Goal: Check status: Check status

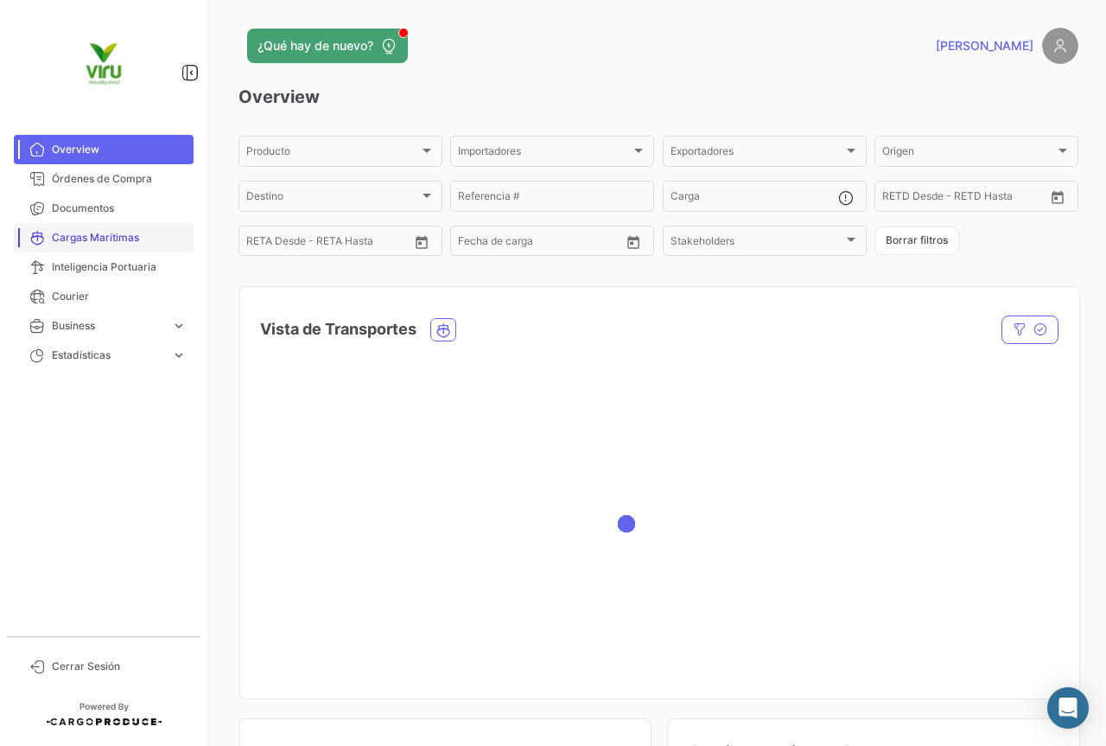
click at [112, 240] on span "Cargas Marítimas" at bounding box center [119, 238] width 135 height 16
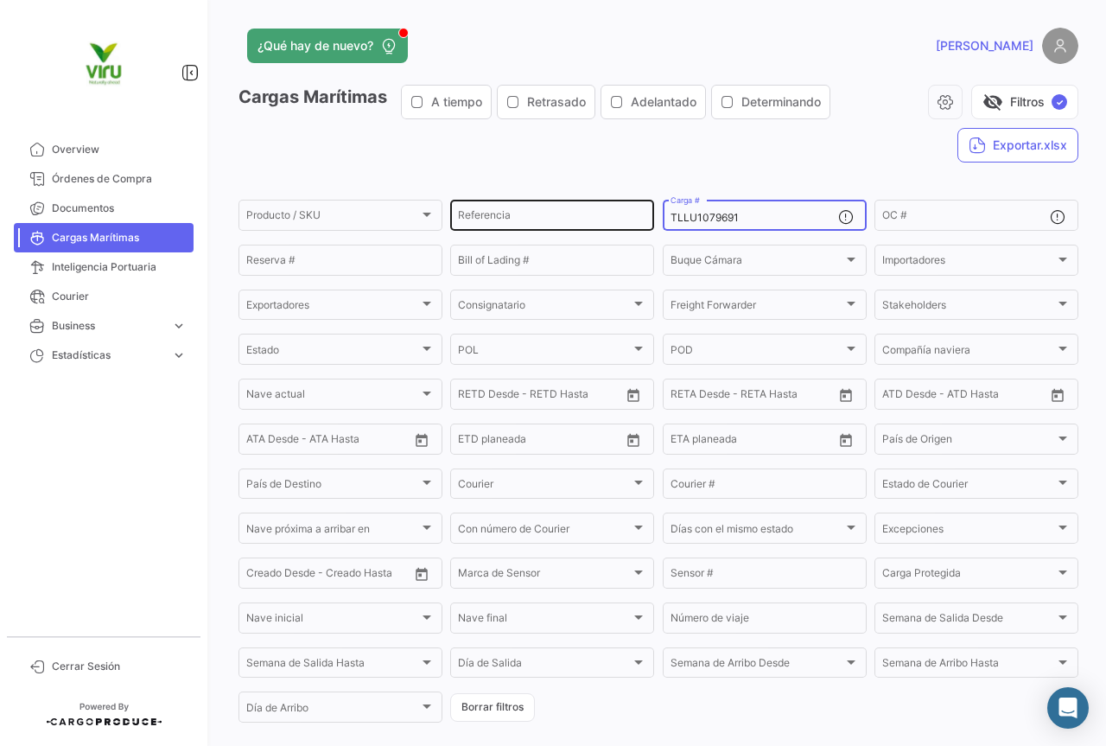
drag, startPoint x: 774, startPoint y: 220, endPoint x: 640, endPoint y: 213, distance: 134.1
click at [0, 0] on div "Producto / SKU Producto / SKU Referencia TLLU1079691 Carga # OC # Reserva # Bil…" at bounding box center [0, 0] width 0 height 0
paste input "CGMU6906192"
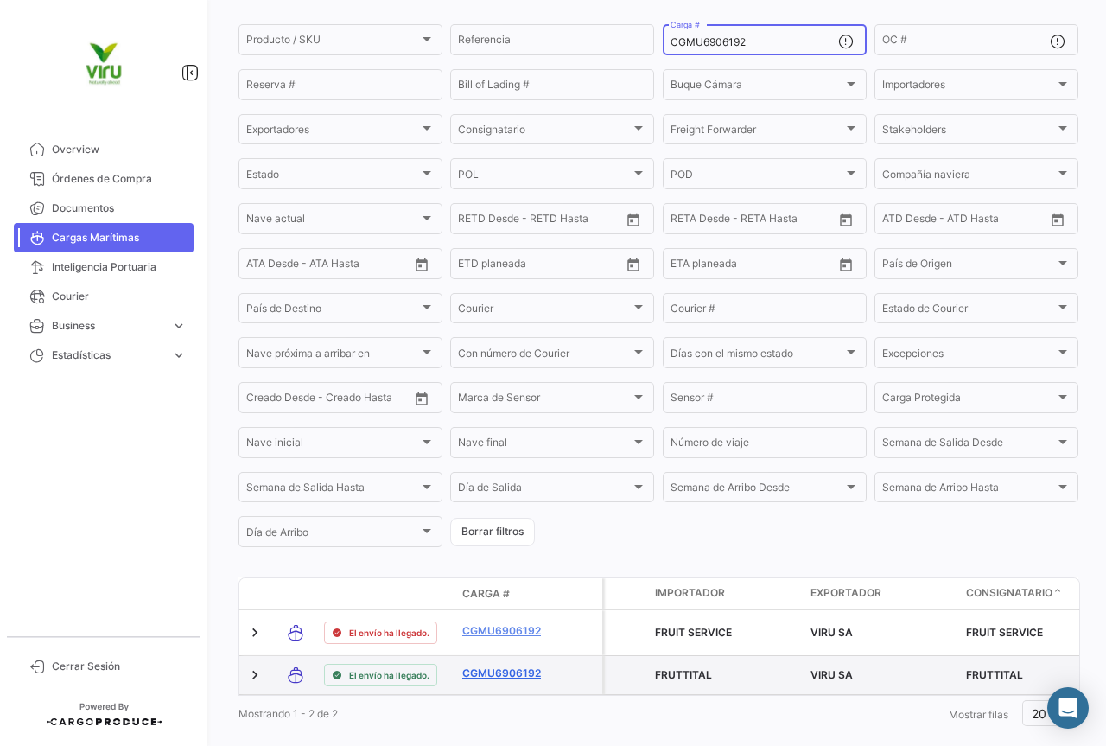
type input "CGMU6906192"
click at [507, 677] on link "CGMU6906192" at bounding box center [507, 673] width 90 height 16
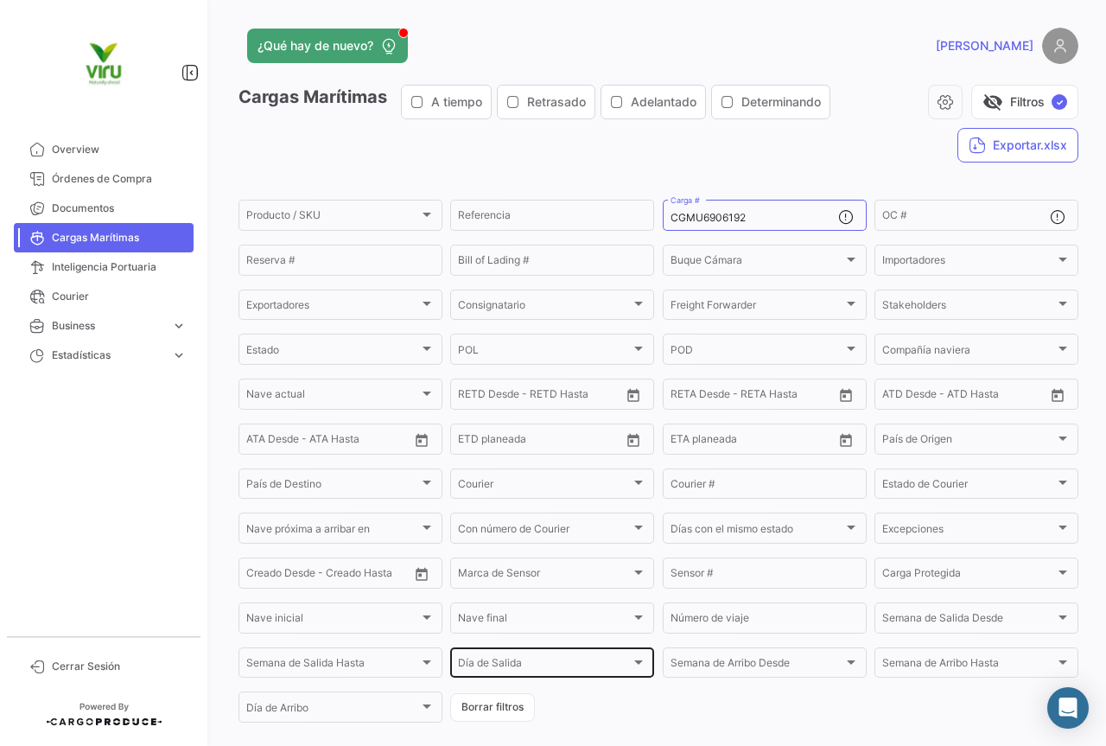
scroll to position [221, 0]
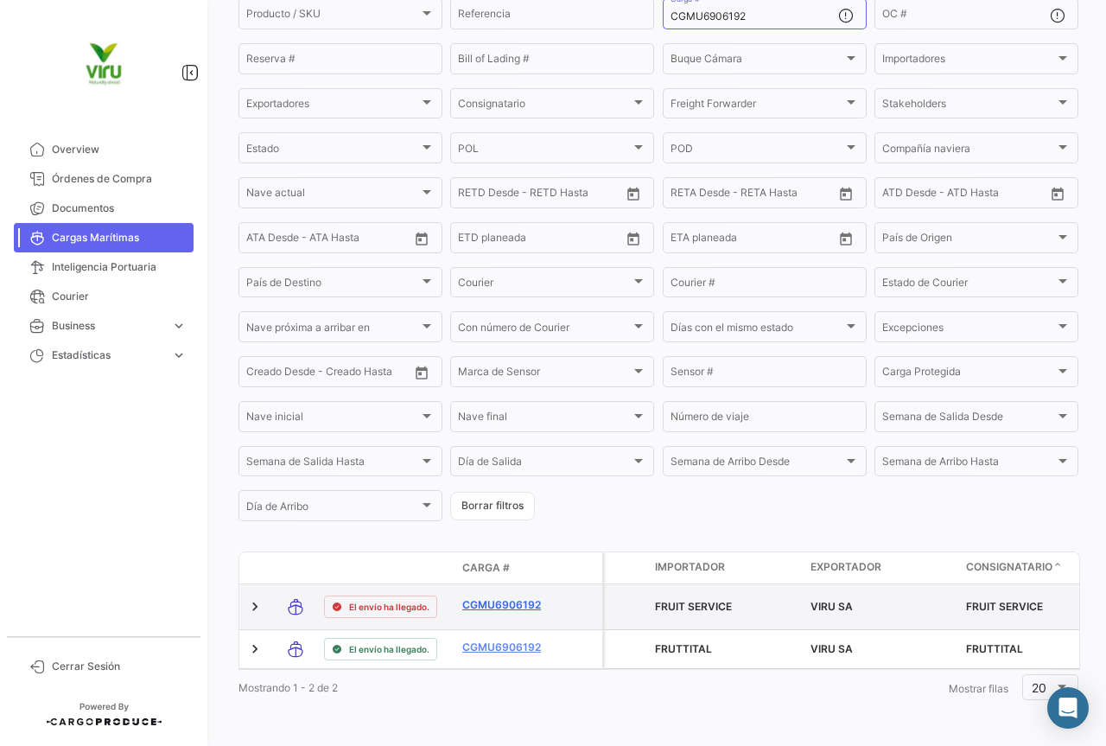
click at [498, 597] on link "CGMU6906192" at bounding box center [507, 605] width 90 height 16
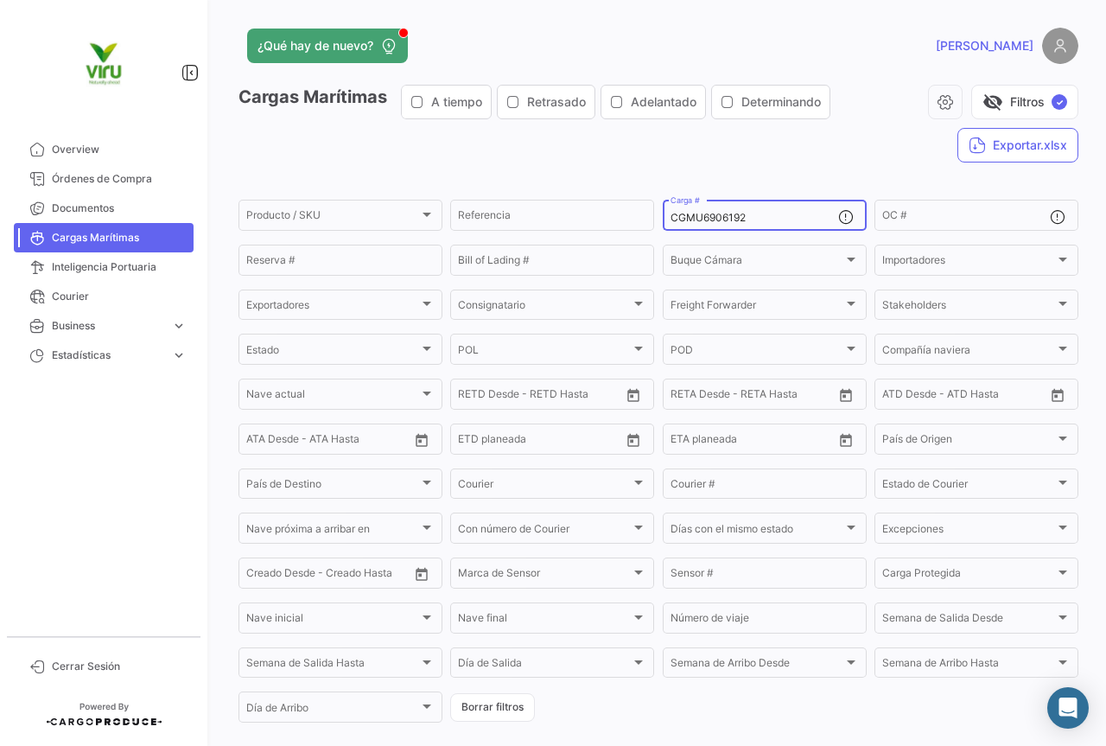
drag, startPoint x: 759, startPoint y: 214, endPoint x: 661, endPoint y: 218, distance: 97.7
click at [663, 218] on div "CGMU6906192 Carga #" at bounding box center [765, 214] width 204 height 34
paste input "74089"
type input "CGMU6974089"
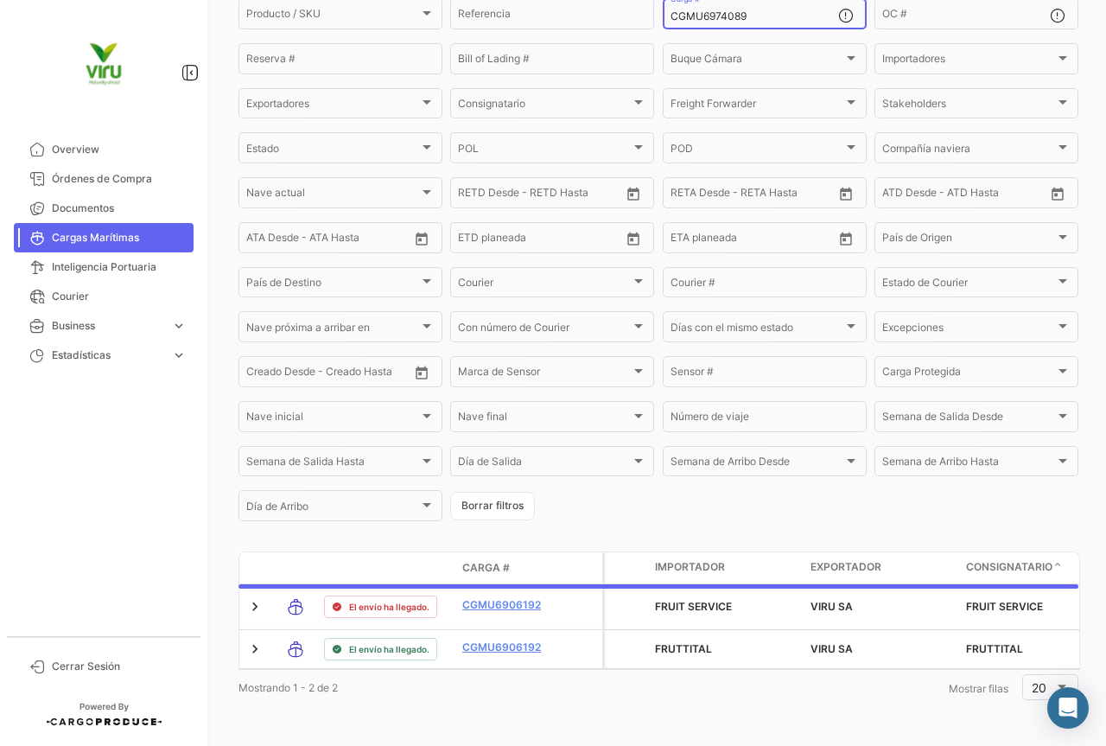
scroll to position [175, 0]
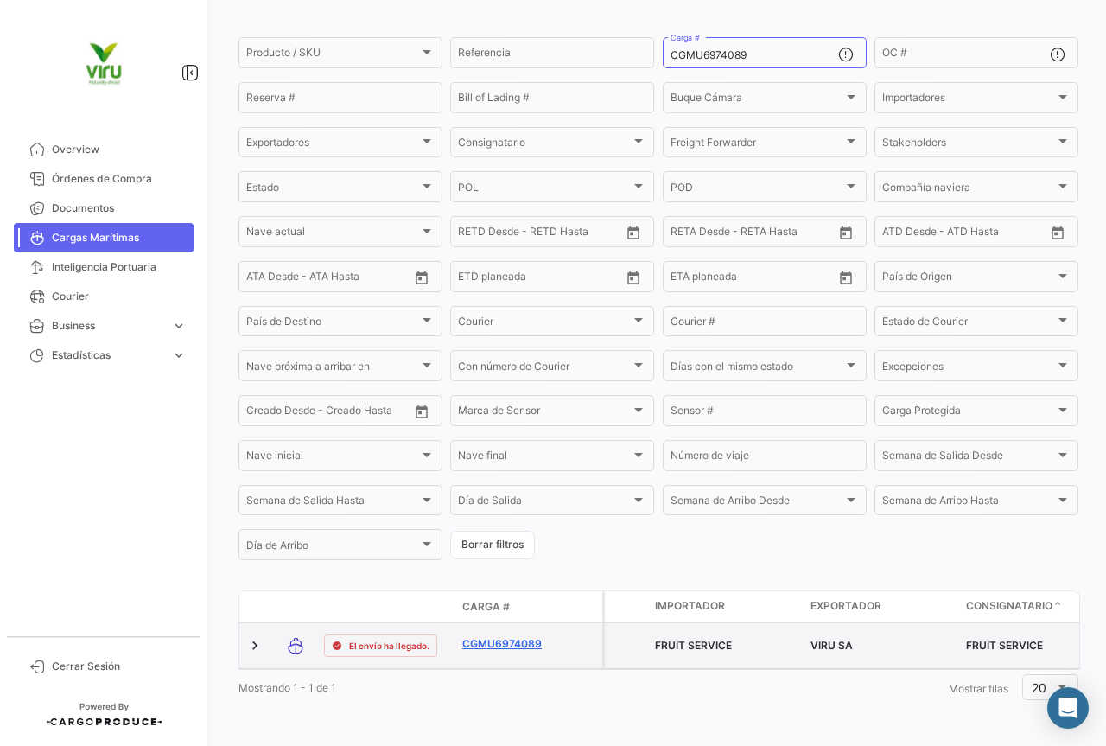
click at [501, 636] on link "CGMU6974089" at bounding box center [507, 644] width 90 height 16
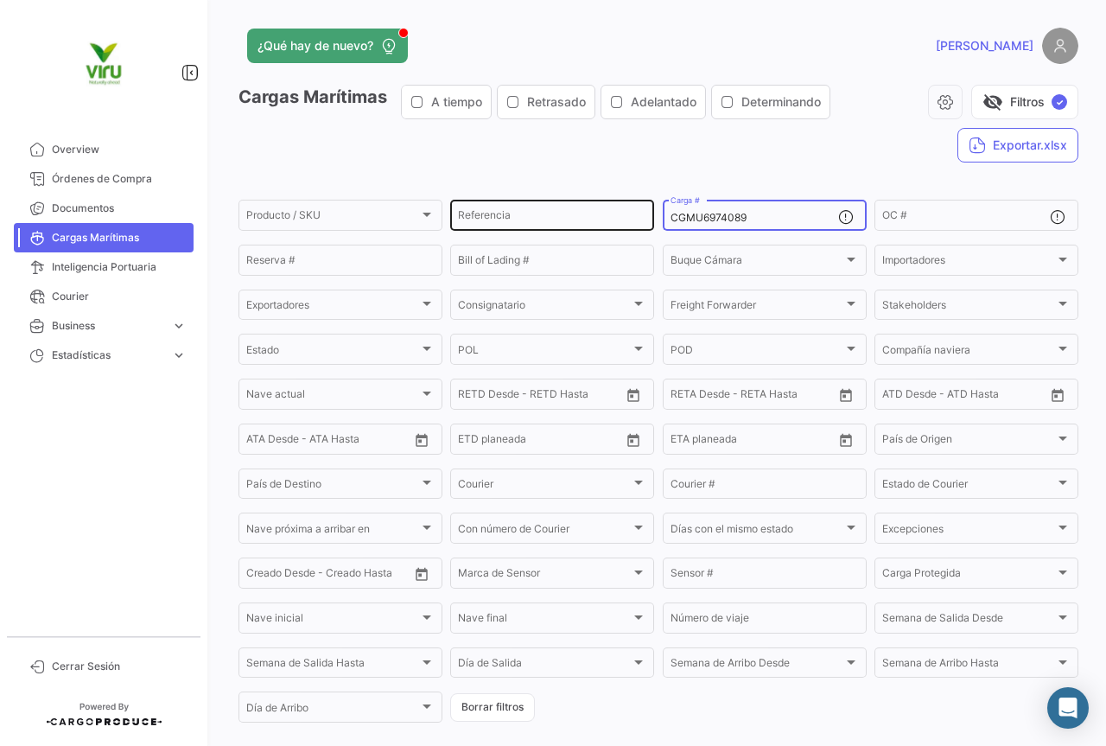
drag, startPoint x: 793, startPoint y: 214, endPoint x: 642, endPoint y: 219, distance: 151.3
click at [0, 0] on div "Producto / SKU Producto / SKU Referencia CGMU6974089 Carga # OC # Reserva # Bil…" at bounding box center [0, 0] width 0 height 0
paste input "7026843"
type input "CGMU7026843"
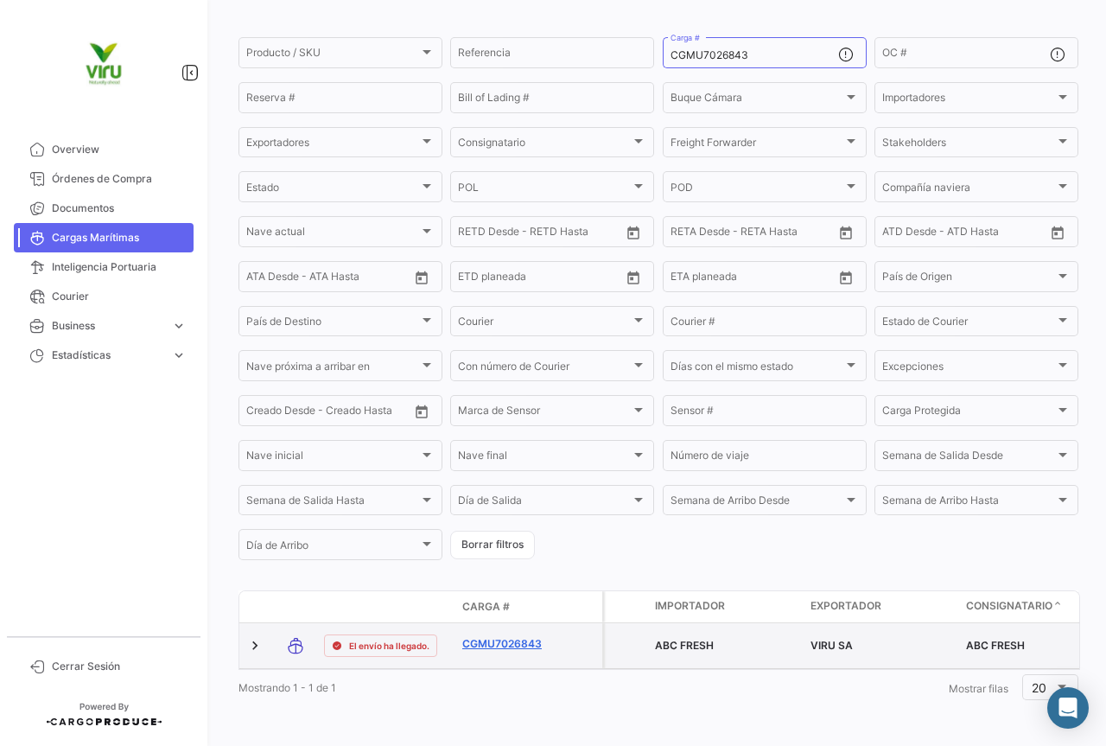
click at [529, 636] on link "CGMU7026843" at bounding box center [507, 644] width 90 height 16
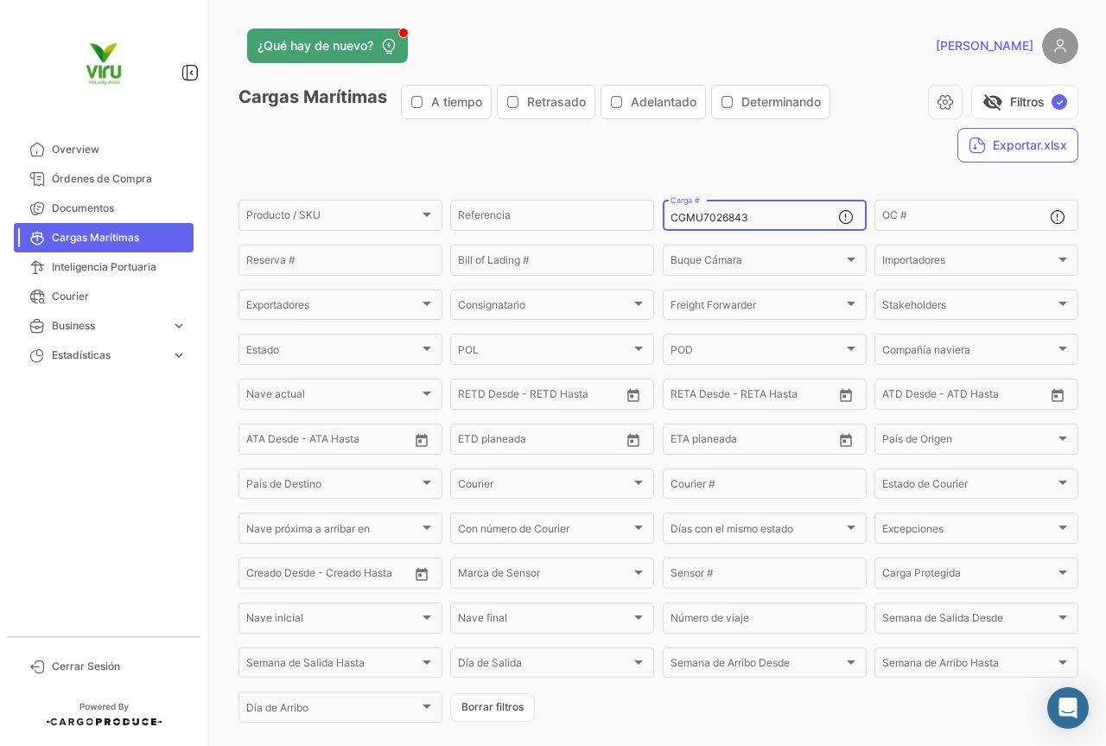
click at [775, 211] on div "CGMU7026843 Carga #" at bounding box center [755, 214] width 168 height 34
drag, startPoint x: 781, startPoint y: 218, endPoint x: 662, endPoint y: 224, distance: 119.4
click at [663, 224] on div "CGMU7026843 Carga #" at bounding box center [765, 214] width 204 height 34
paste input "6932210"
type input "CGMU6932210"
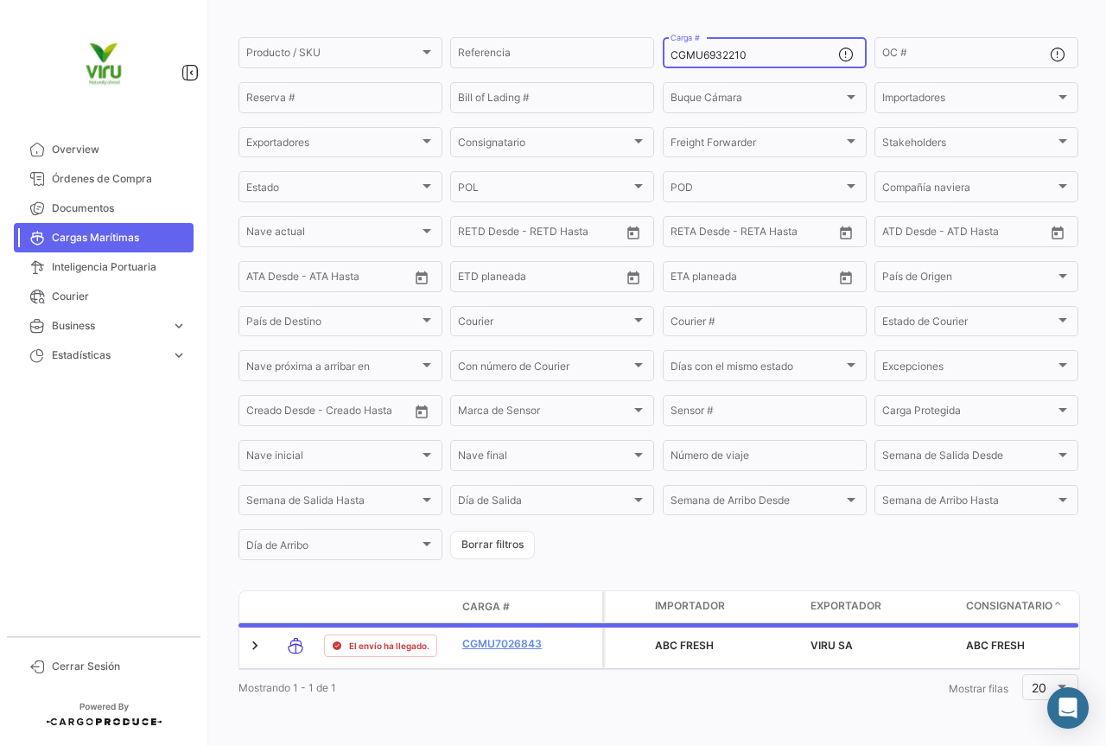
scroll to position [175, 0]
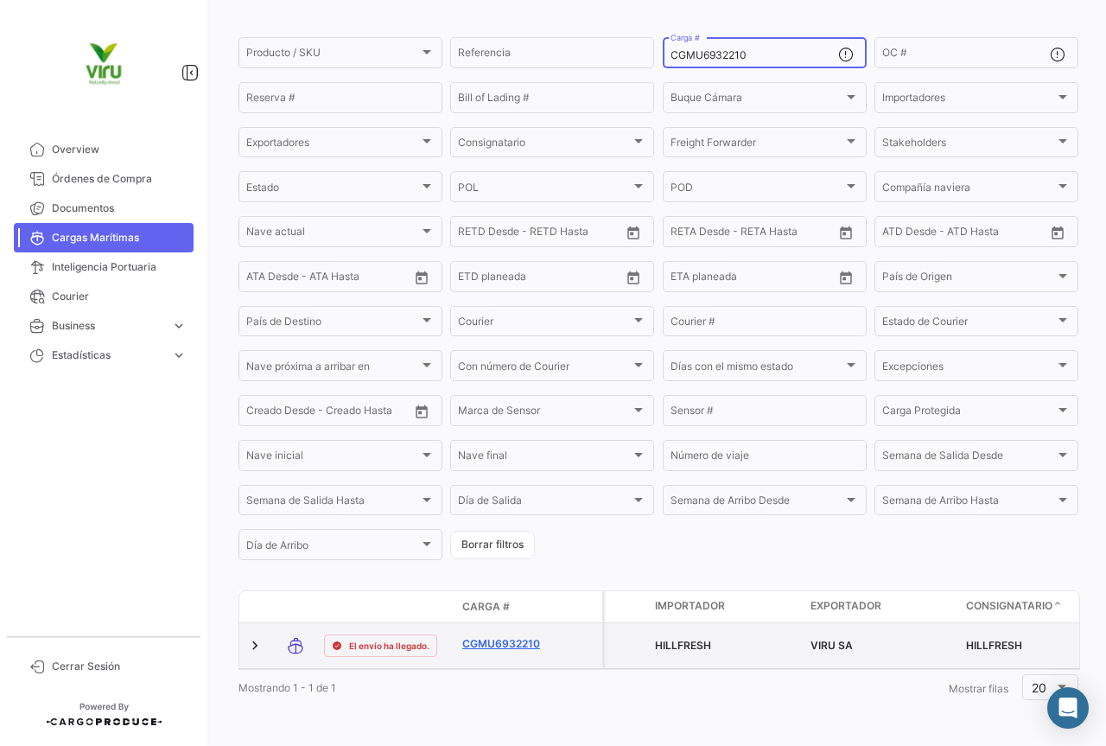
click at [499, 636] on link "CGMU6932210" at bounding box center [507, 644] width 90 height 16
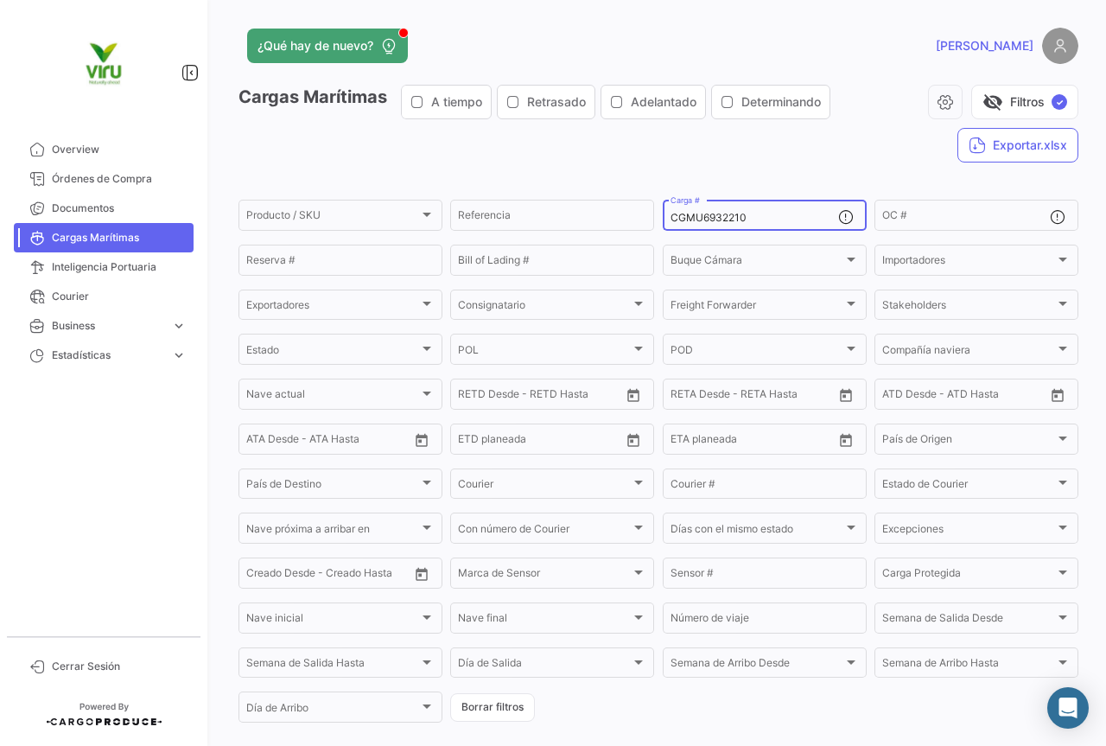
drag, startPoint x: 773, startPoint y: 220, endPoint x: 626, endPoint y: 232, distance: 147.4
click at [0, 0] on div "Producto / SKU Producto / SKU Referencia CGMU6932210 Carga # OC # Reserva # Bil…" at bounding box center [0, 0] width 0 height 0
paste input "390"
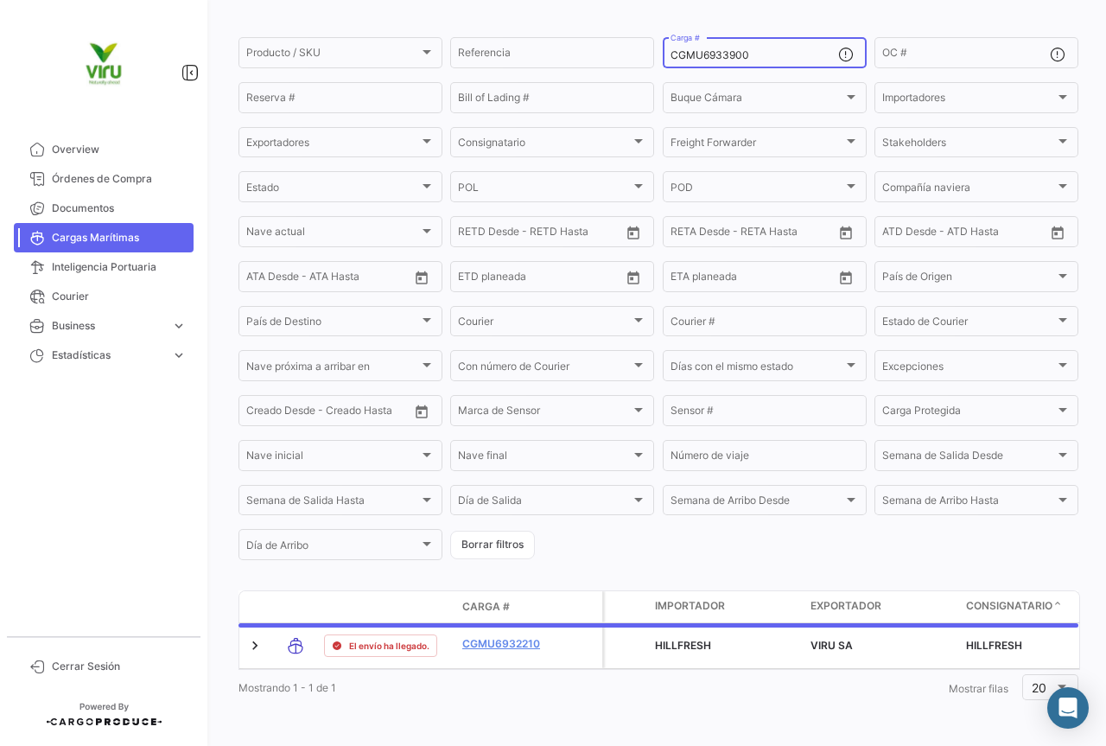
scroll to position [175, 0]
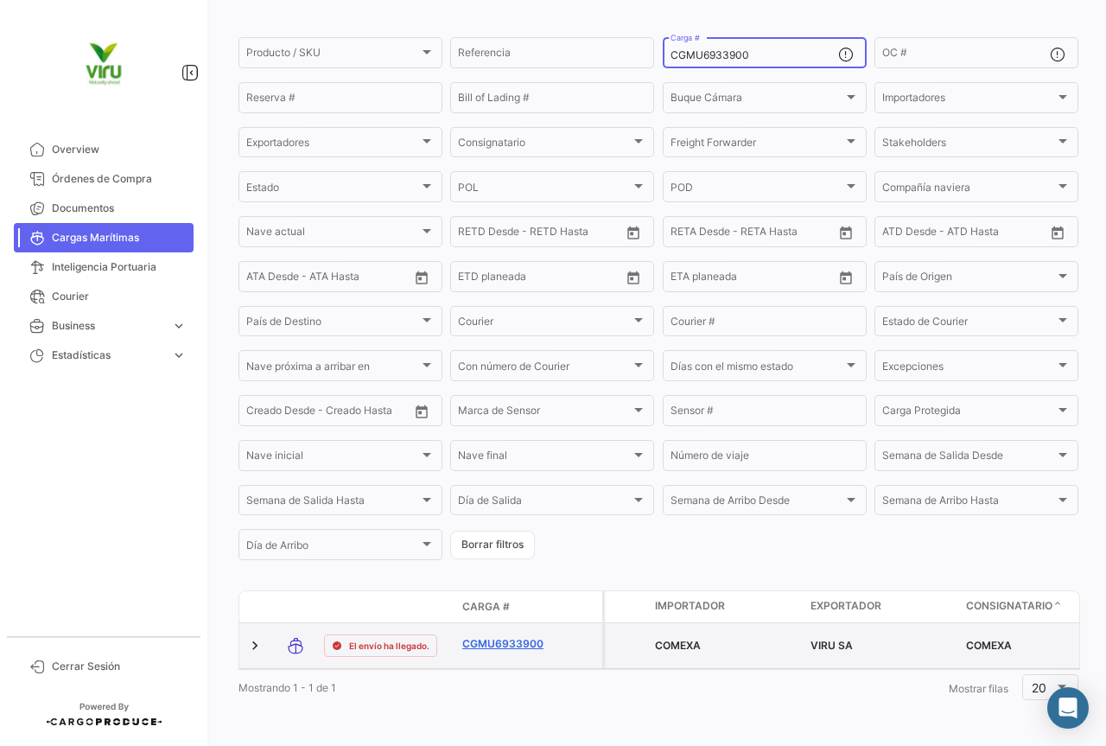
type input "CGMU6933900"
click at [521, 636] on link "CGMU6933900" at bounding box center [507, 644] width 90 height 16
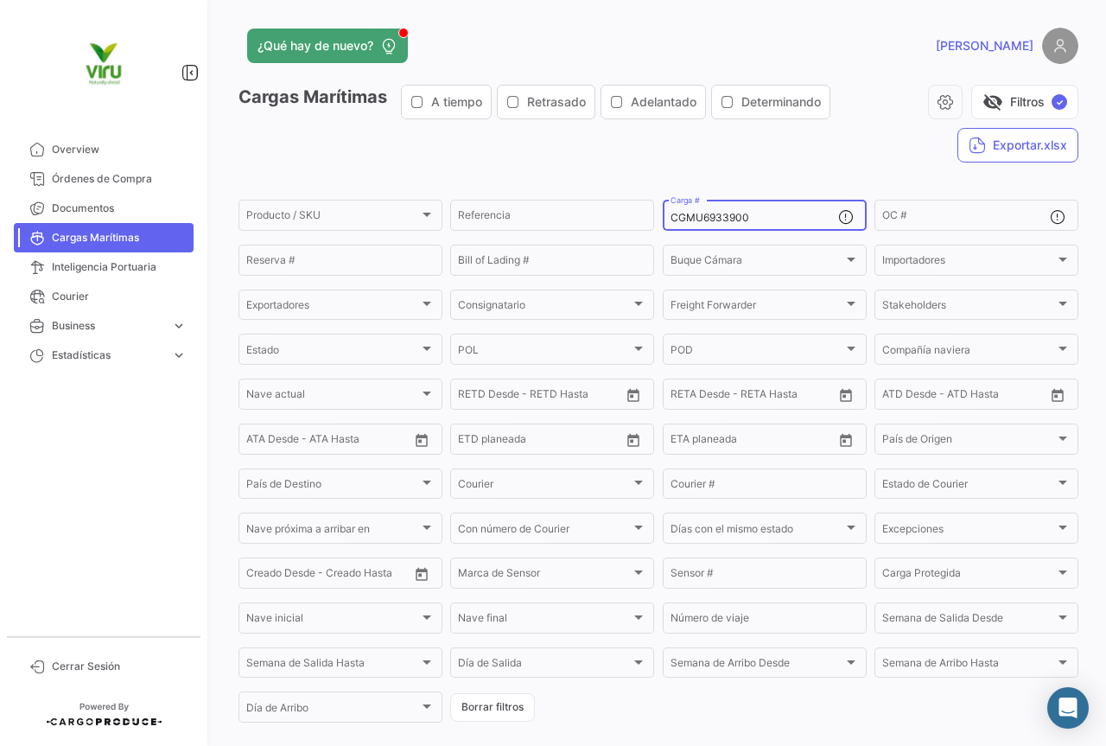
drag, startPoint x: 786, startPoint y: 221, endPoint x: 660, endPoint y: 210, distance: 125.8
click at [663, 210] on div "CGMU6933900 Carga #" at bounding box center [765, 214] width 204 height 34
paste input "67921"
type input "CGMU6967921"
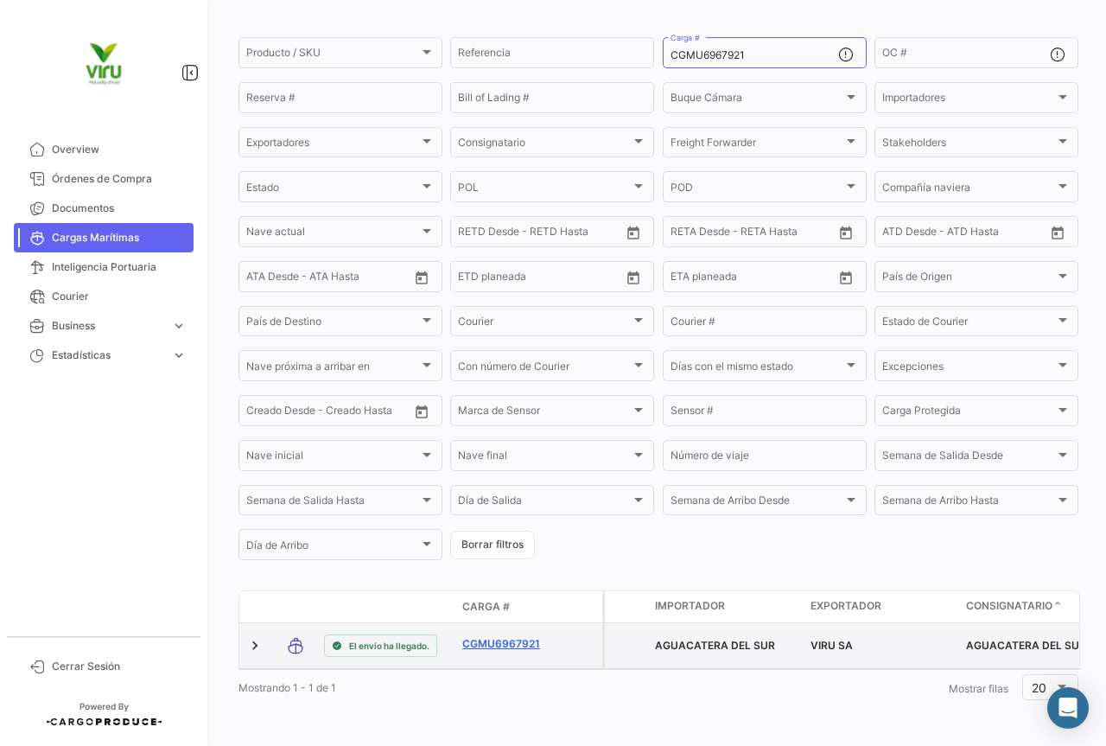
click at [524, 636] on link "CGMU6967921" at bounding box center [507, 644] width 90 height 16
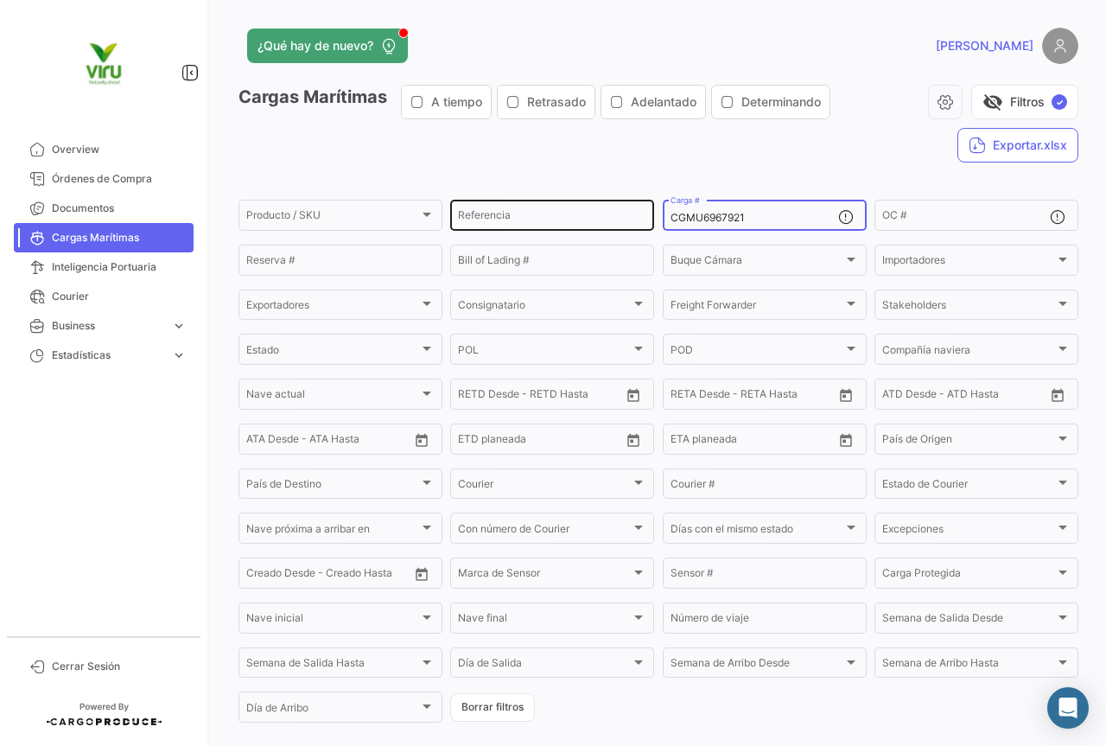
drag, startPoint x: 767, startPoint y: 216, endPoint x: 648, endPoint y: 216, distance: 119.3
click at [0, 0] on div "Producto / SKU Producto / SKU Referencia CGMU6967921 Carga # OC # Reserva # Bil…" at bounding box center [0, 0] width 0 height 0
paste input "TLLU1080080"
type input "TLLU1080080"
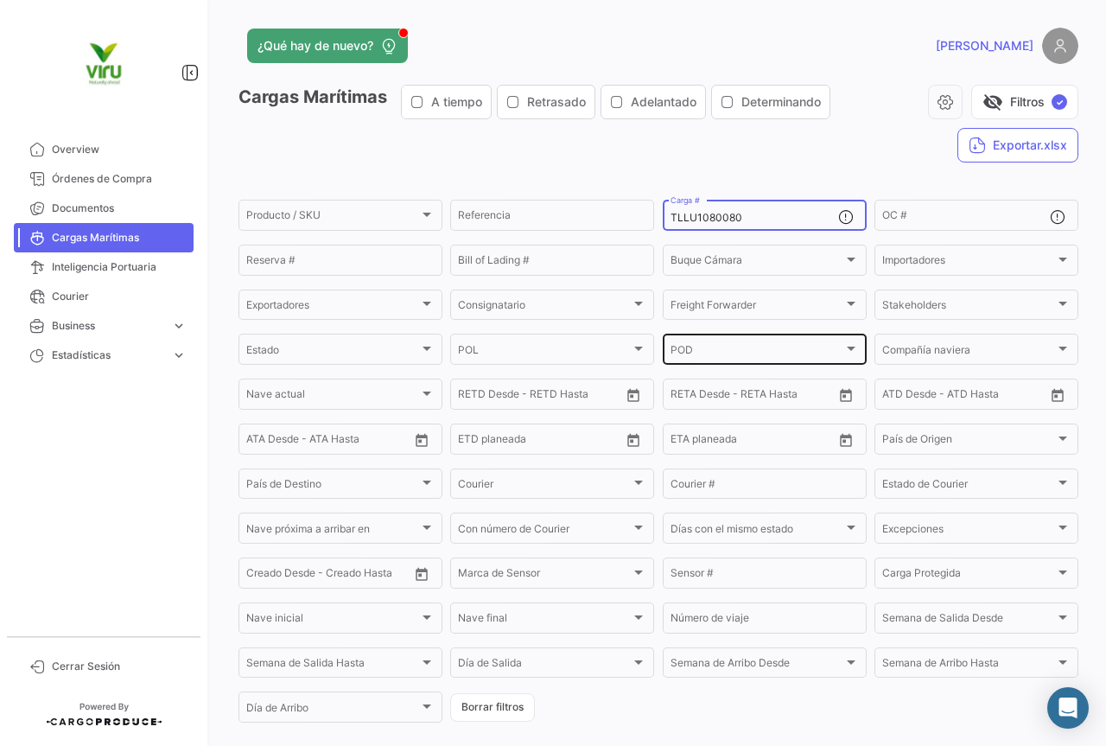
scroll to position [175, 0]
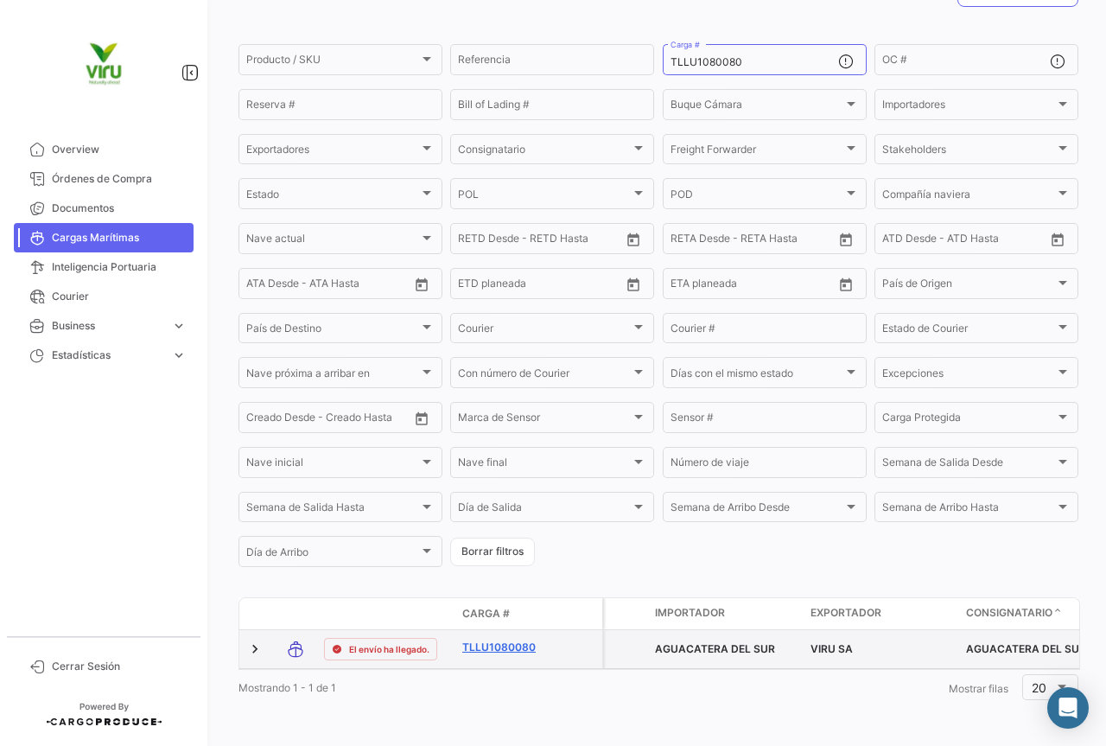
click at [478, 640] on link "TLLU1080080" at bounding box center [507, 648] width 90 height 16
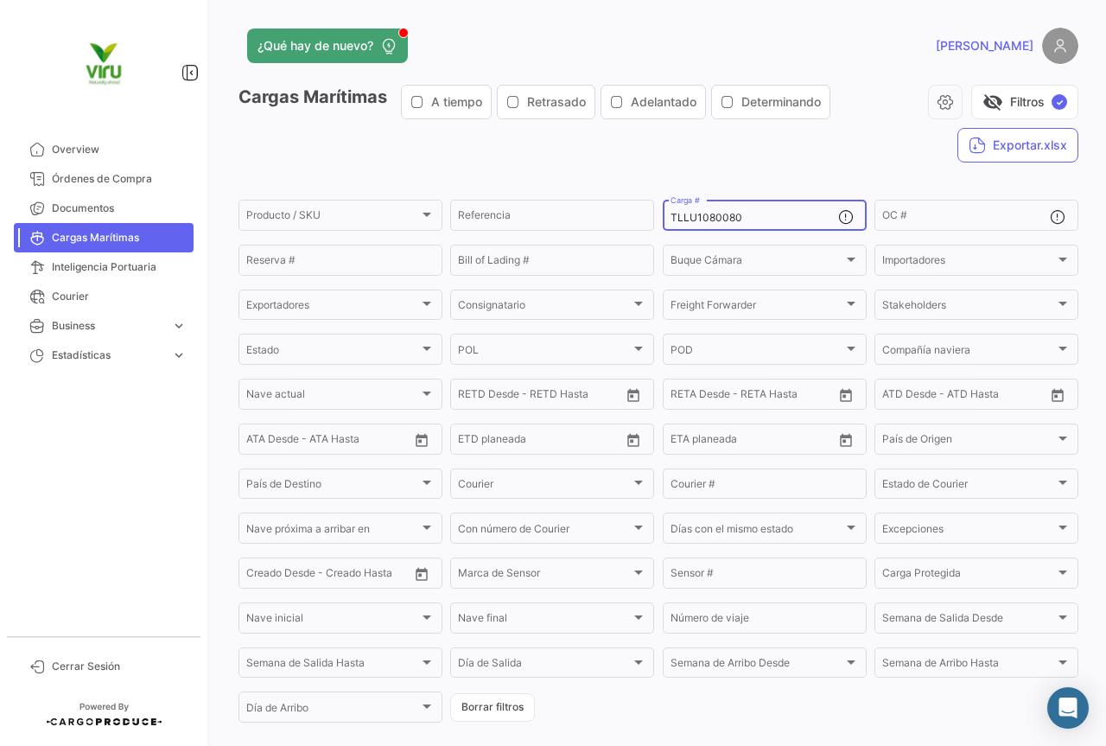
drag, startPoint x: 743, startPoint y: 220, endPoint x: 663, endPoint y: 211, distance: 80.8
click at [663, 211] on div "TLLU1080080 Carga #" at bounding box center [765, 214] width 204 height 34
paste input "265"
type input "TLLU1080265"
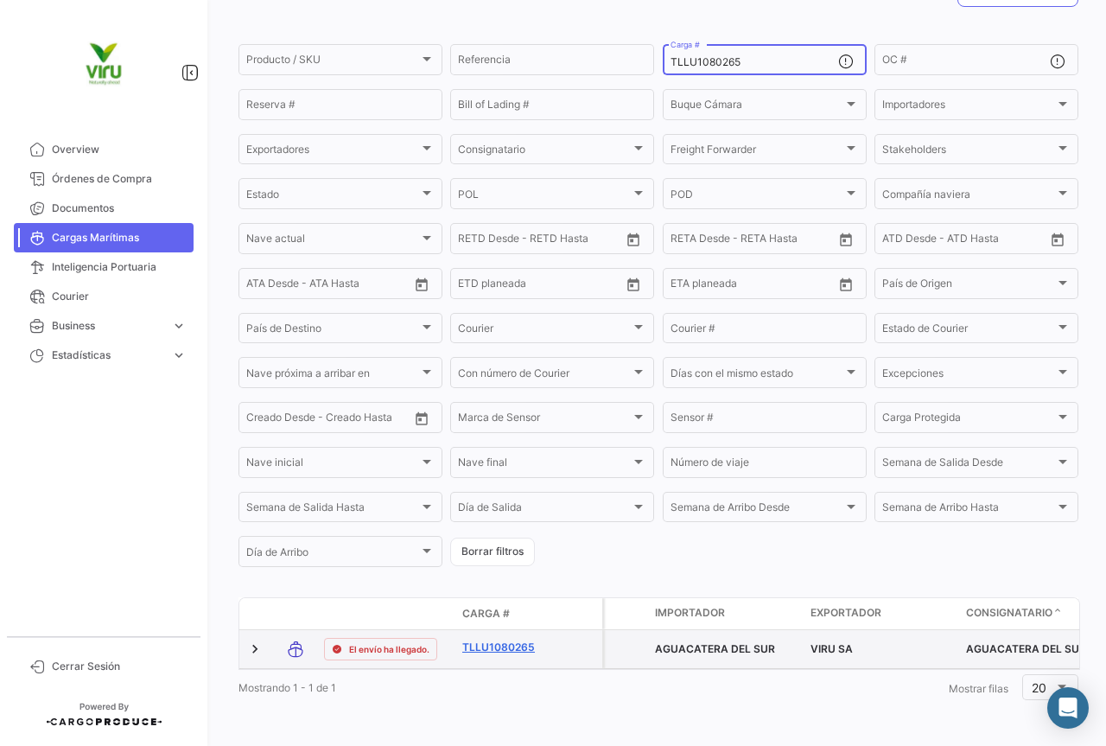
click at [510, 640] on link "TLLU1080265" at bounding box center [507, 648] width 90 height 16
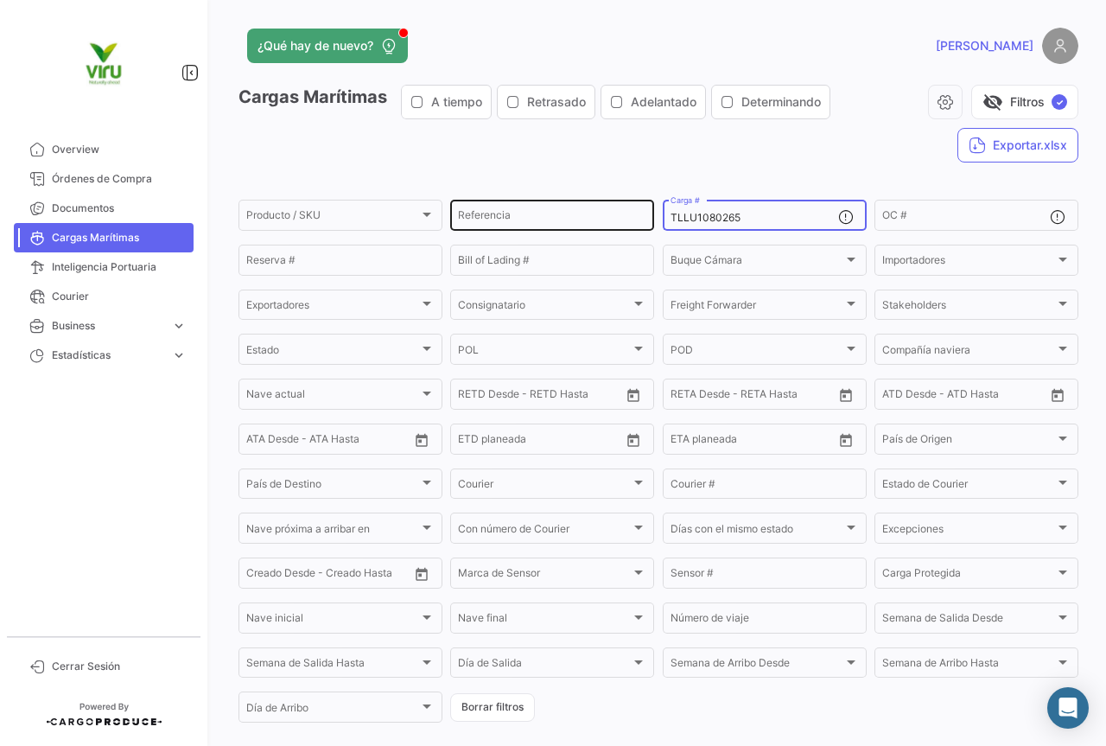
drag, startPoint x: 784, startPoint y: 216, endPoint x: 647, endPoint y: 209, distance: 136.7
click at [0, 0] on div "Producto / SKU Producto / SKU Referencia TLLU1080265 Carga # OC # Reserva # Bil…" at bounding box center [0, 0] width 0 height 0
paste input "CGMU693444"
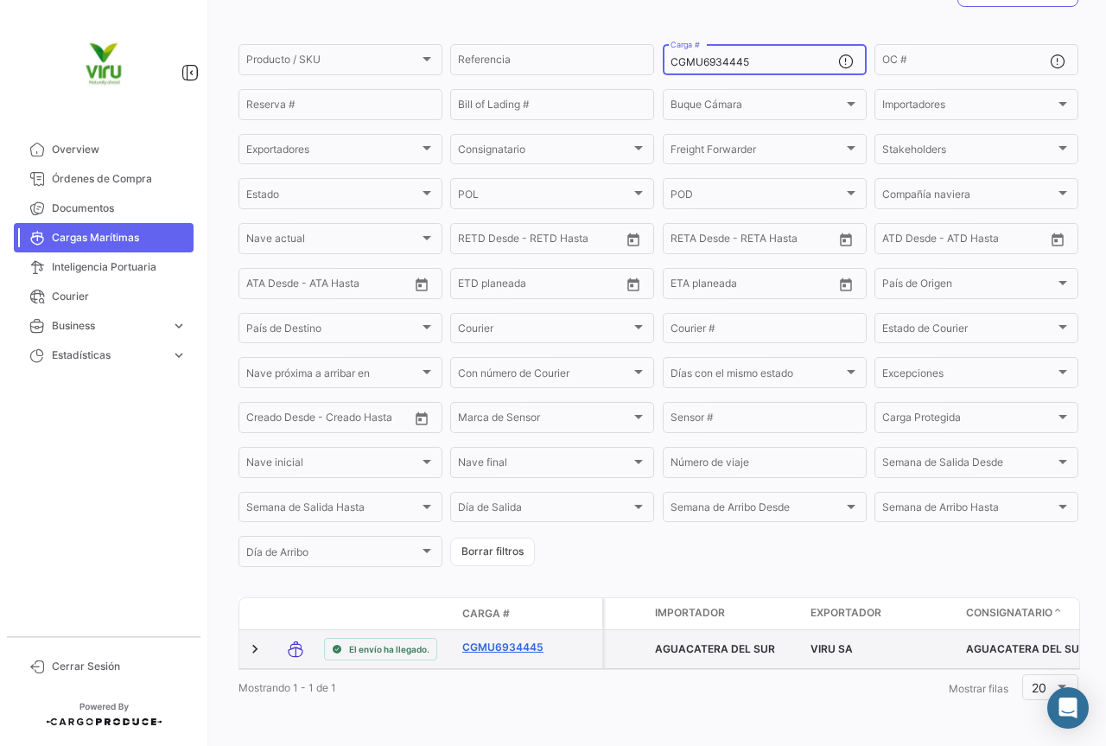
type input "CGMU6934445"
click at [493, 640] on link "CGMU6934445" at bounding box center [507, 648] width 90 height 16
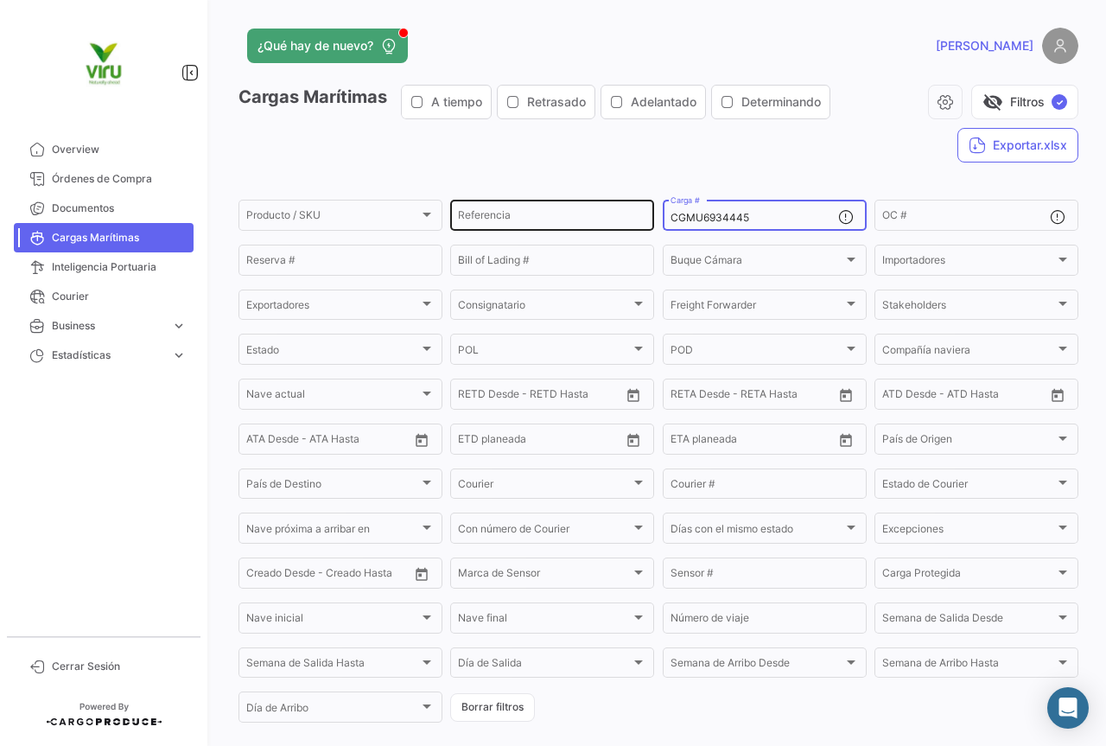
drag, startPoint x: 774, startPoint y: 215, endPoint x: 644, endPoint y: 215, distance: 130.5
click at [0, 0] on div "Producto / SKU Producto / SKU Referencia CGMU6934445 Carga # OC # Reserva # Bil…" at bounding box center [0, 0] width 0 height 0
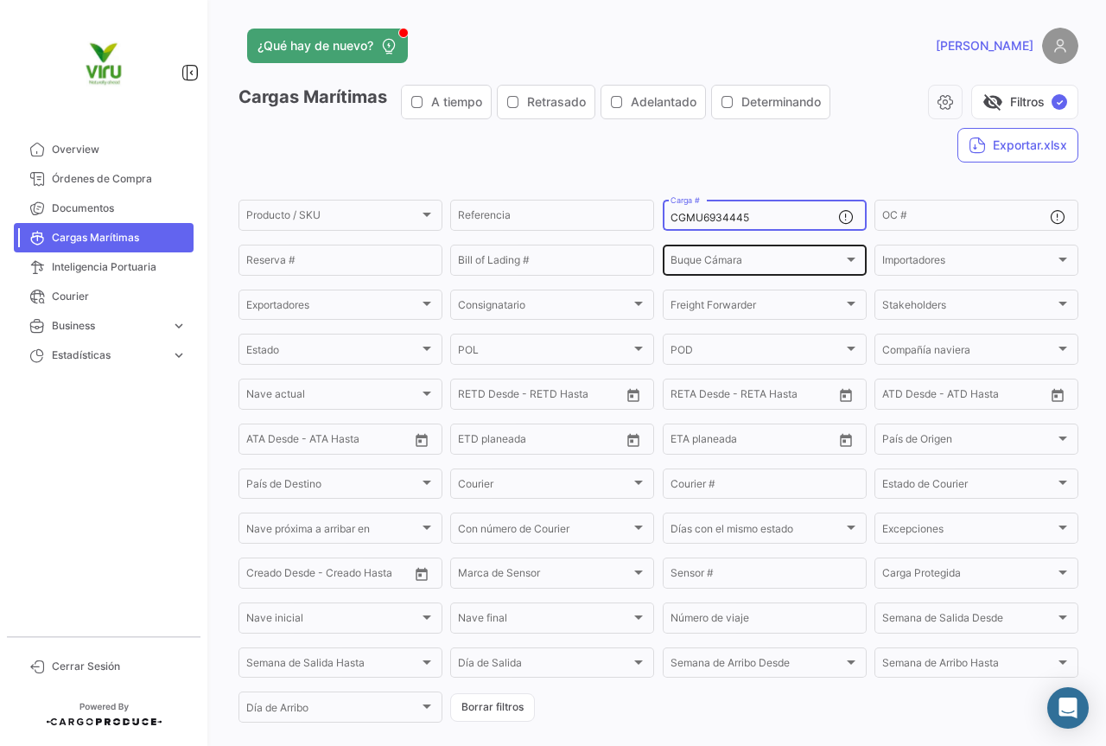
paste input "TLLU1050506"
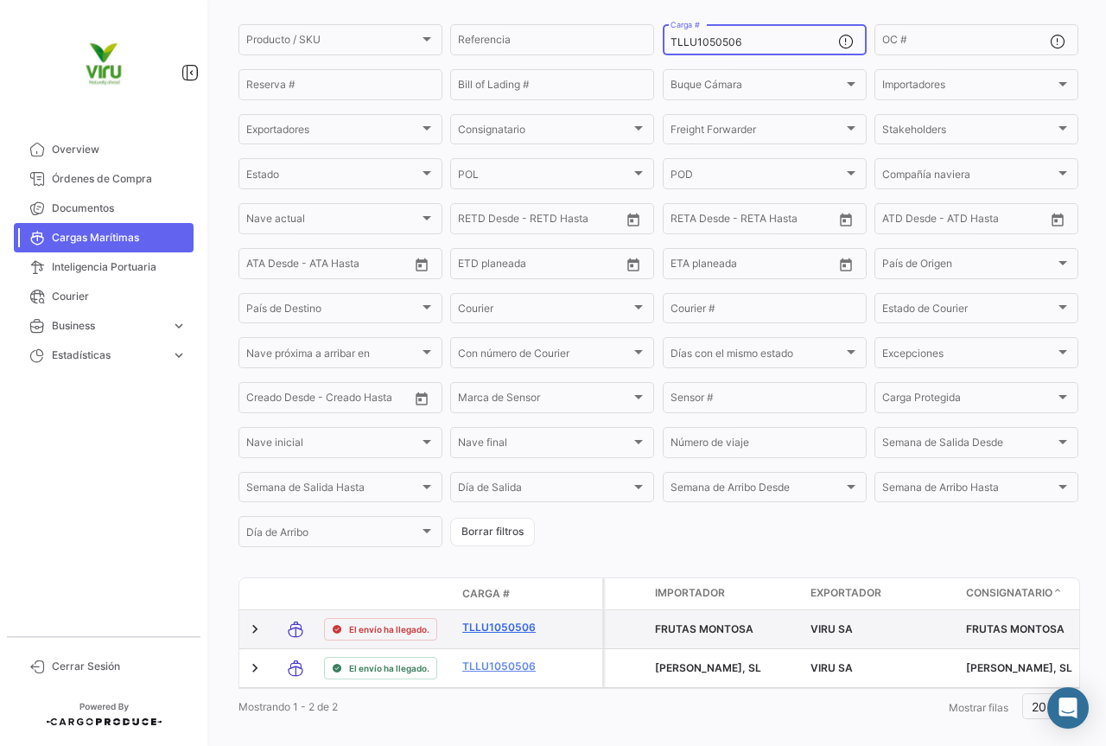
type input "TLLU1050506"
click at [497, 635] on link "TLLU1050506" at bounding box center [507, 628] width 90 height 16
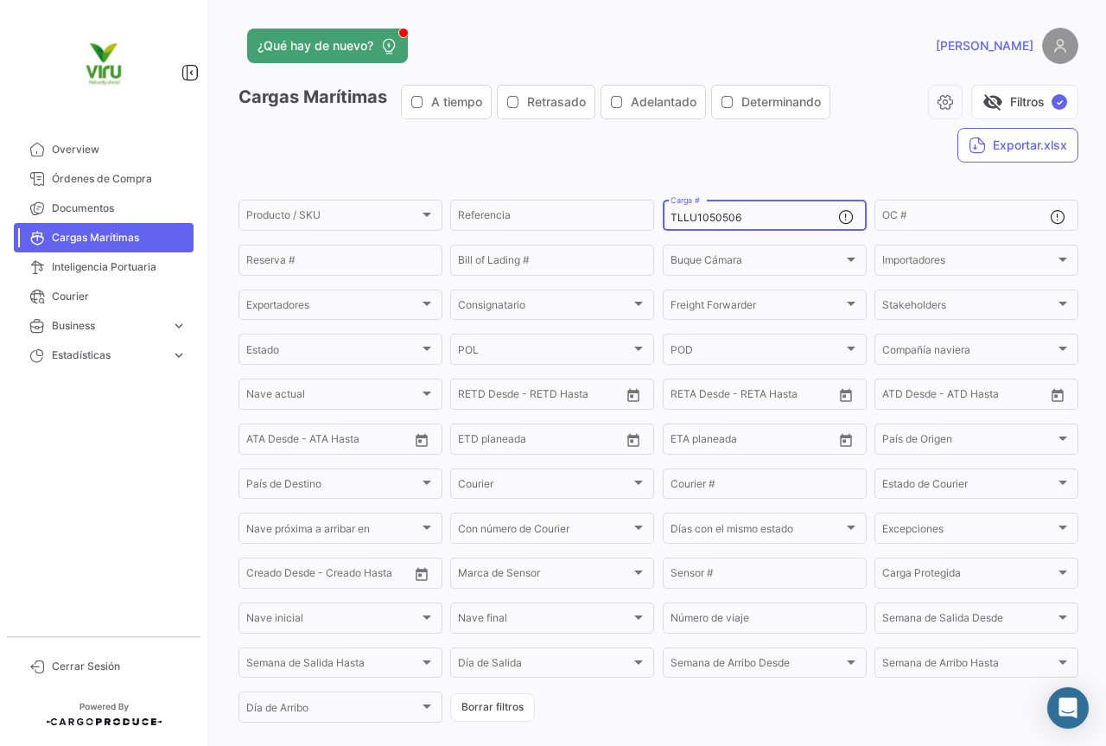
drag, startPoint x: 765, startPoint y: 217, endPoint x: 663, endPoint y: 213, distance: 102.1
click at [663, 213] on div "TLLU1050506 Carga #" at bounding box center [765, 214] width 204 height 34
paste input "79310"
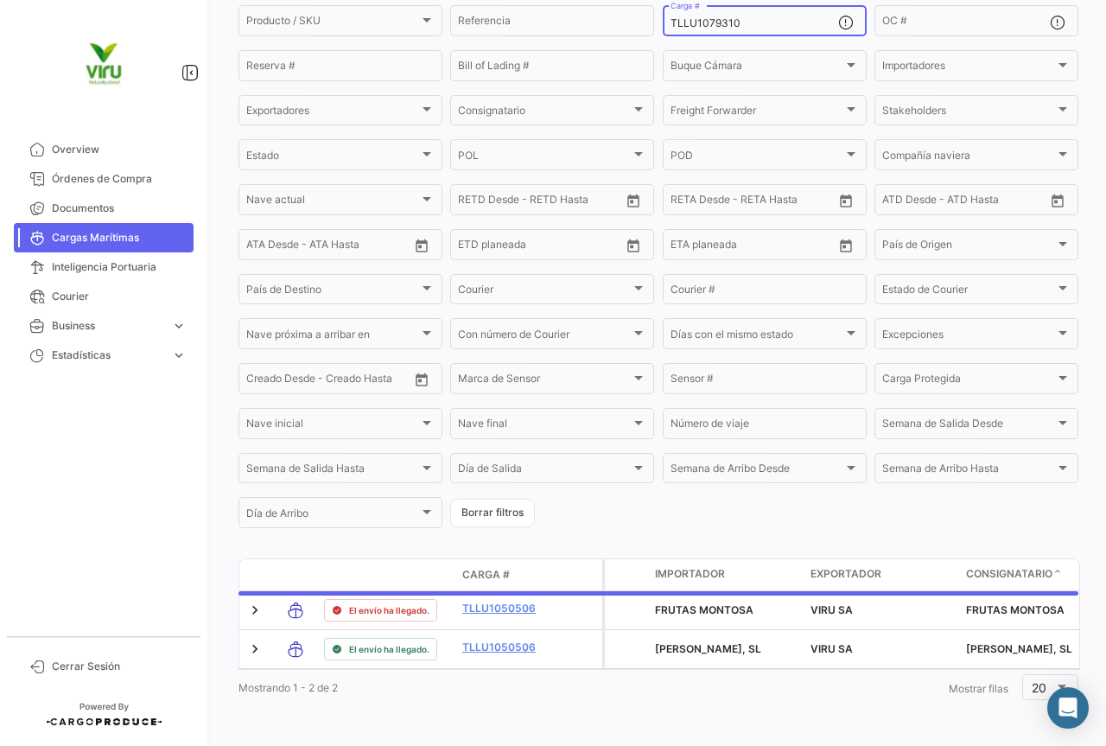
scroll to position [175, 0]
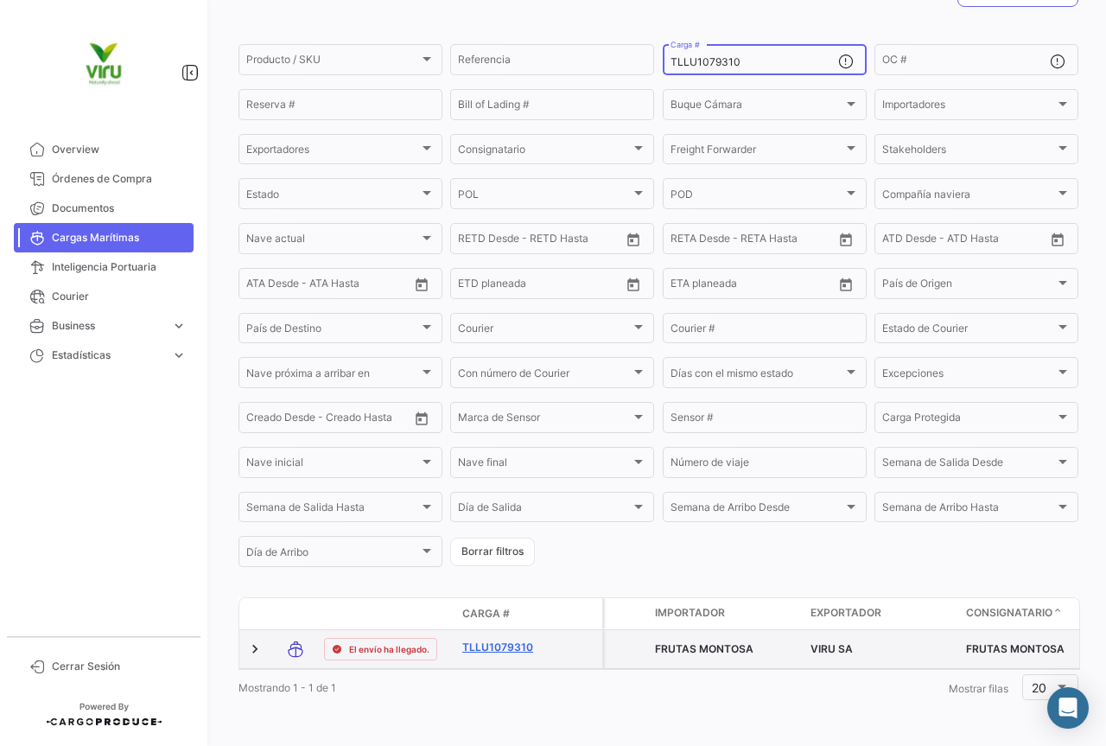
type input "TLLU1079310"
click at [514, 640] on link "TLLU1079310" at bounding box center [507, 648] width 90 height 16
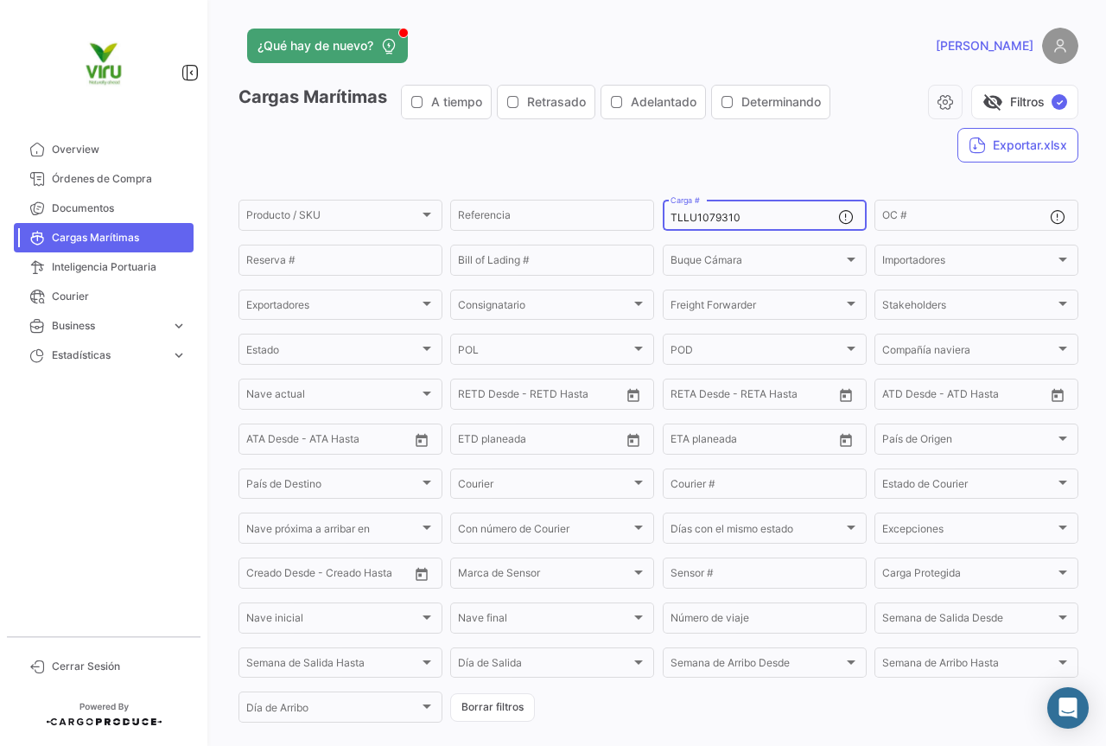
drag, startPoint x: 752, startPoint y: 214, endPoint x: 662, endPoint y: 223, distance: 90.3
click at [663, 223] on div "TLLU1079310 Carga #" at bounding box center [765, 214] width 204 height 34
paste input "CGMU69599"
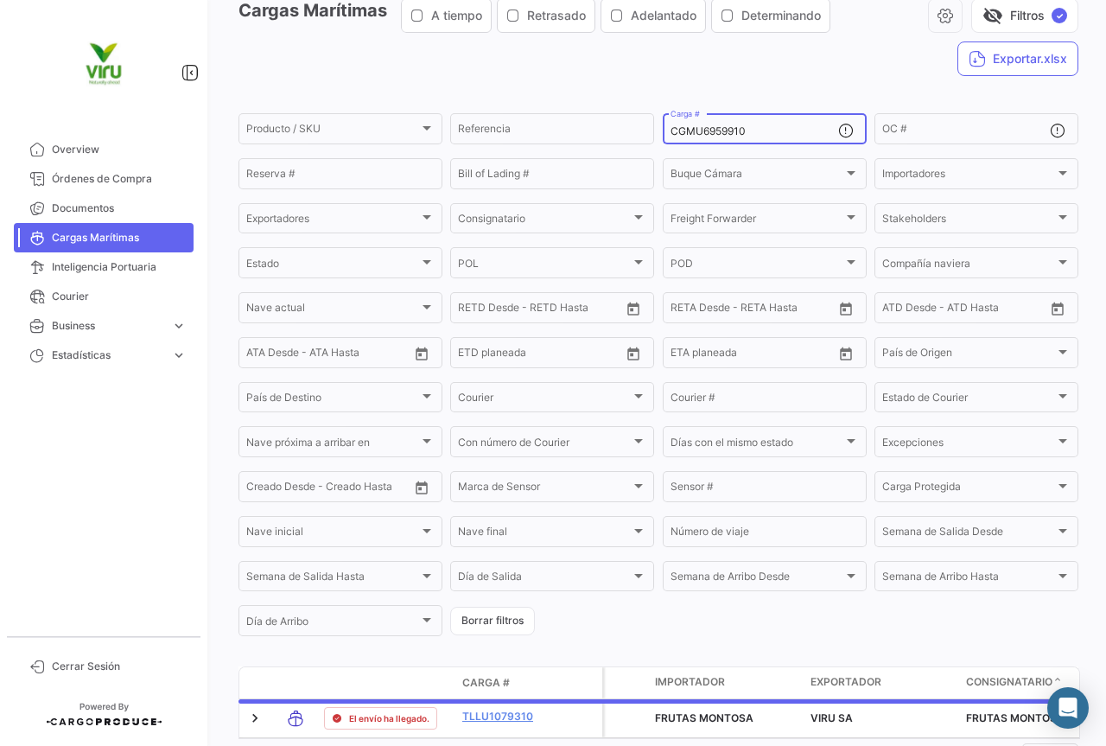
scroll to position [175, 0]
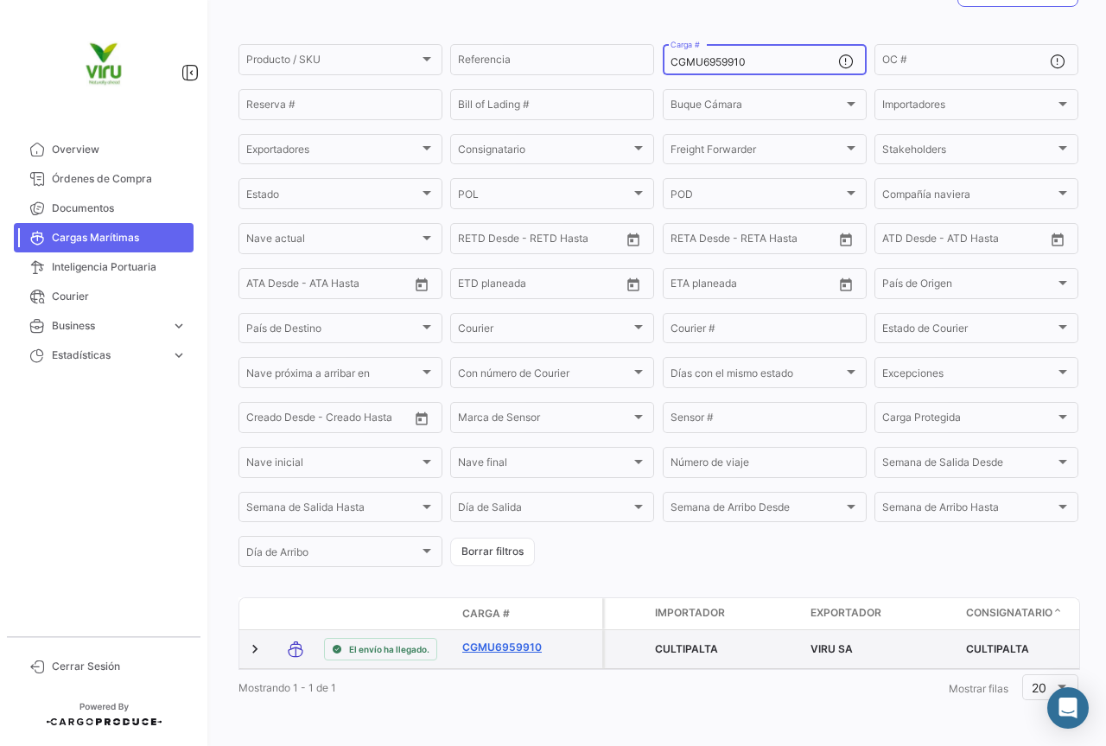
type input "CGMU6959910"
click at [523, 640] on link "CGMU6959910" at bounding box center [507, 648] width 90 height 16
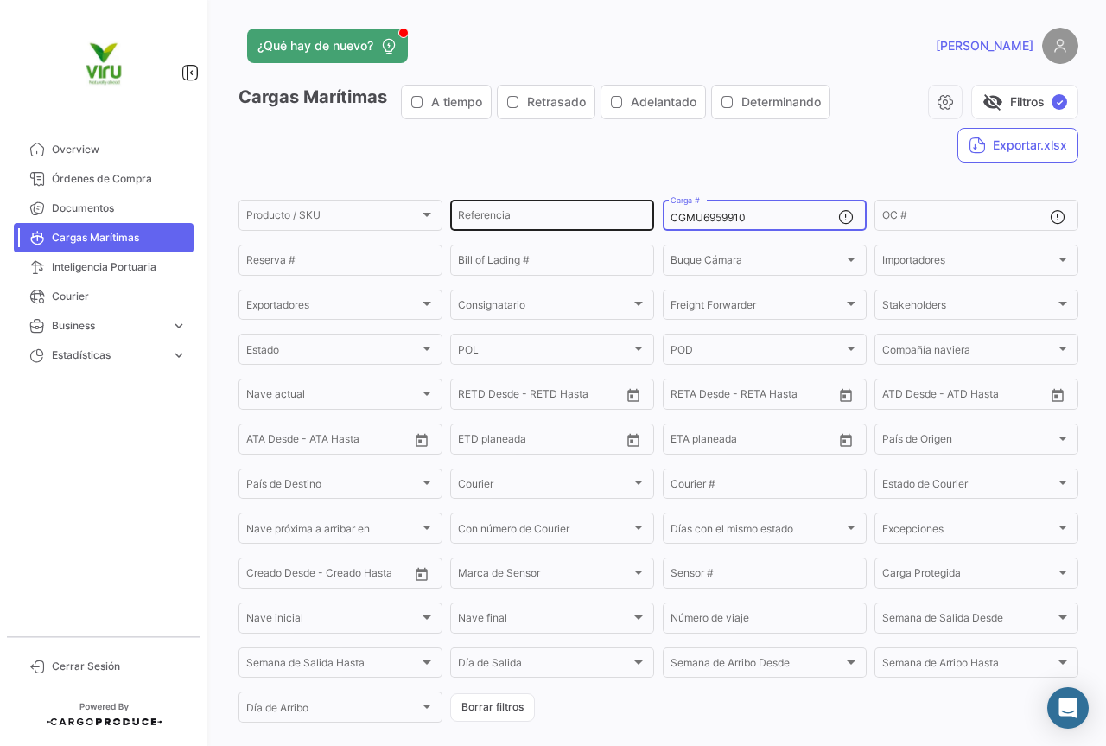
drag, startPoint x: 794, startPoint y: 218, endPoint x: 612, endPoint y: 202, distance: 183.0
click at [0, 0] on div "Producto / SKU Producto / SKU Referencia CGMU6959910 Carga # OC # Reserva # Bil…" at bounding box center [0, 0] width 0 height 0
paste input "99111"
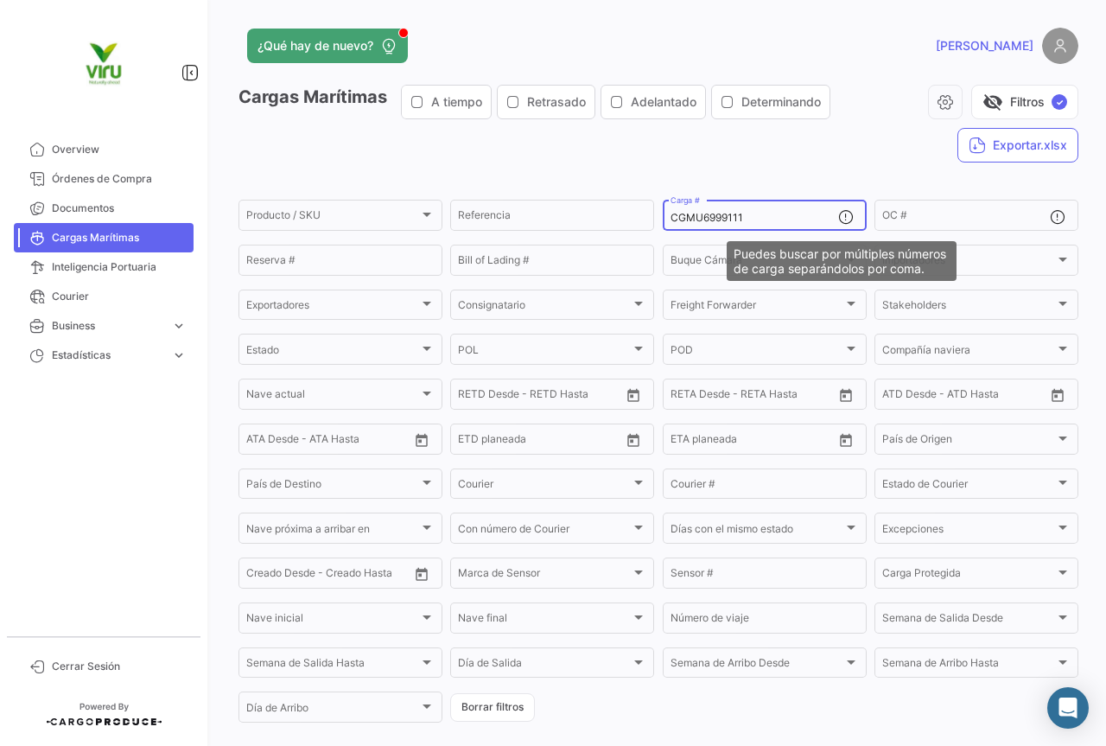
type input "CGMU6999111"
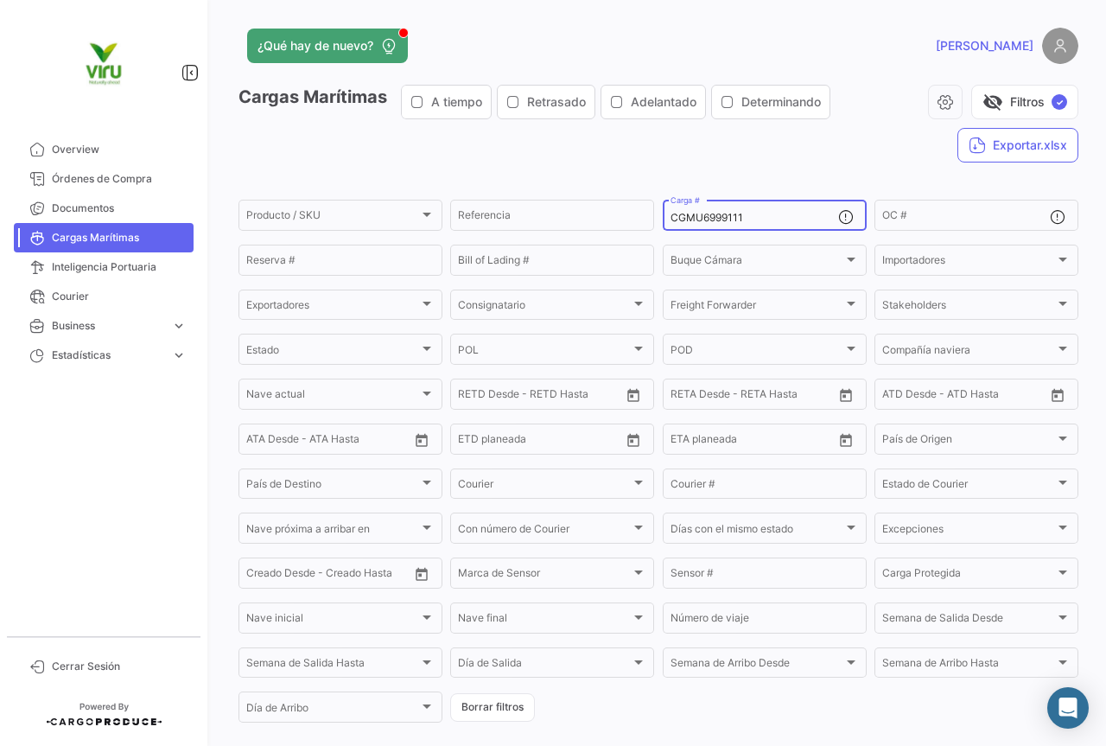
scroll to position [173, 0]
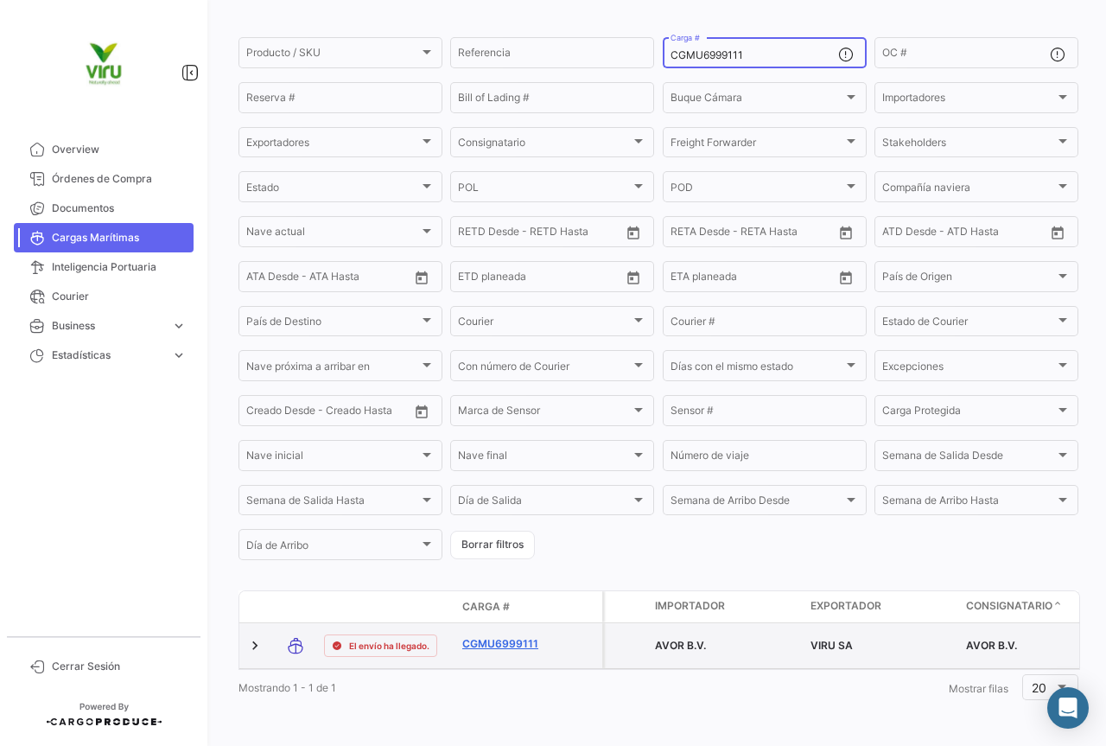
click at [501, 636] on link "CGMU6999111" at bounding box center [507, 644] width 90 height 16
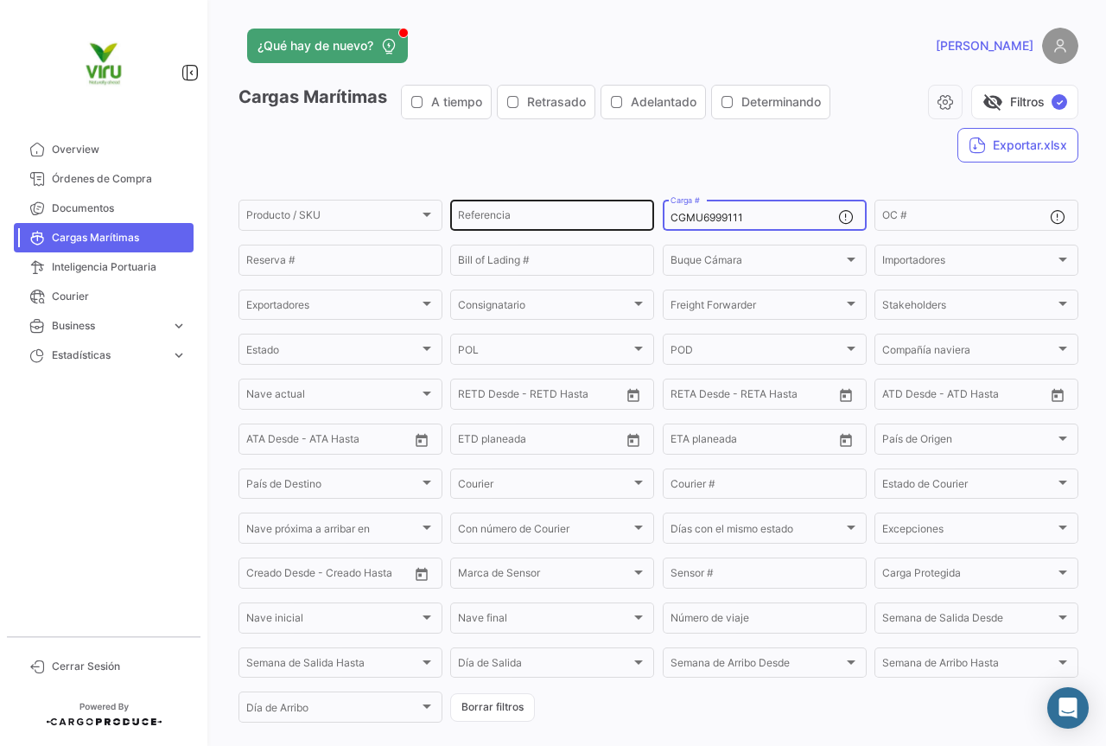
drag, startPoint x: 773, startPoint y: 223, endPoint x: 644, endPoint y: 214, distance: 129.1
click at [0, 0] on div "Producto / SKU Producto / SKU Referencia CGMU6999111 Carga # OC # Reserva # Bil…" at bounding box center [0, 0] width 0 height 0
paste input "71433"
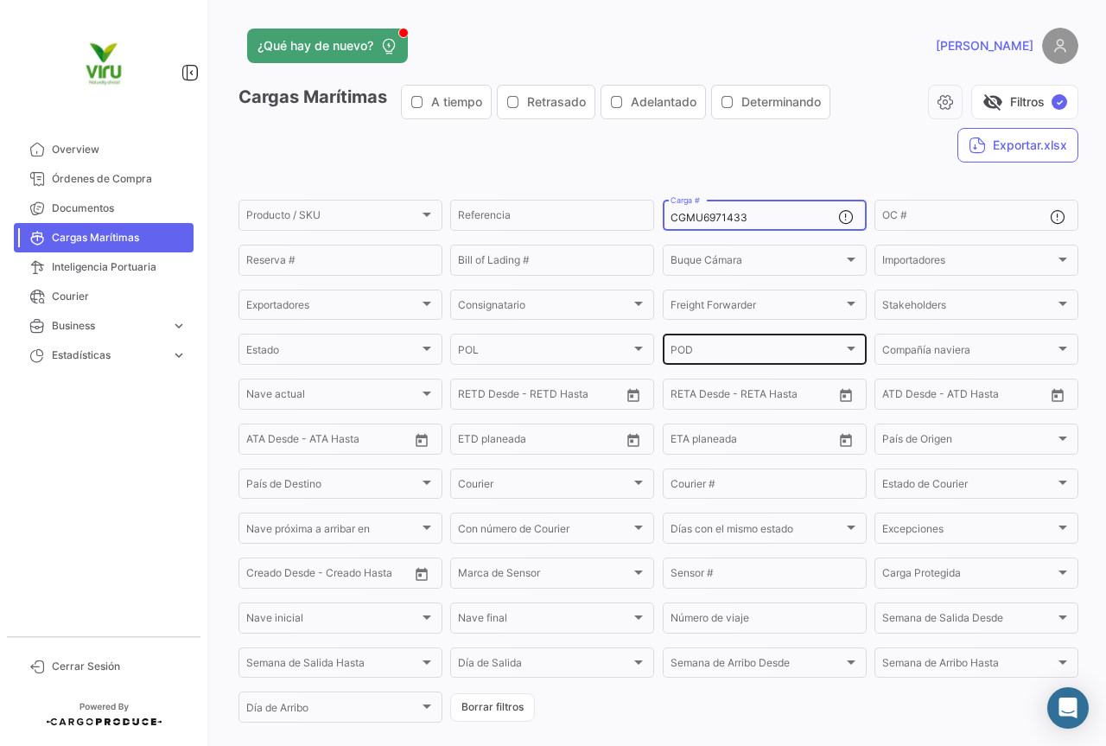
scroll to position [175, 0]
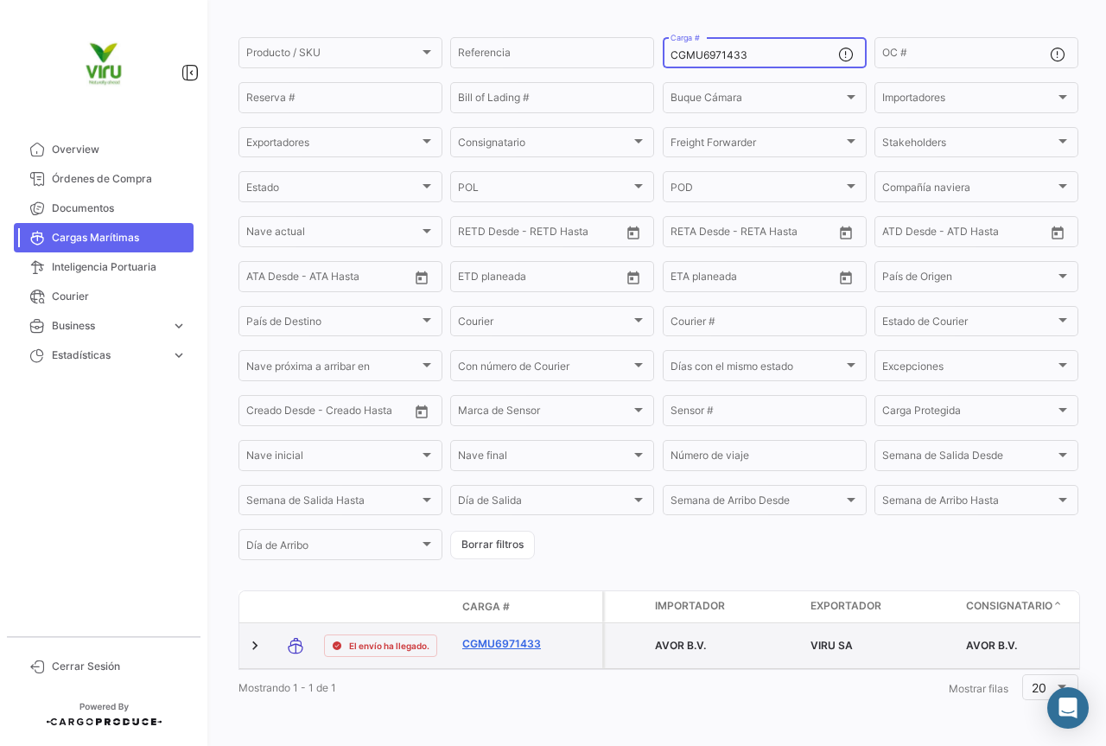
type input "CGMU6971433"
click at [500, 636] on link "CGMU6971433" at bounding box center [507, 644] width 90 height 16
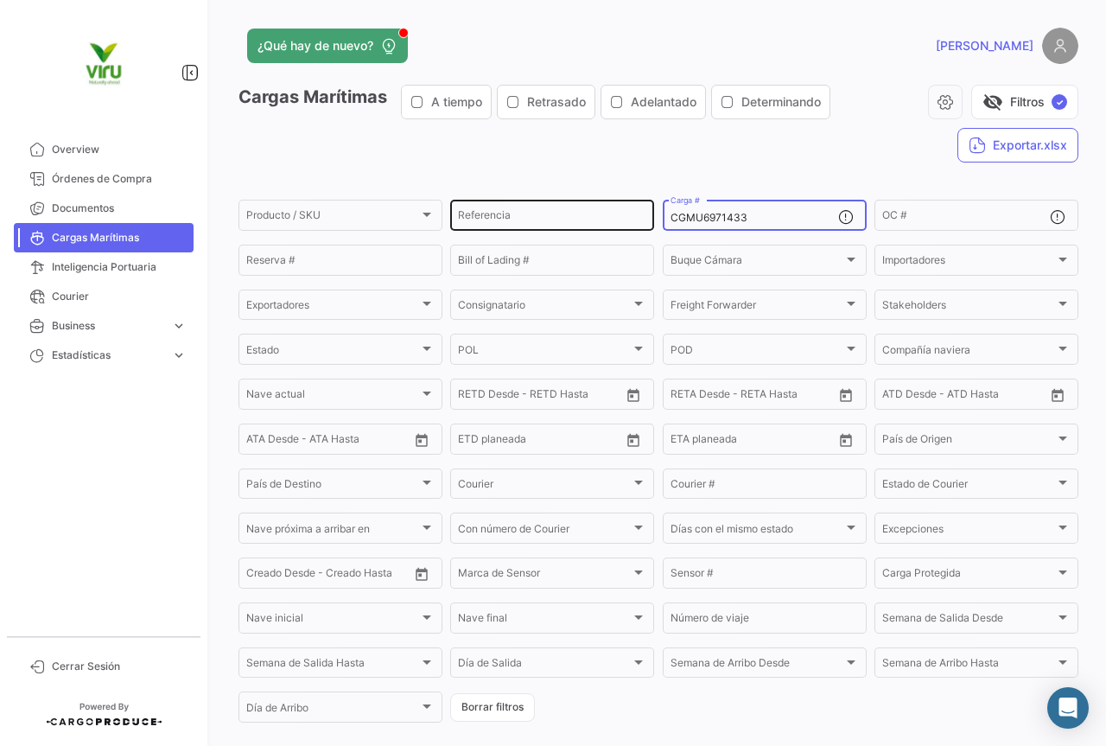
drag, startPoint x: 773, startPoint y: 221, endPoint x: 629, endPoint y: 215, distance: 144.4
click at [0, 0] on div "Producto / SKU Producto / SKU Referencia CGMU6971433 Carga # OC # Reserva # Bil…" at bounding box center [0, 0] width 0 height 0
paste input "6986"
type input "CGMU6976986"
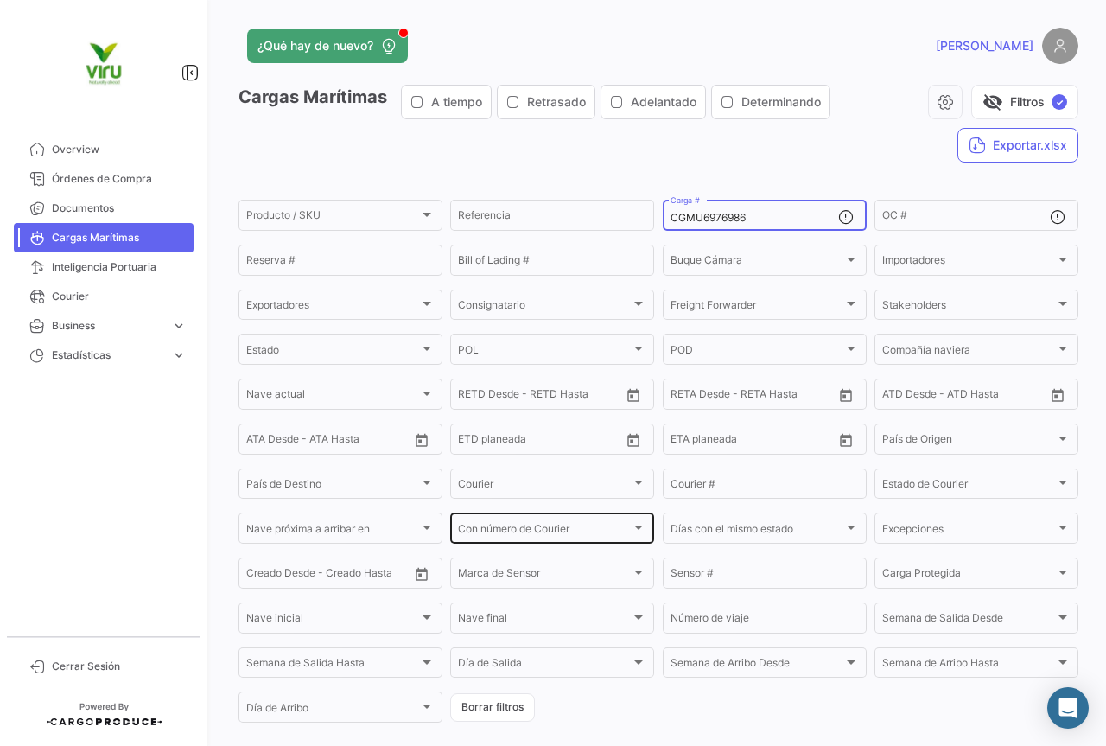
scroll to position [175, 0]
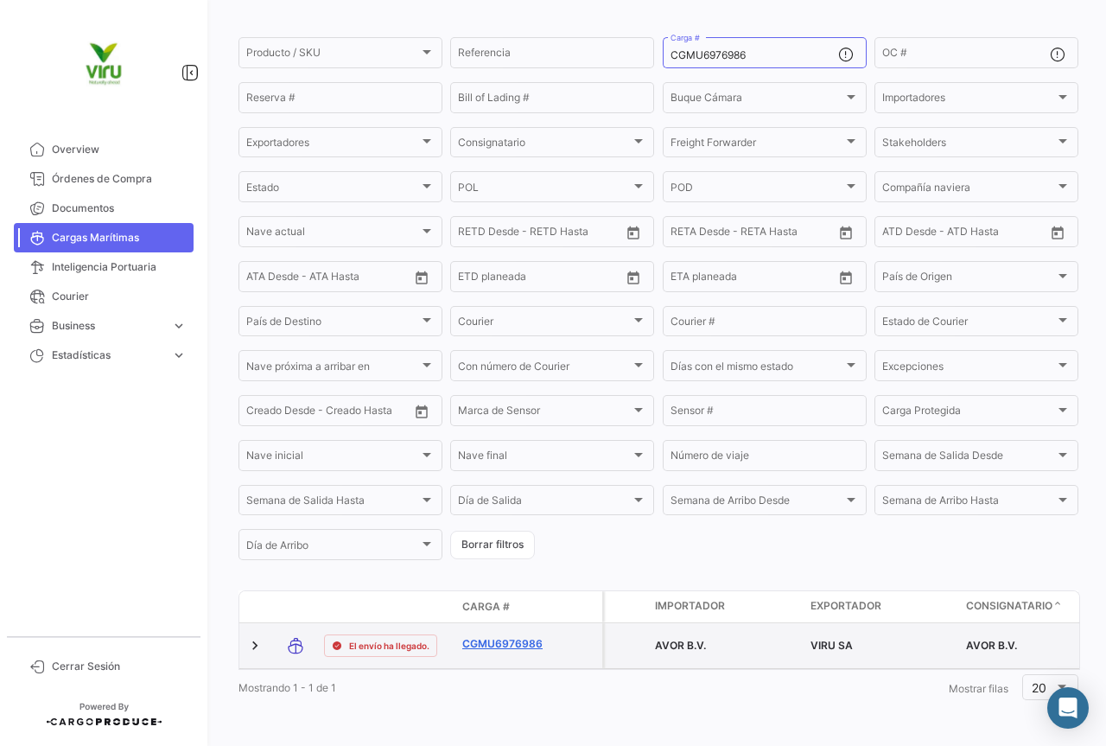
click at [520, 636] on link "CGMU6976986" at bounding box center [507, 644] width 90 height 16
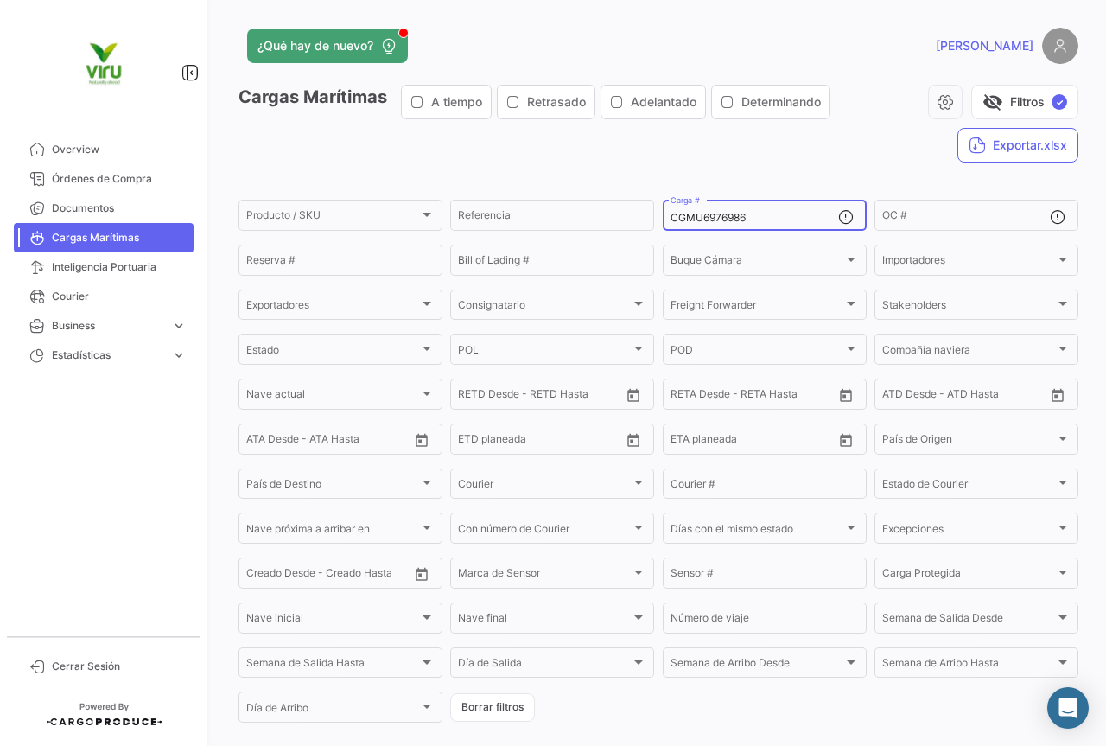
drag, startPoint x: 767, startPoint y: 215, endPoint x: 669, endPoint y: 220, distance: 98.6
click at [671, 220] on input "CGMU6976986" at bounding box center [755, 218] width 168 height 12
paste input "23693"
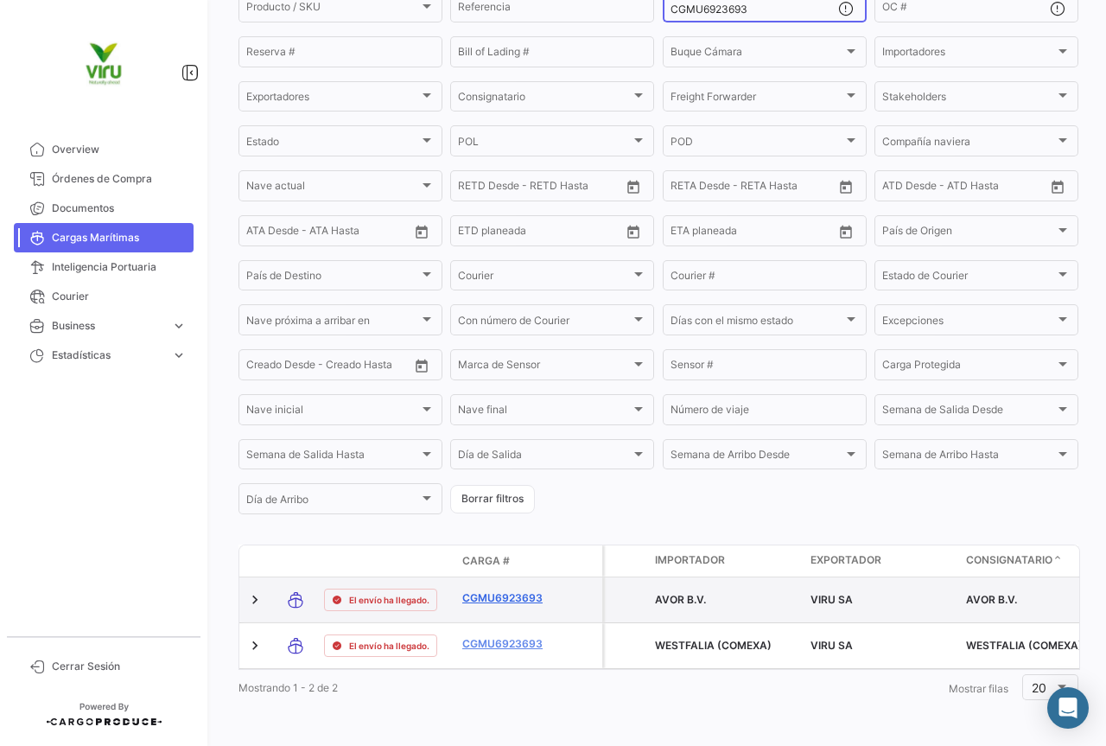
type input "CGMU6923693"
click at [513, 590] on link "CGMU6923693" at bounding box center [507, 598] width 90 height 16
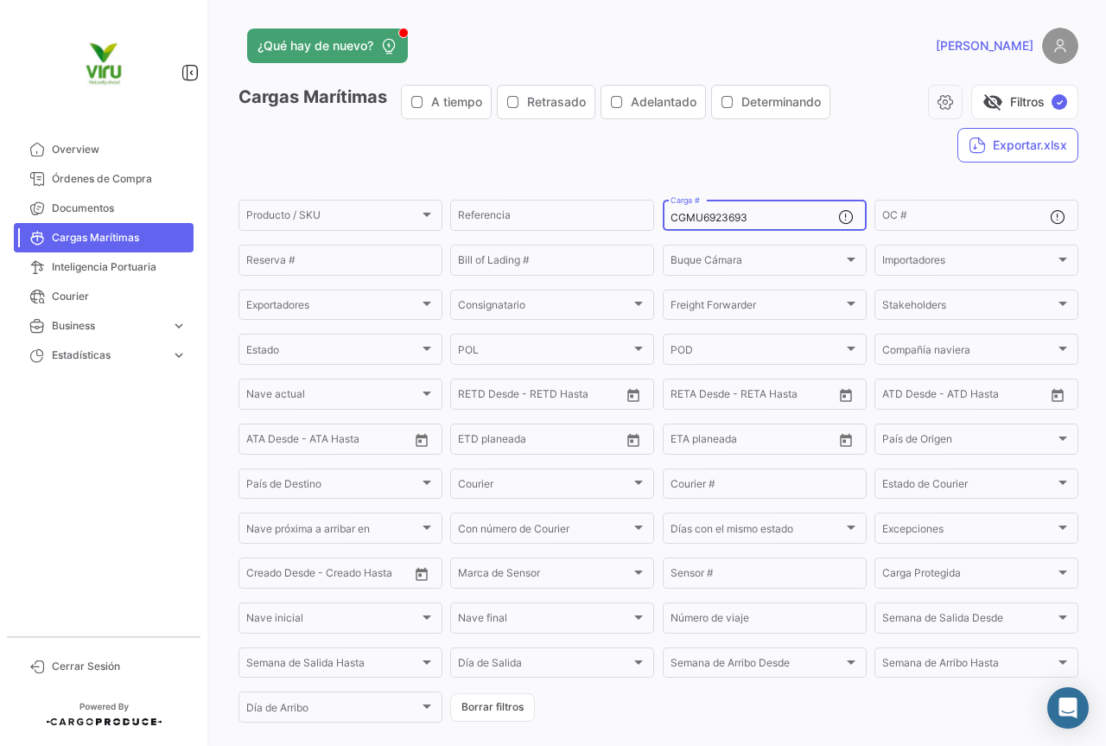
drag, startPoint x: 758, startPoint y: 218, endPoint x: 660, endPoint y: 217, distance: 97.7
click at [663, 217] on div "CGMU6923693 Carga #" at bounding box center [765, 214] width 204 height 34
paste input "63377"
type input "CGMU6963377"
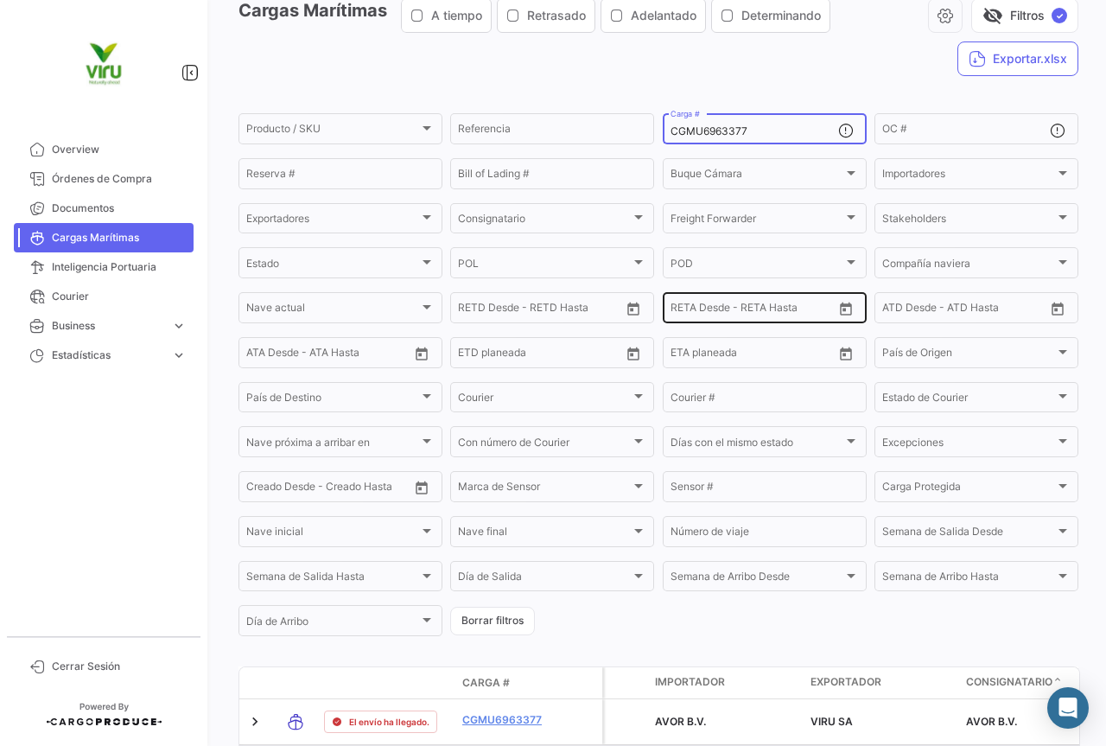
scroll to position [175, 0]
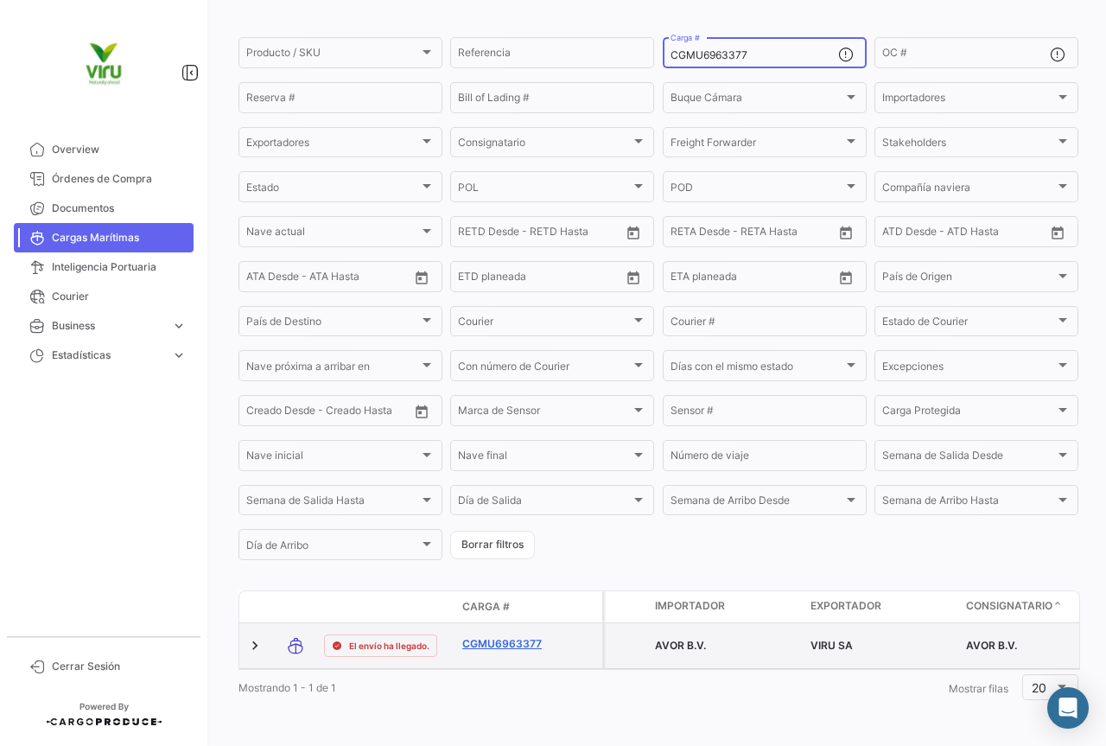
click at [517, 636] on link "CGMU6963377" at bounding box center [507, 644] width 90 height 16
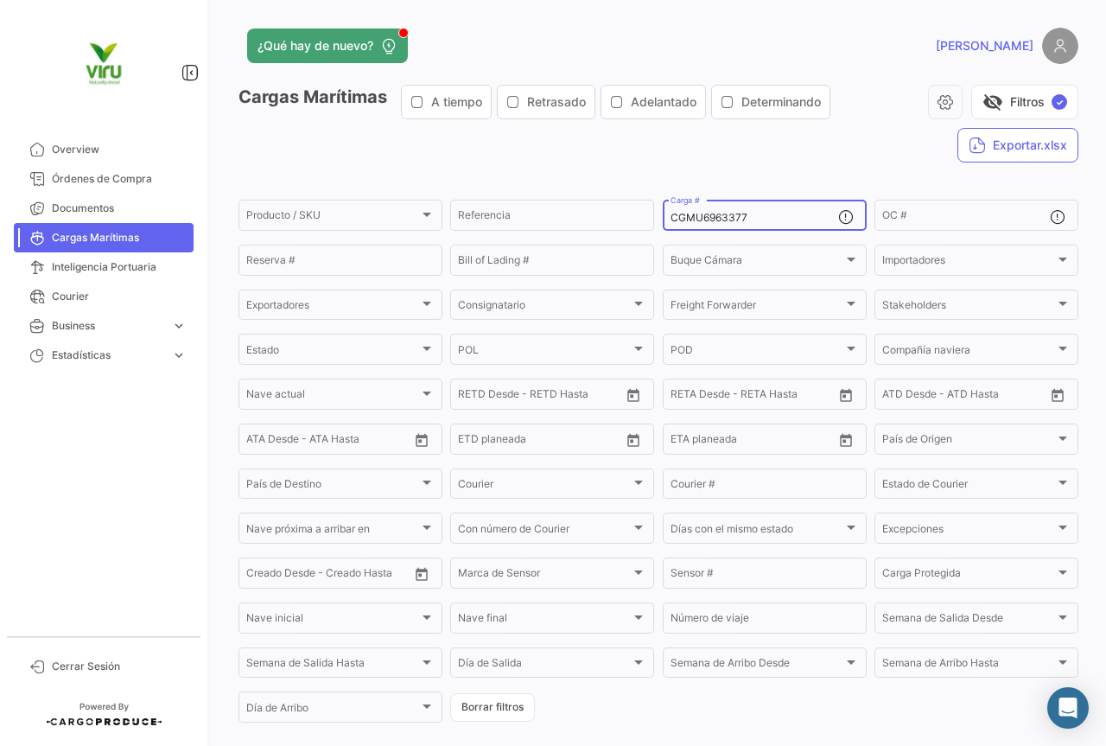
drag, startPoint x: 806, startPoint y: 215, endPoint x: 671, endPoint y: 208, distance: 135.0
click at [671, 208] on div "CGMU6963377 Carga #" at bounding box center [755, 214] width 168 height 34
type input "C"
paste input "CGMU7011946"
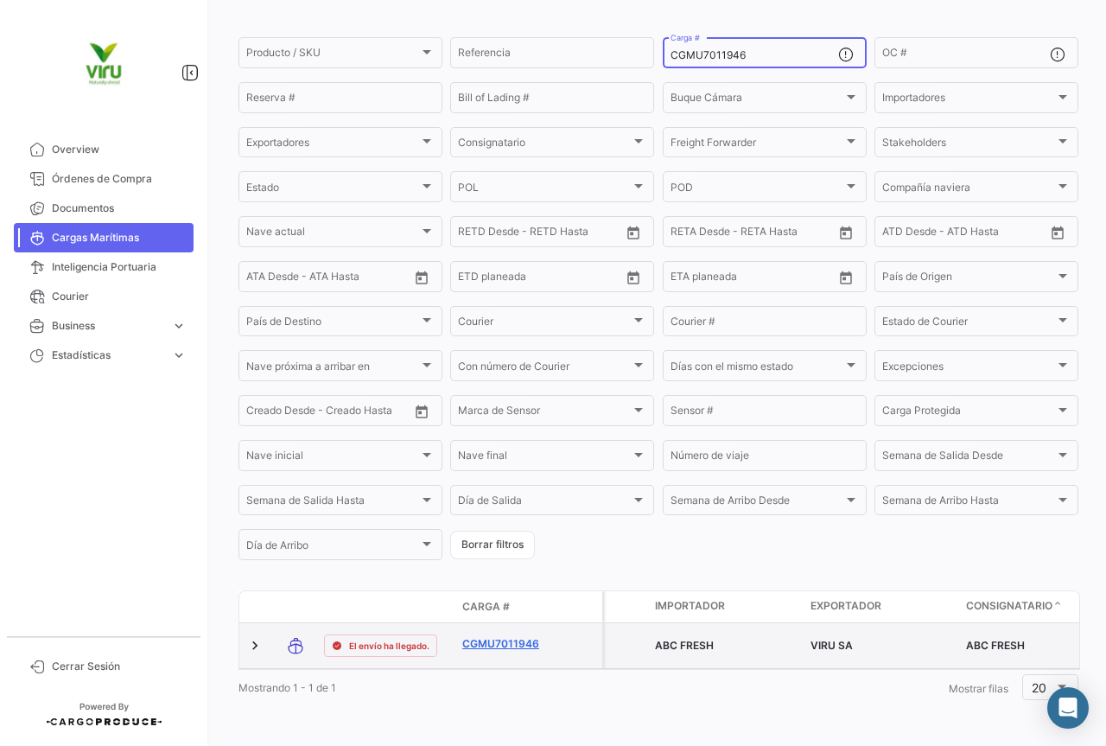
type input "CGMU7011946"
click at [525, 636] on link "CGMU7011946" at bounding box center [507, 644] width 90 height 16
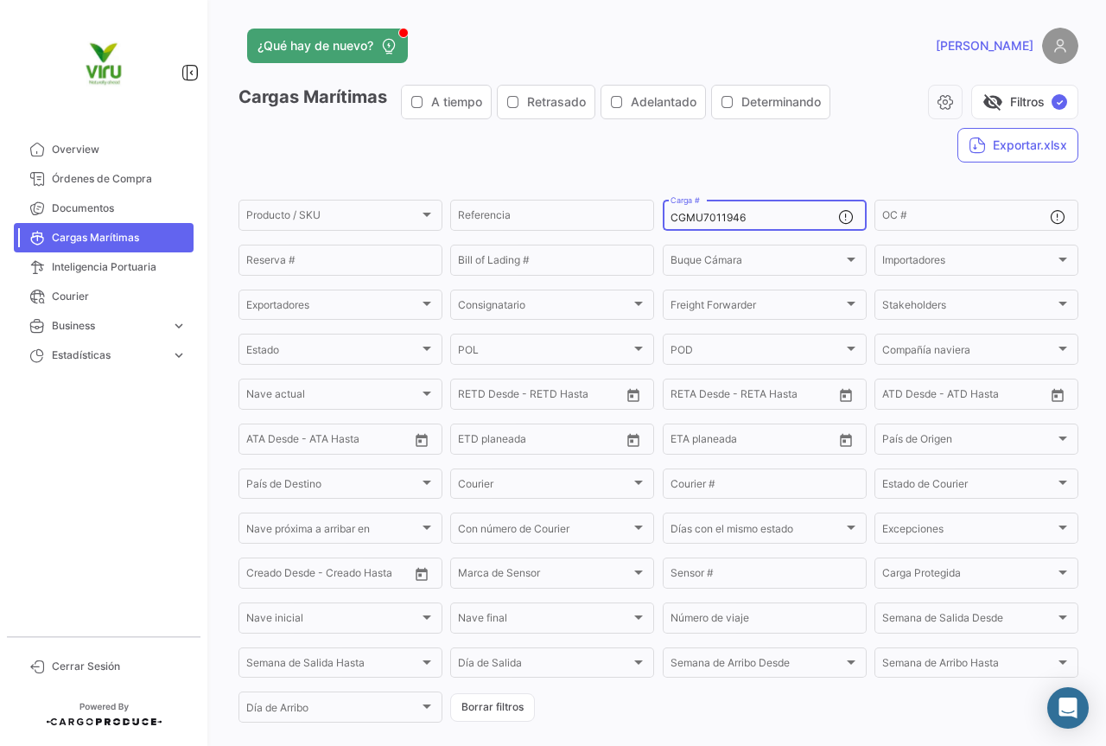
drag, startPoint x: 768, startPoint y: 212, endPoint x: 664, endPoint y: 207, distance: 104.7
click at [664, 207] on div "CGMU7011946 Carga #" at bounding box center [765, 214] width 204 height 34
paste input "6949698"
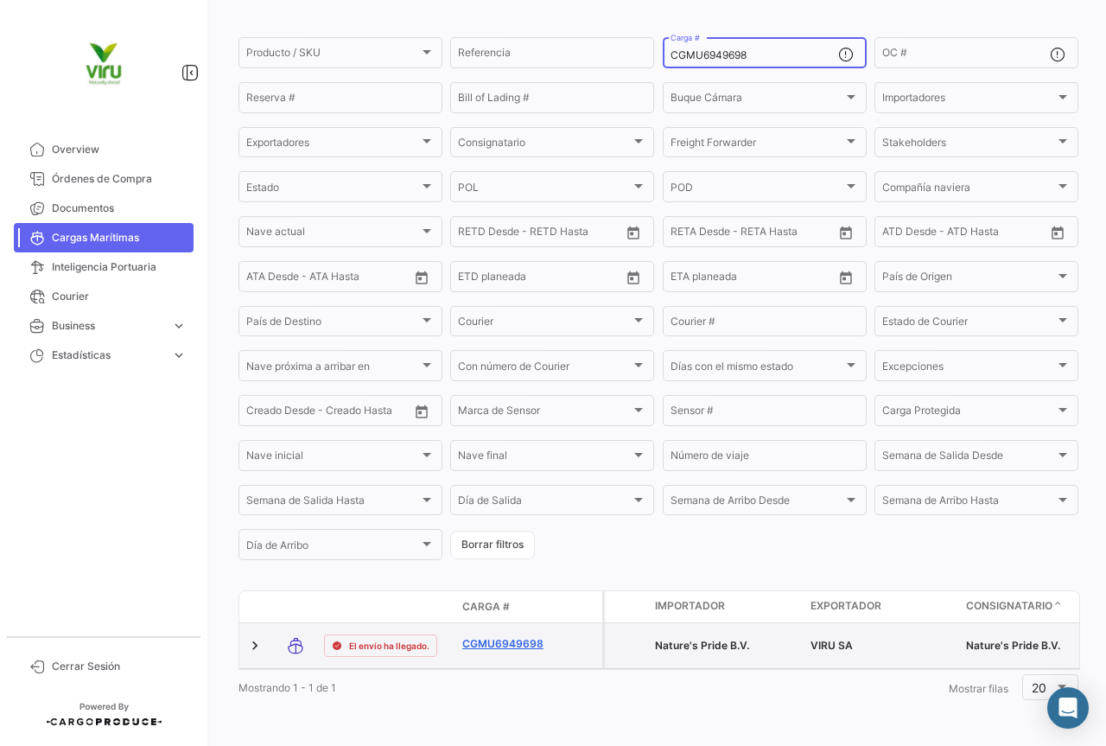
type input "CGMU6949698"
click at [520, 636] on link "CGMU6949698" at bounding box center [507, 644] width 90 height 16
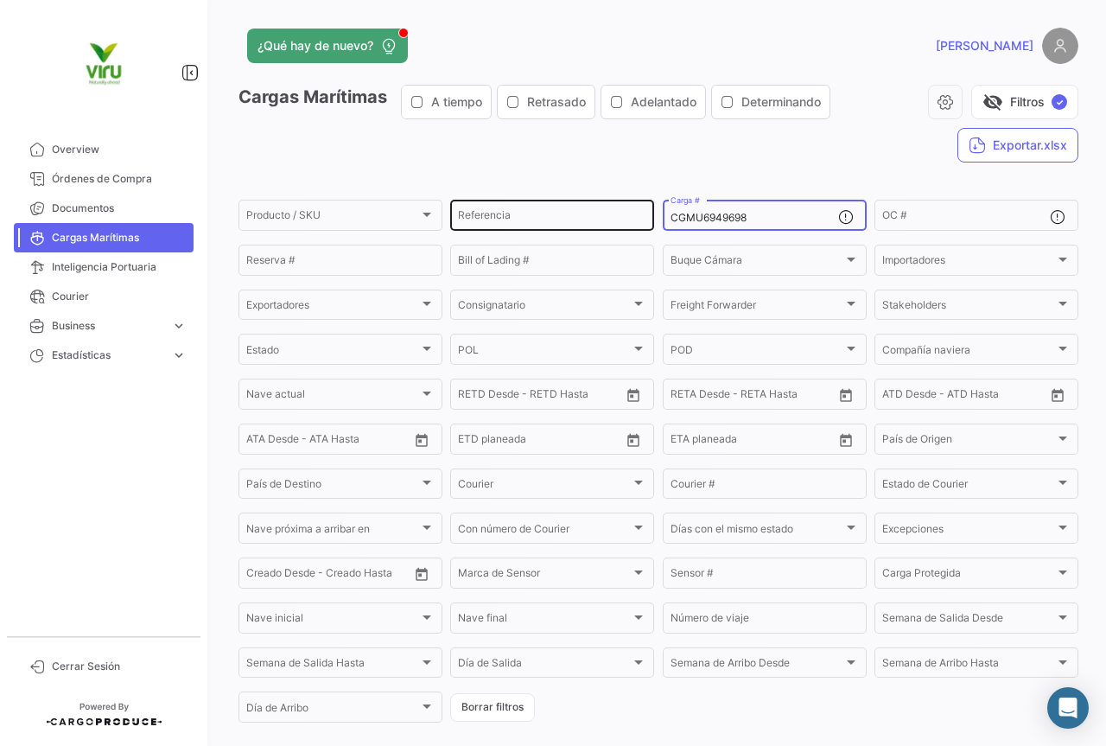
drag, startPoint x: 764, startPoint y: 218, endPoint x: 650, endPoint y: 206, distance: 114.7
click at [0, 0] on div "Producto / SKU Producto / SKU Referencia CGMU6949698 Carga # OC # Reserva # Bil…" at bounding box center [0, 0] width 0 height 0
paste input "69349"
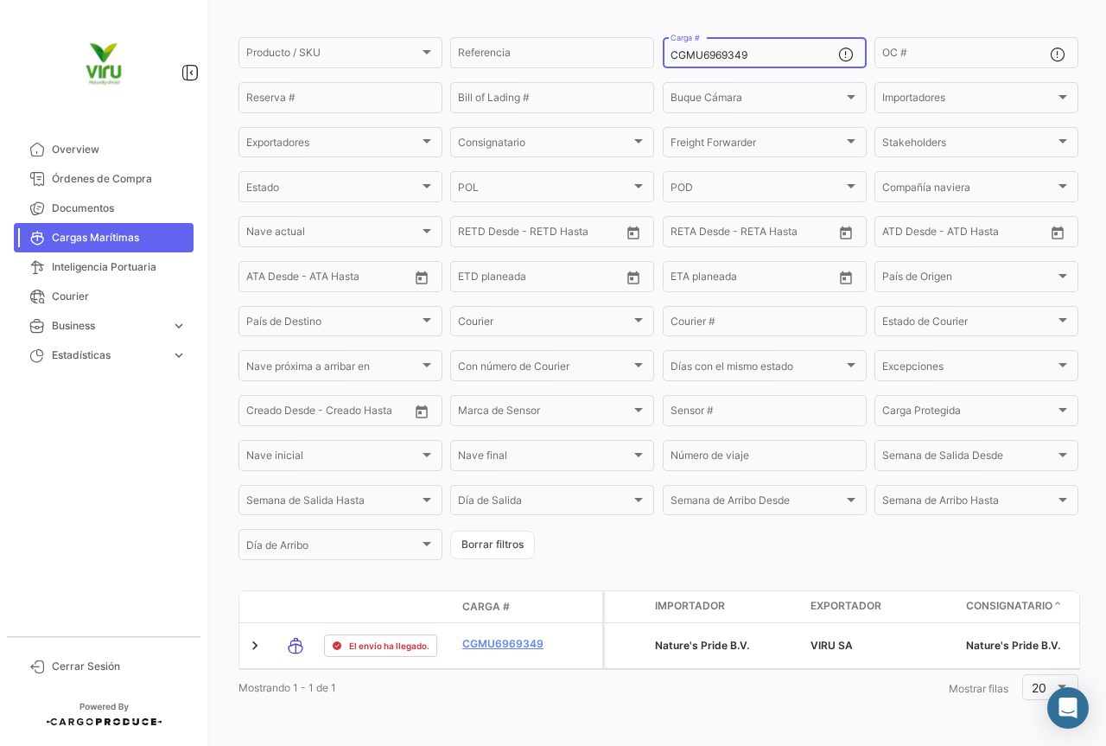
scroll to position [175, 0]
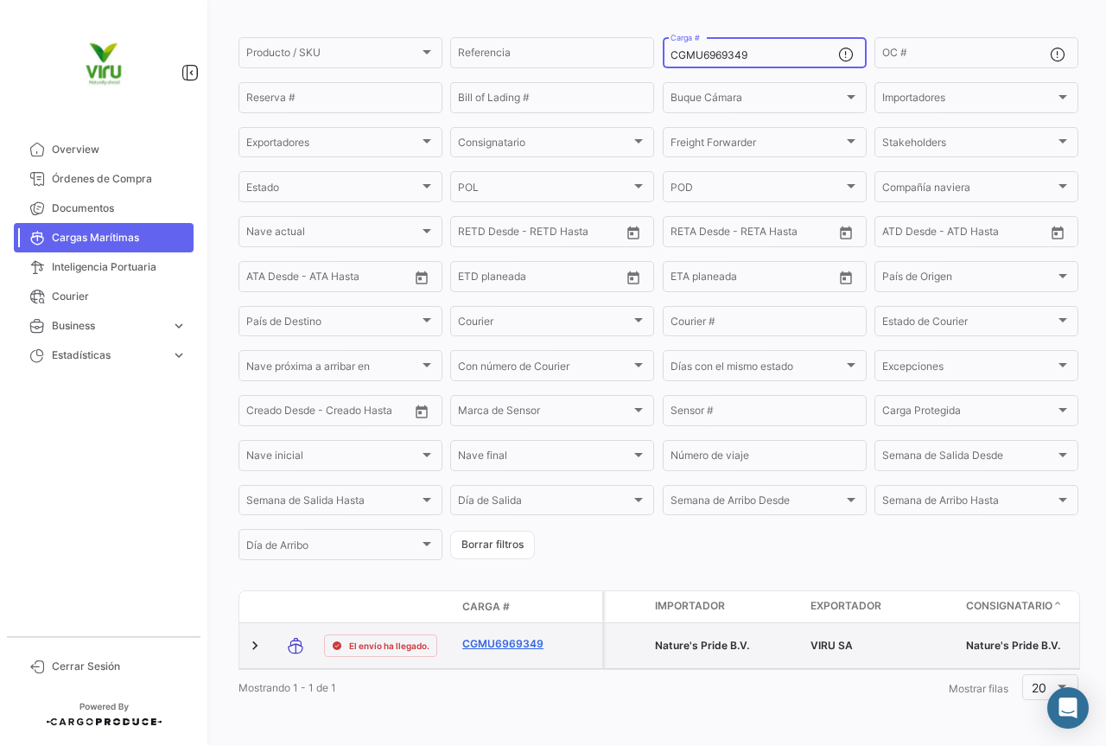
type input "CGMU6969349"
click at [521, 636] on link "CGMU6969349" at bounding box center [507, 644] width 90 height 16
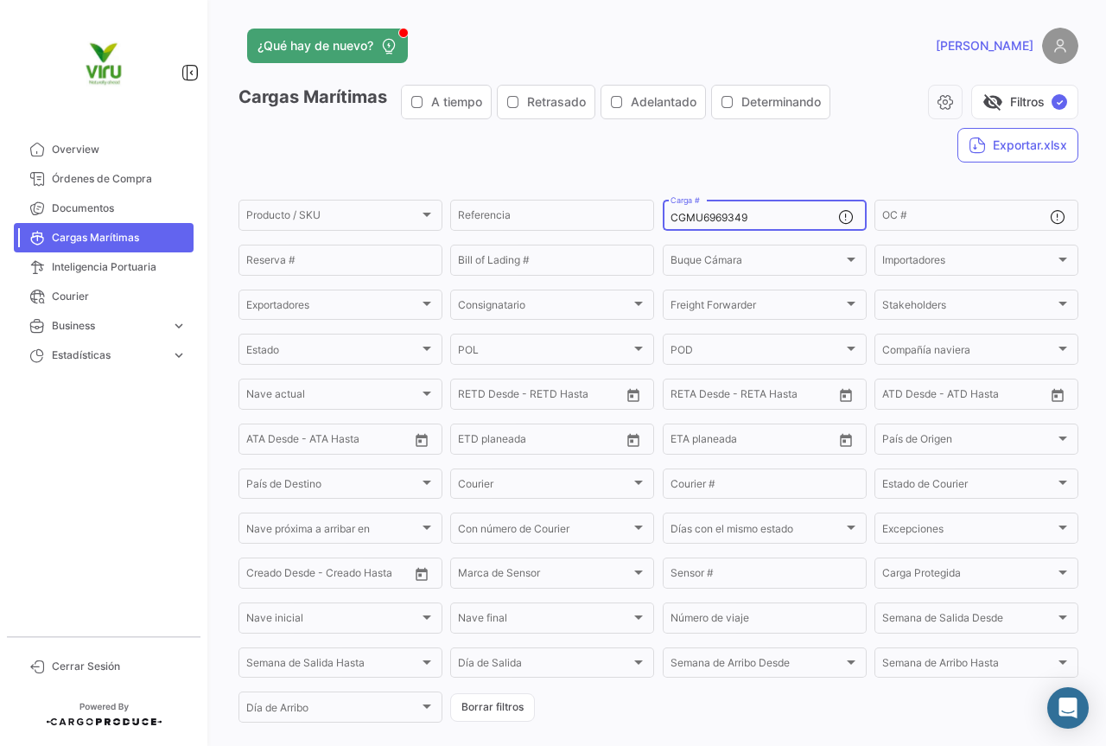
drag, startPoint x: 768, startPoint y: 217, endPoint x: 668, endPoint y: 210, distance: 100.5
click at [671, 210] on div "CGMU6969349 Carga #" at bounding box center [755, 214] width 168 height 34
paste input "TTNU8977035"
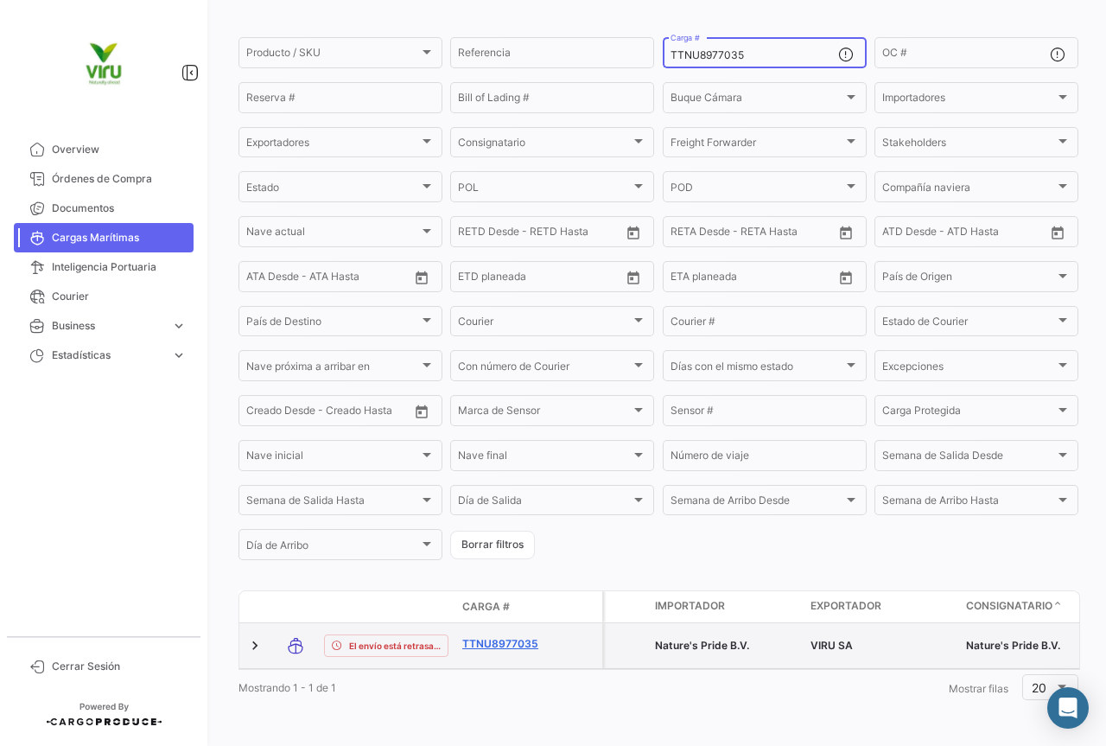
type input "TTNU8977035"
click at [496, 636] on link "TTNU8977035" at bounding box center [507, 644] width 90 height 16
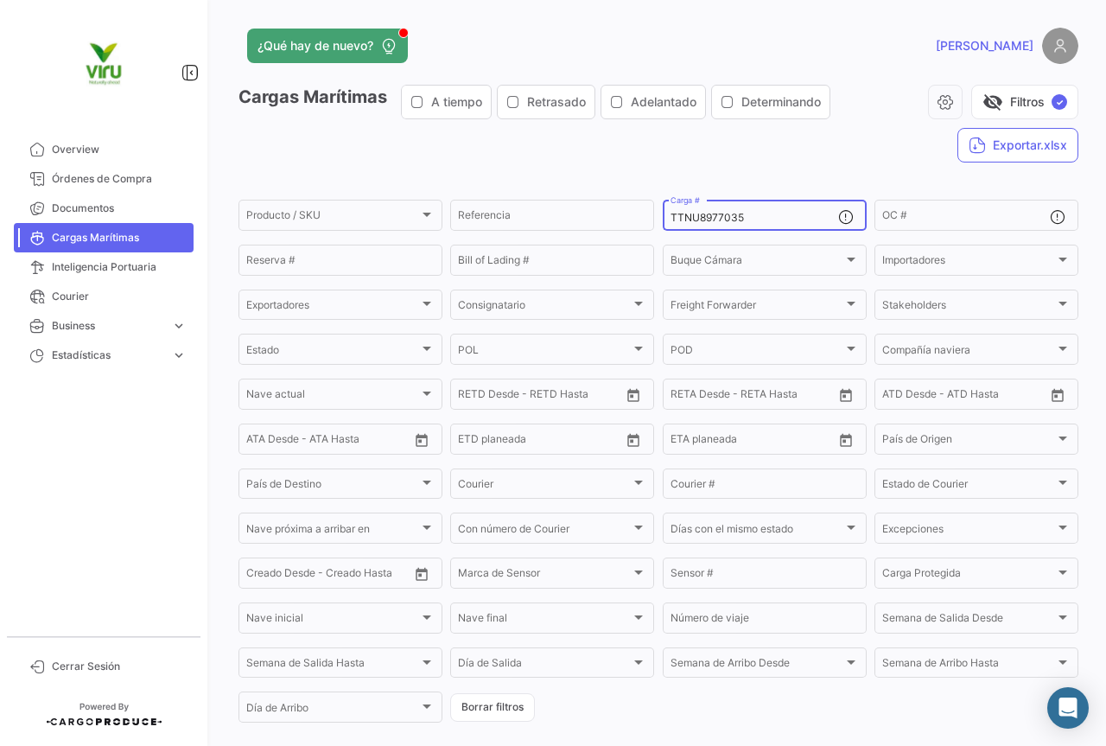
click at [752, 211] on div "TTNU8977035 Carga #" at bounding box center [755, 214] width 168 height 34
drag, startPoint x: 755, startPoint y: 220, endPoint x: 657, endPoint y: 220, distance: 98.5
click at [657, 220] on form "Producto / SKU Producto / SKU Referencia TTNU8977035 Carga # OC # Reserva # Bil…" at bounding box center [659, 461] width 840 height 528
paste input "CGMU6953126"
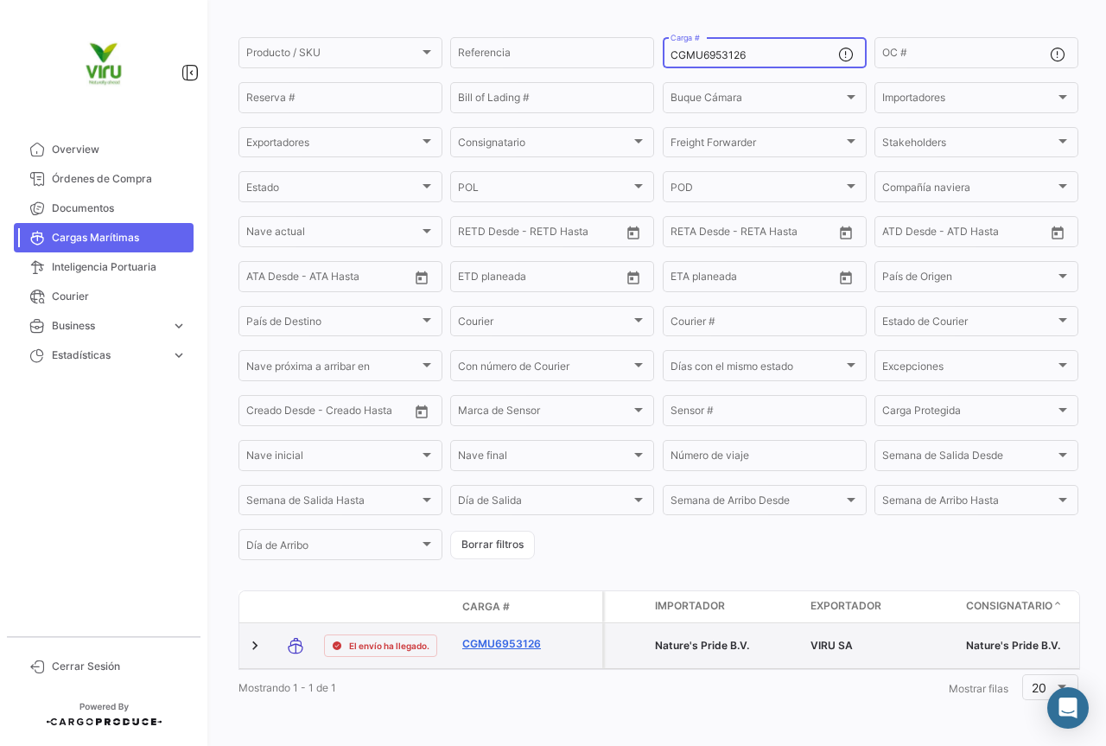
type input "CGMU6953126"
click at [516, 636] on link "CGMU6953126" at bounding box center [507, 644] width 90 height 16
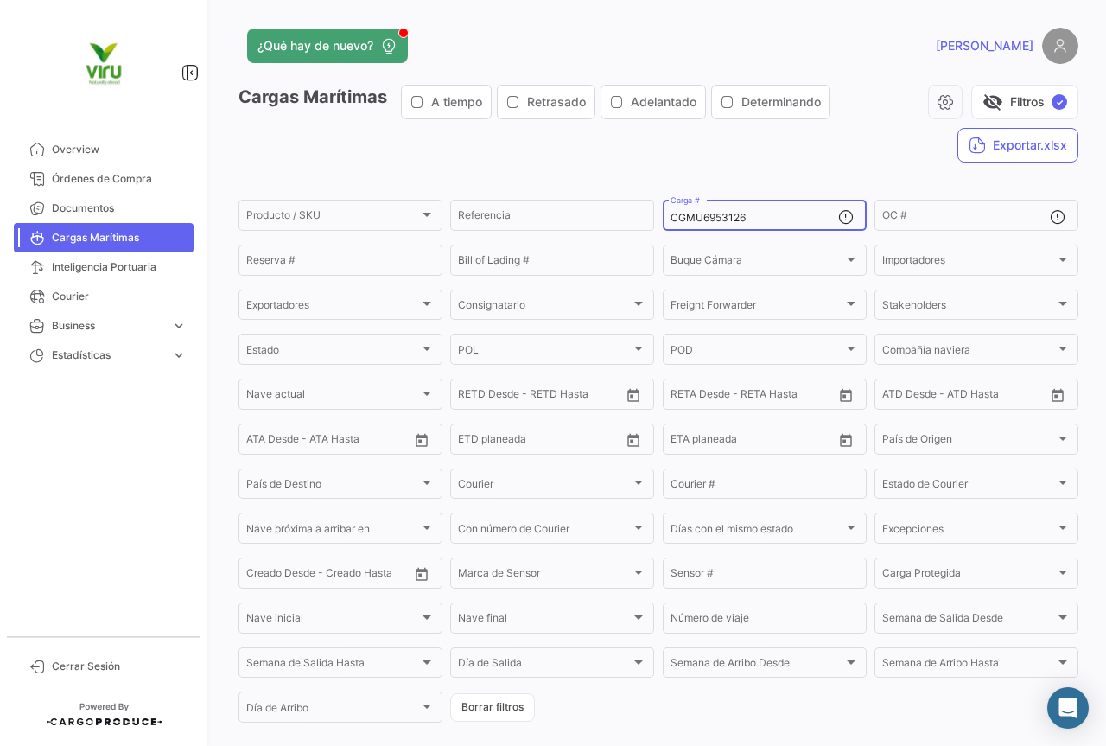
drag, startPoint x: 745, startPoint y: 222, endPoint x: 658, endPoint y: 207, distance: 88.7
click at [663, 207] on div "CGMU6953126 Carga #" at bounding box center [765, 214] width 204 height 34
paste input "TLLU1059571"
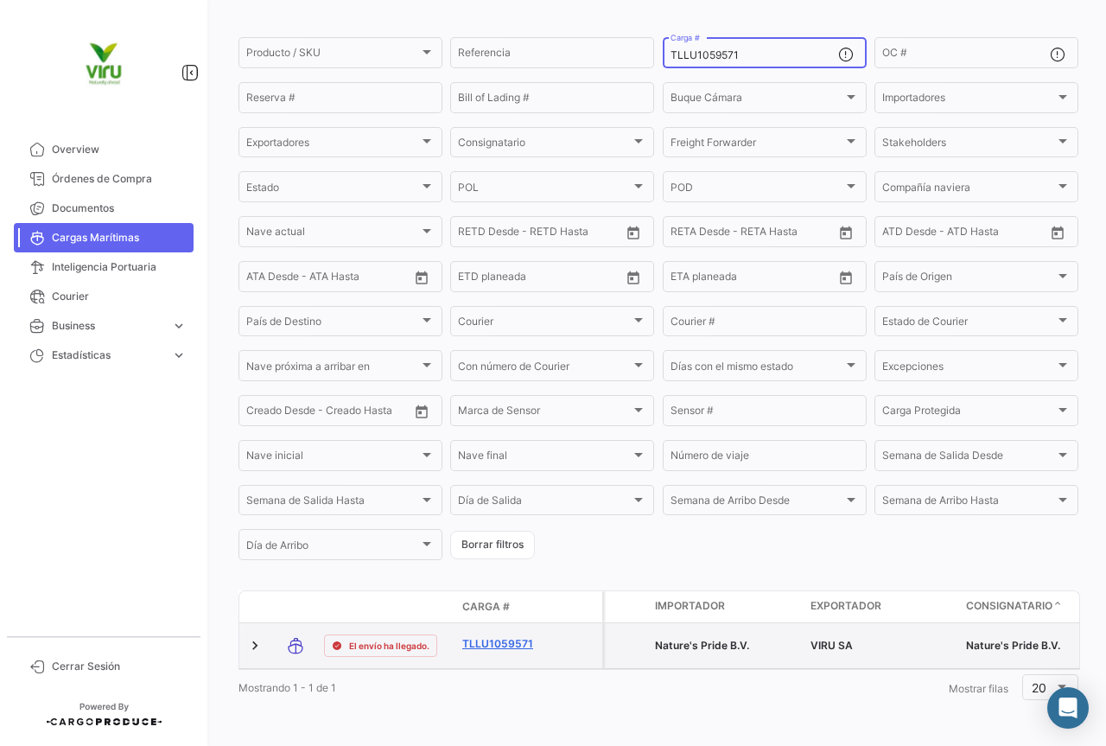
type input "TLLU1059571"
click at [508, 636] on link "TLLU1059571" at bounding box center [507, 644] width 90 height 16
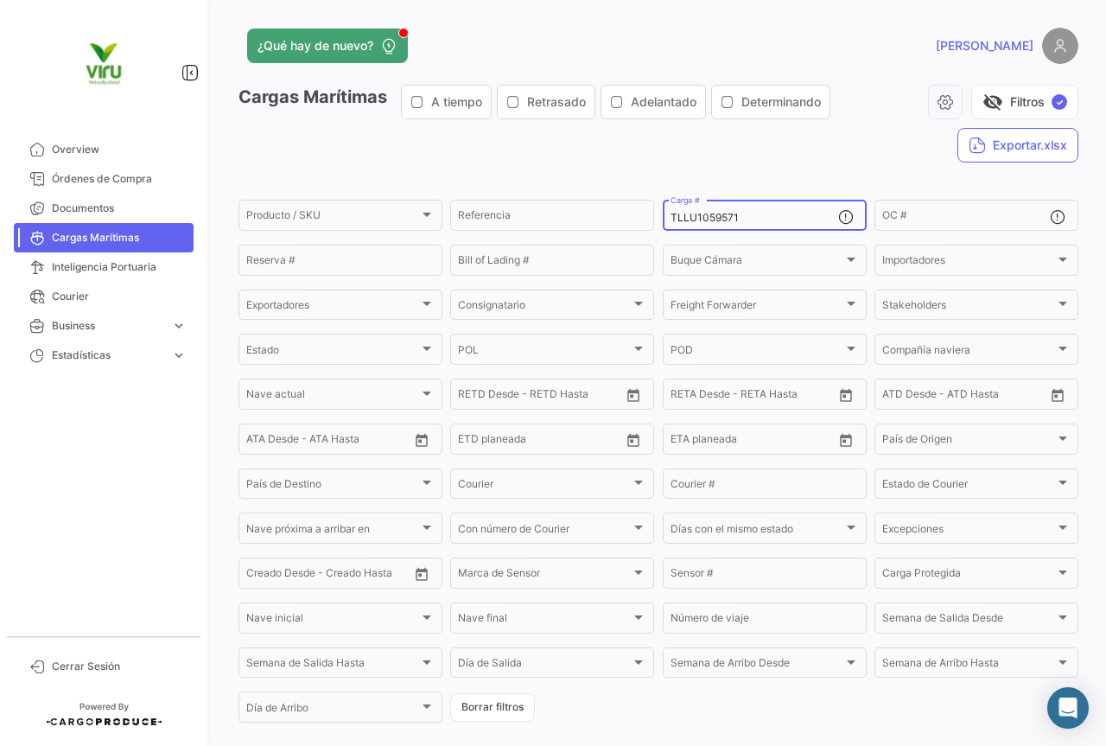
drag, startPoint x: 772, startPoint y: 218, endPoint x: 659, endPoint y: 218, distance: 113.2
click at [663, 218] on div "TLLU1059571 Carga #" at bounding box center [765, 214] width 204 height 34
paste input "CGMU7022010"
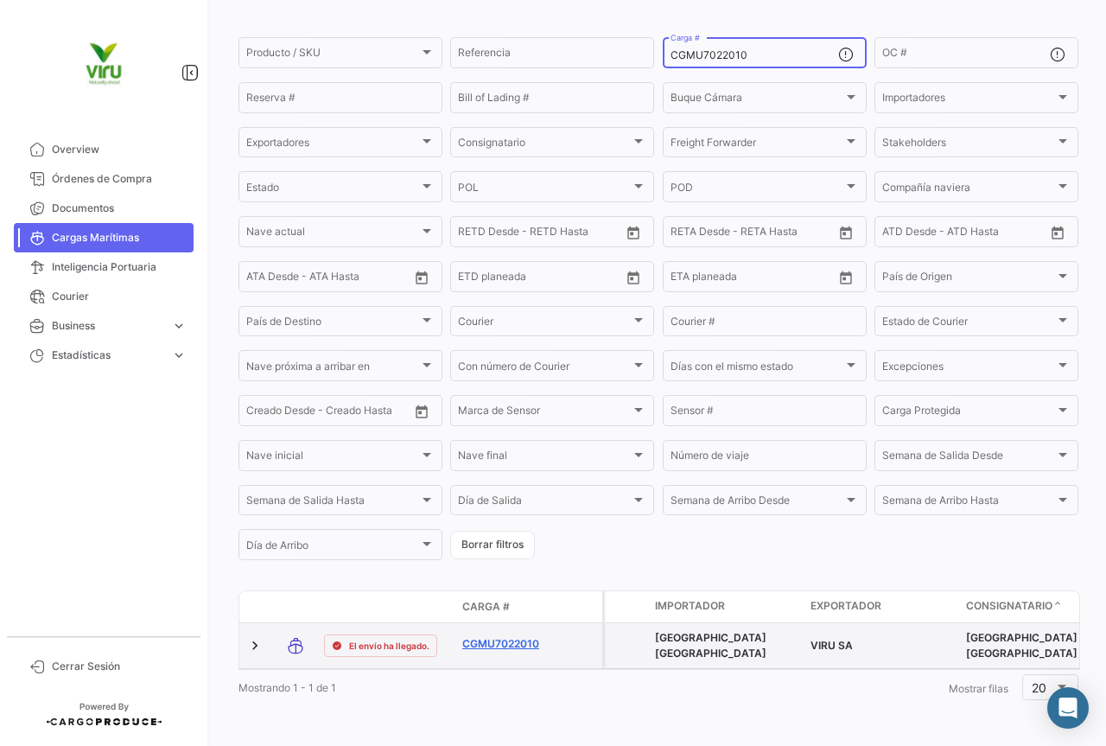
type input "CGMU7022010"
click at [506, 636] on link "CGMU7022010" at bounding box center [507, 644] width 90 height 16
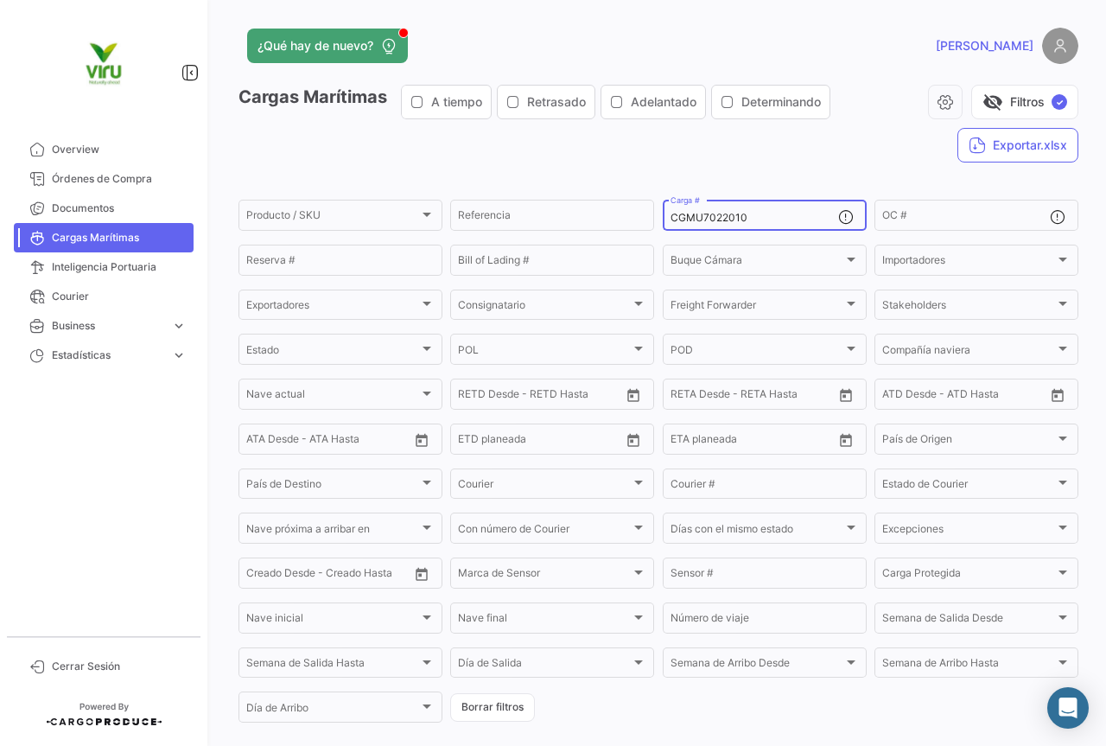
drag, startPoint x: 764, startPoint y: 218, endPoint x: 656, endPoint y: 218, distance: 108.0
click at [656, 218] on form "Producto / SKU Producto / SKU Referencia CGMU7022010 Carga # OC # Reserva # Bil…" at bounding box center [659, 461] width 840 height 528
paste input "TLLU1078653"
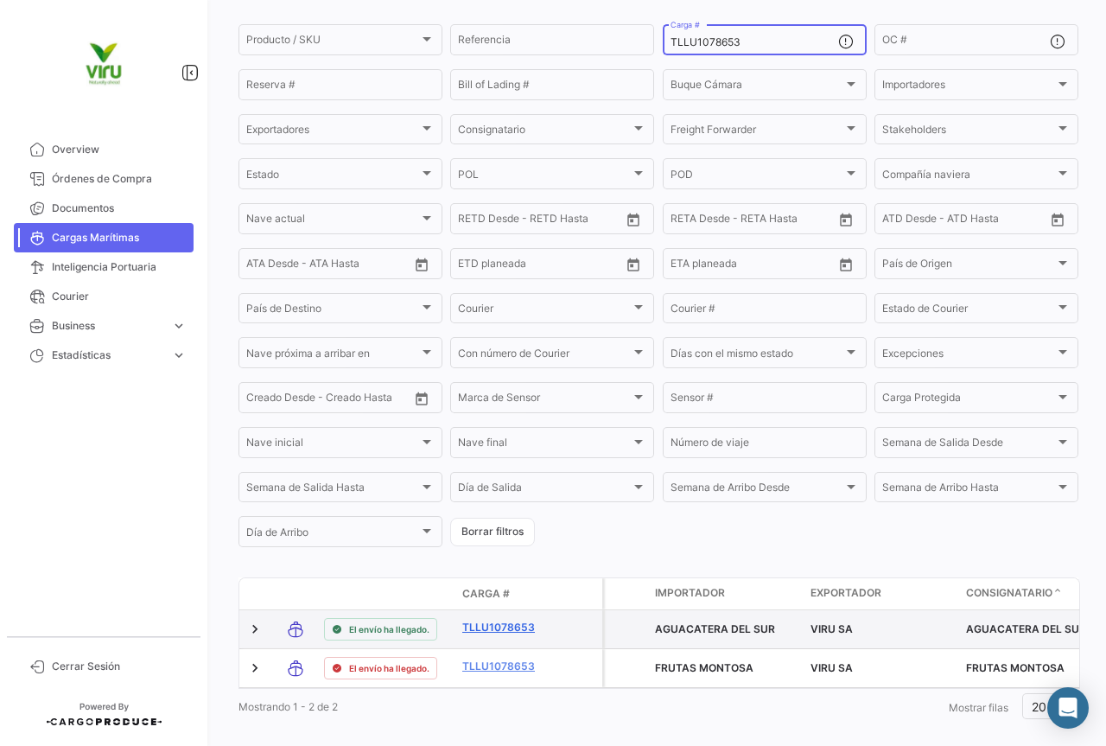
type input "TLLU1078653"
click at [501, 635] on link "TLLU1078653" at bounding box center [507, 628] width 90 height 16
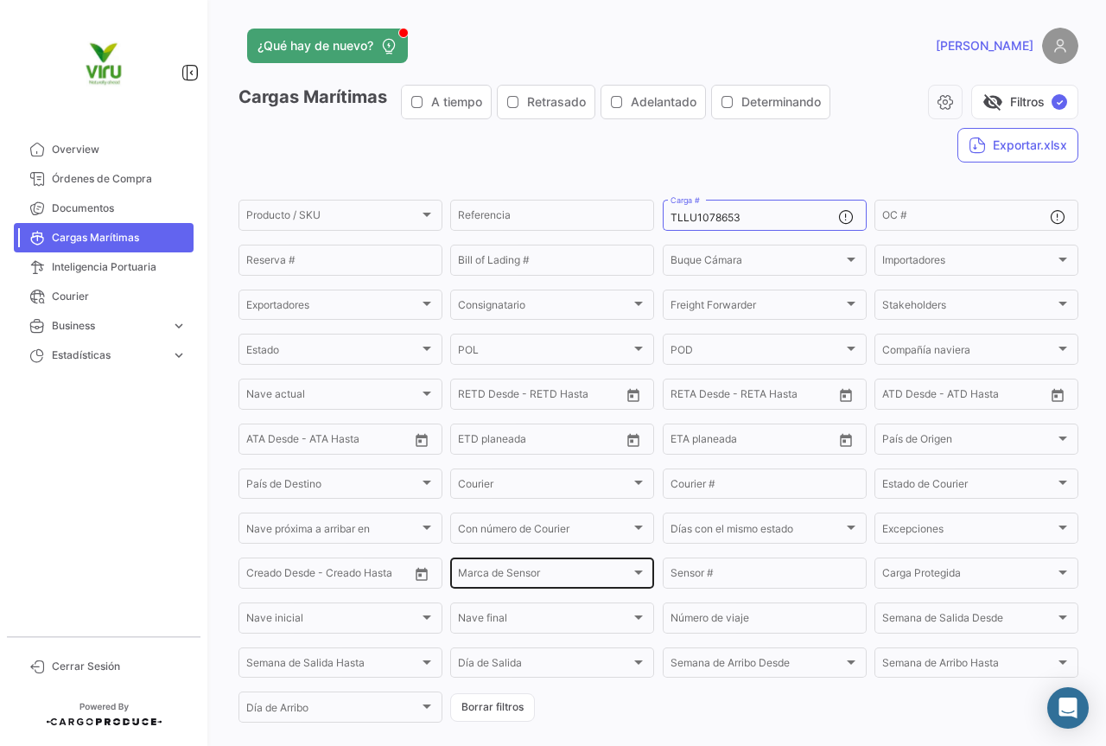
scroll to position [221, 0]
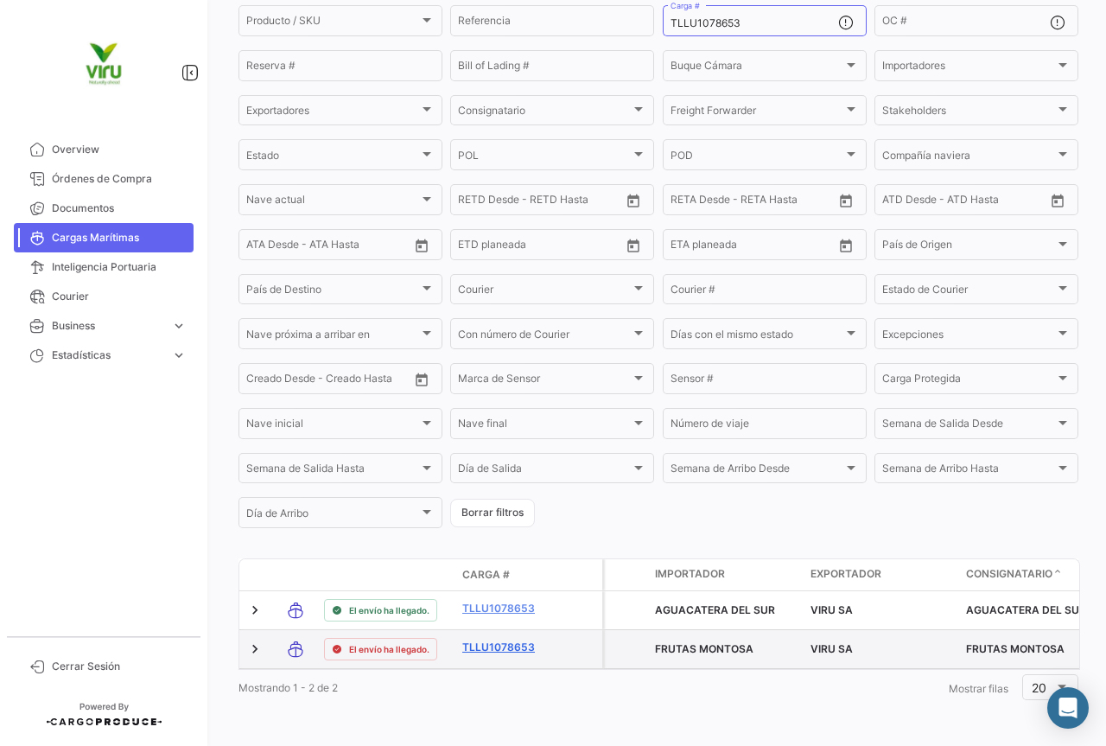
click at [509, 640] on link "TLLU1078653" at bounding box center [507, 648] width 90 height 16
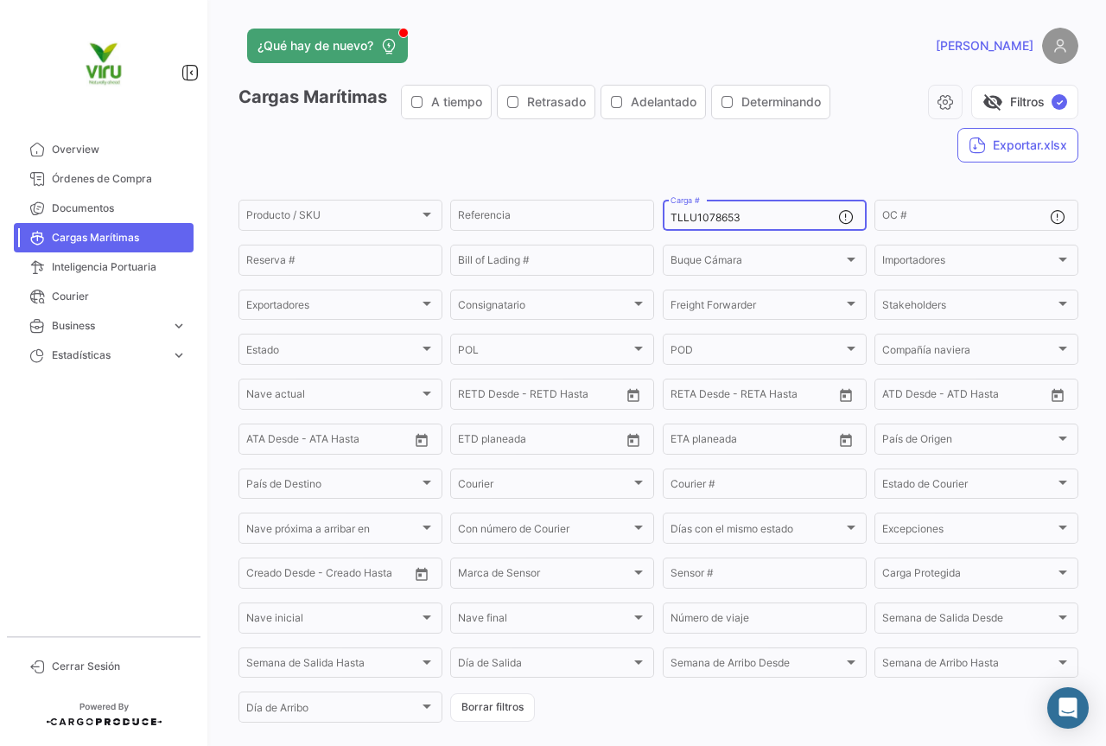
drag, startPoint x: 756, startPoint y: 213, endPoint x: 653, endPoint y: 214, distance: 102.9
click at [653, 214] on form "Producto / SKU Producto / SKU Referencia TLLU1078653 Carga # OC # Reserva # Bil…" at bounding box center [659, 461] width 840 height 528
paste input "CGMU6909"
type input "CGMU6909653"
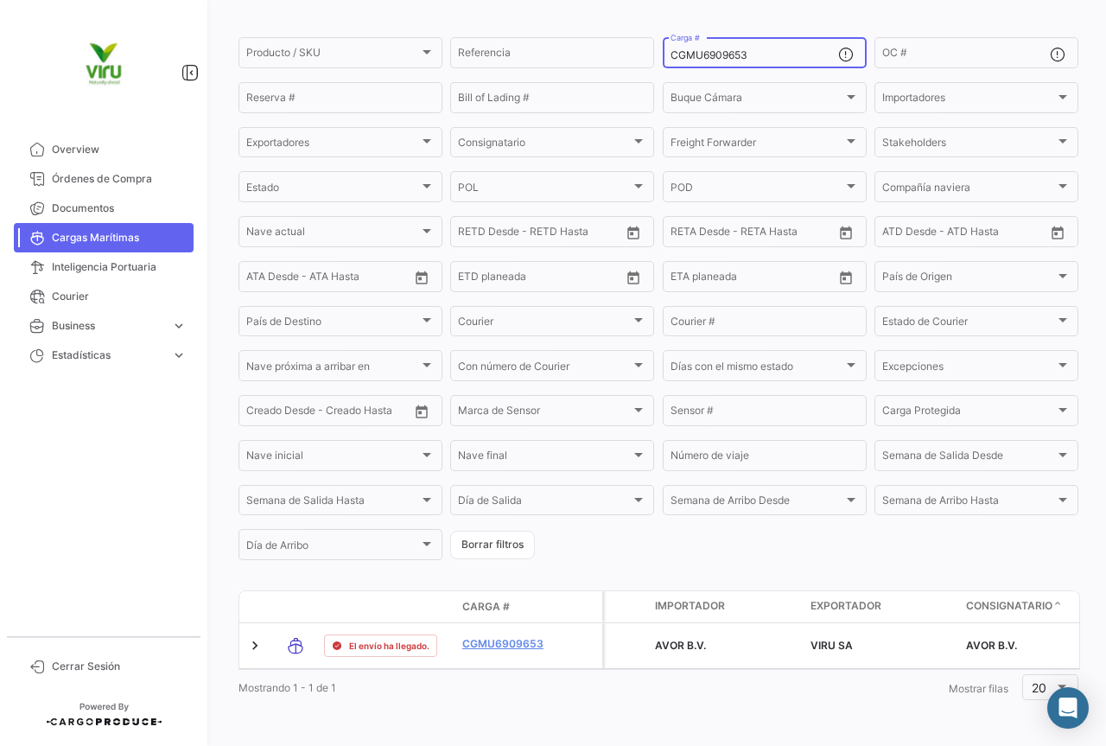
scroll to position [175, 0]
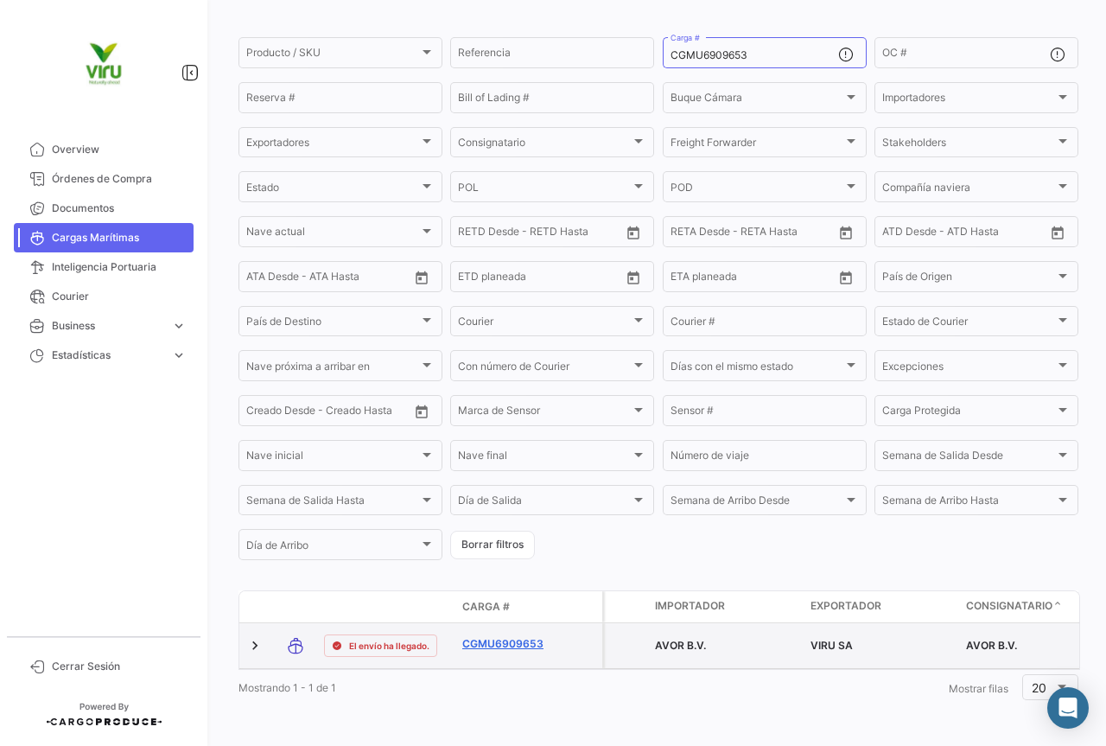
click at [517, 636] on link "CGMU6909653" at bounding box center [507, 644] width 90 height 16
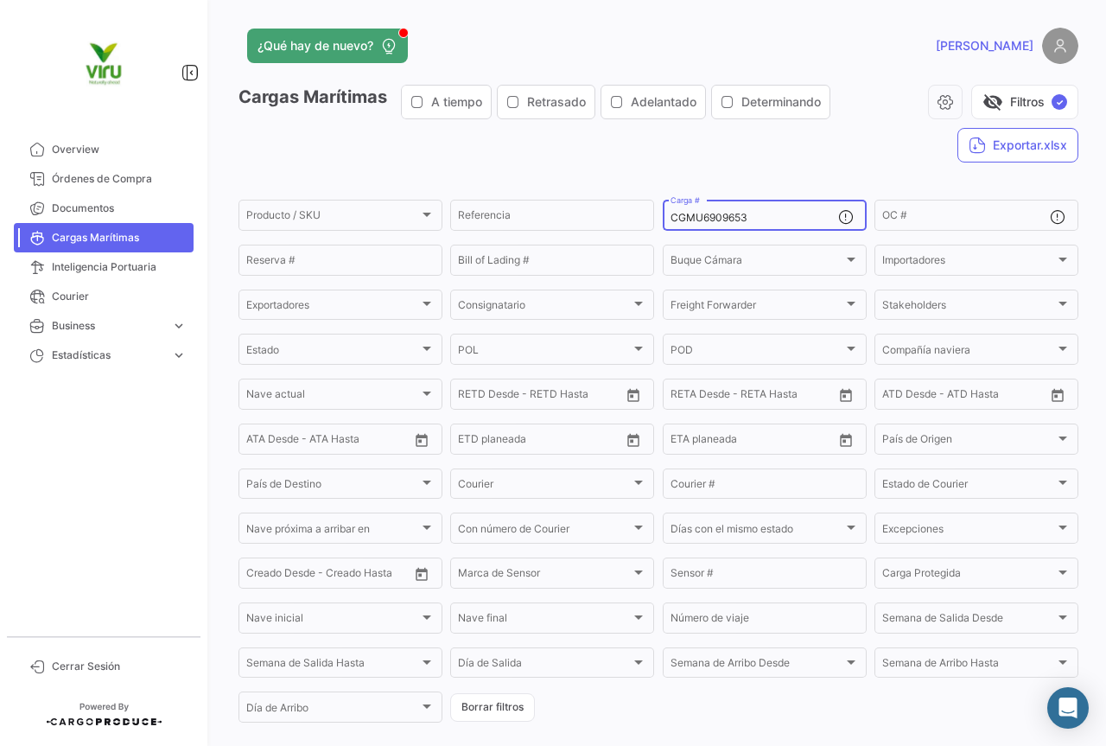
drag, startPoint x: 791, startPoint y: 222, endPoint x: 665, endPoint y: 213, distance: 125.7
click at [671, 213] on input "CGMU6909653" at bounding box center [755, 218] width 168 height 12
paste input "9900"
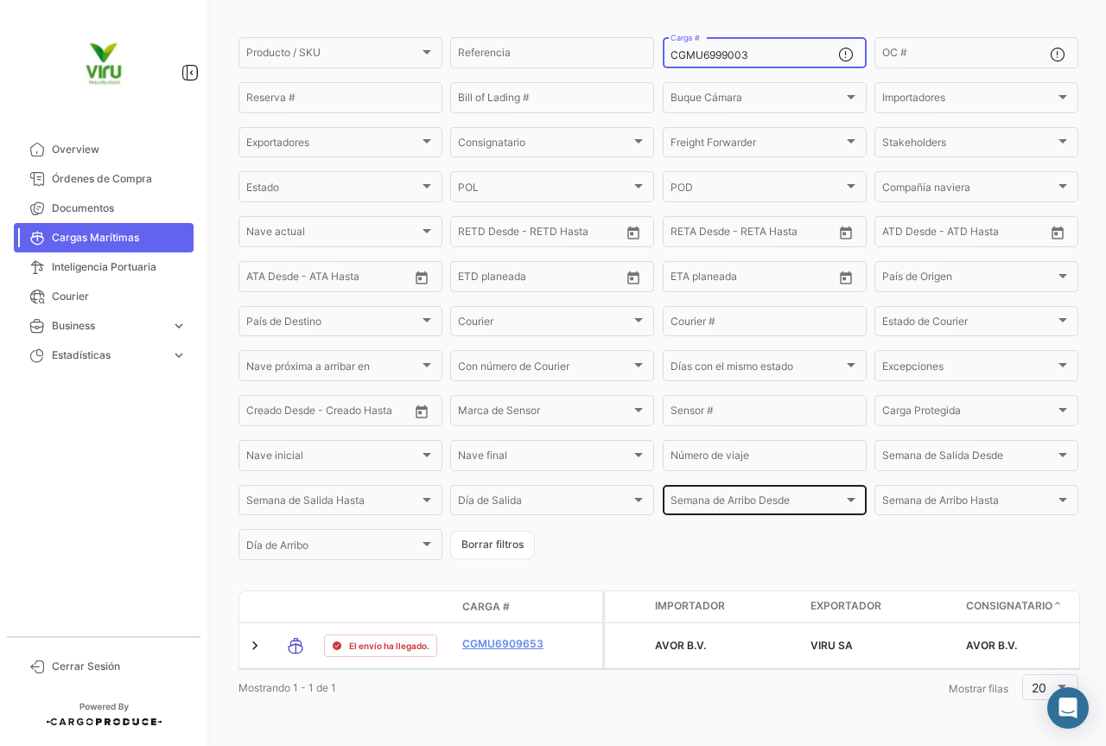
scroll to position [175, 0]
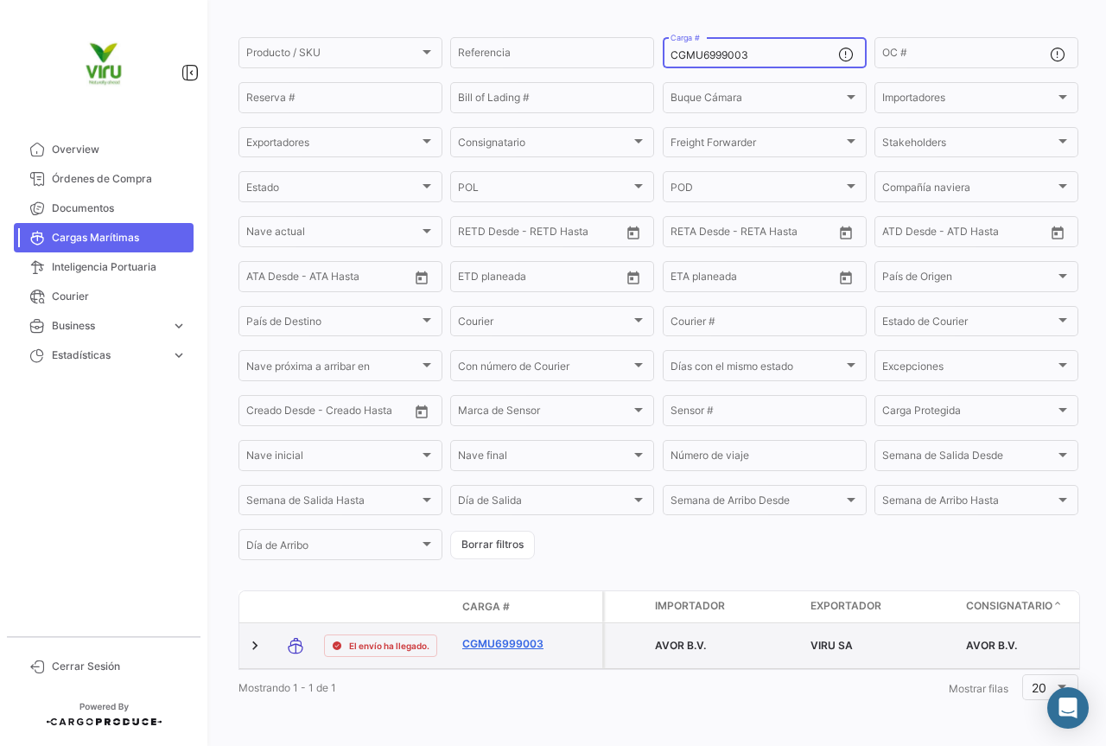
type input "CGMU6999003"
click at [526, 636] on link "CGMU6999003" at bounding box center [507, 644] width 90 height 16
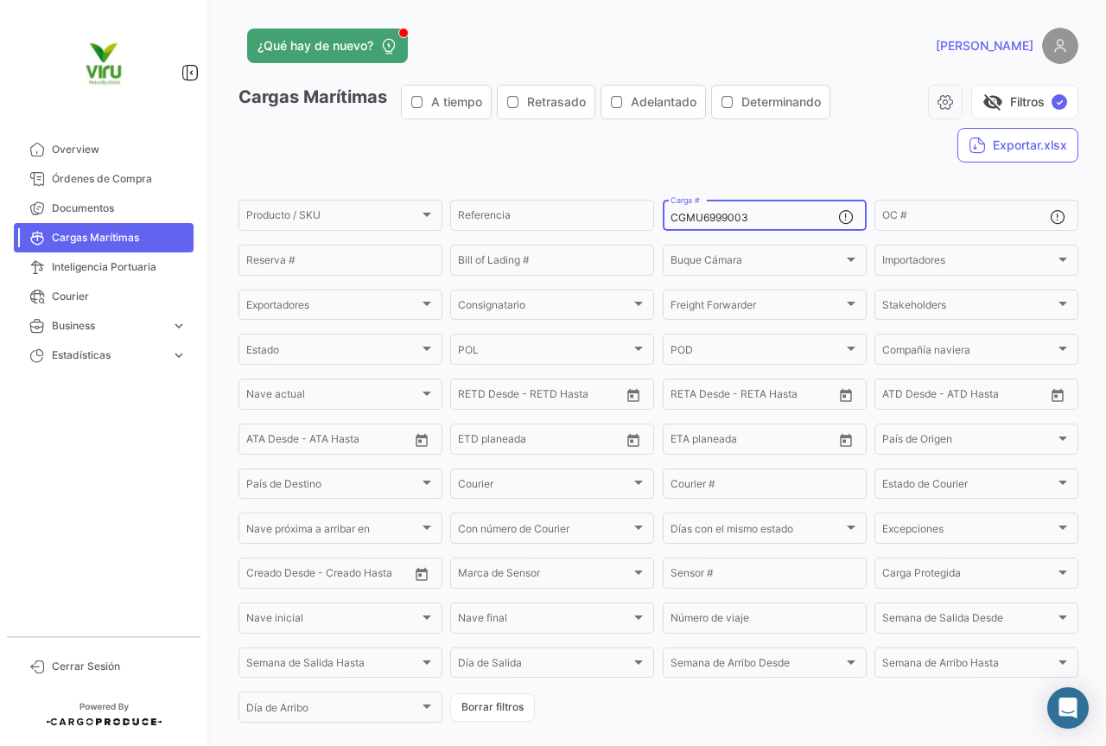
drag, startPoint x: 749, startPoint y: 219, endPoint x: 669, endPoint y: 221, distance: 80.4
click at [671, 221] on input "CGMU6999003" at bounding box center [755, 218] width 168 height 12
paste input "36900"
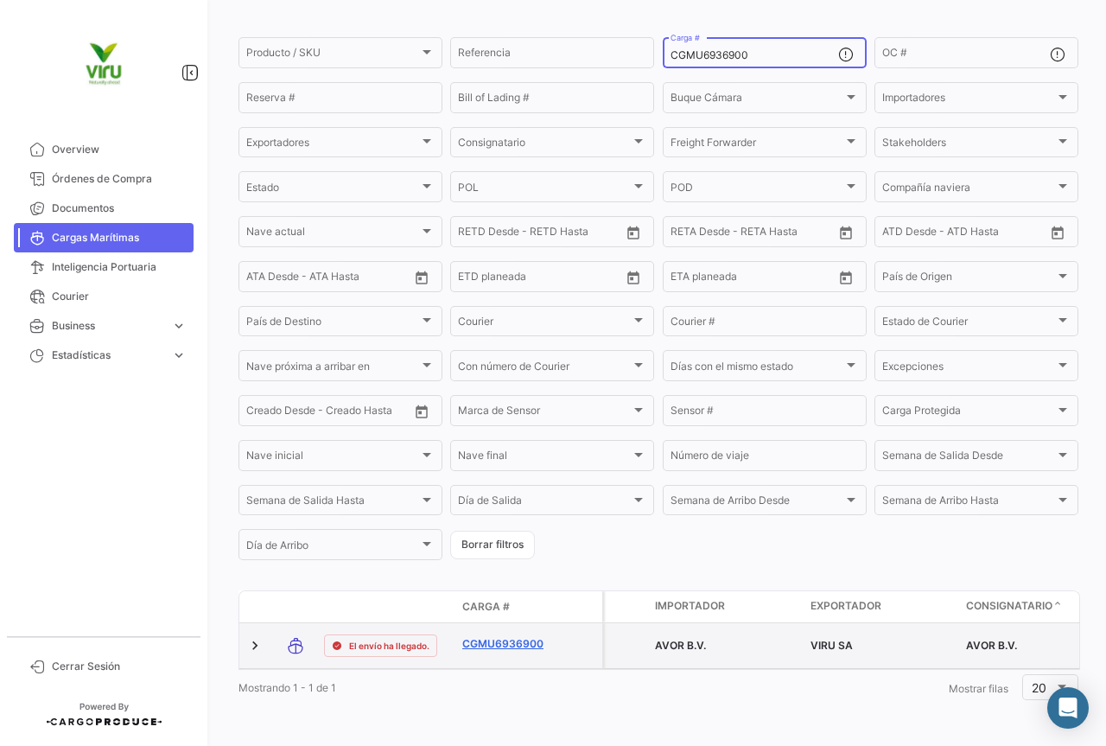
type input "CGMU6936900"
click at [525, 636] on link "CGMU6936900" at bounding box center [507, 644] width 90 height 16
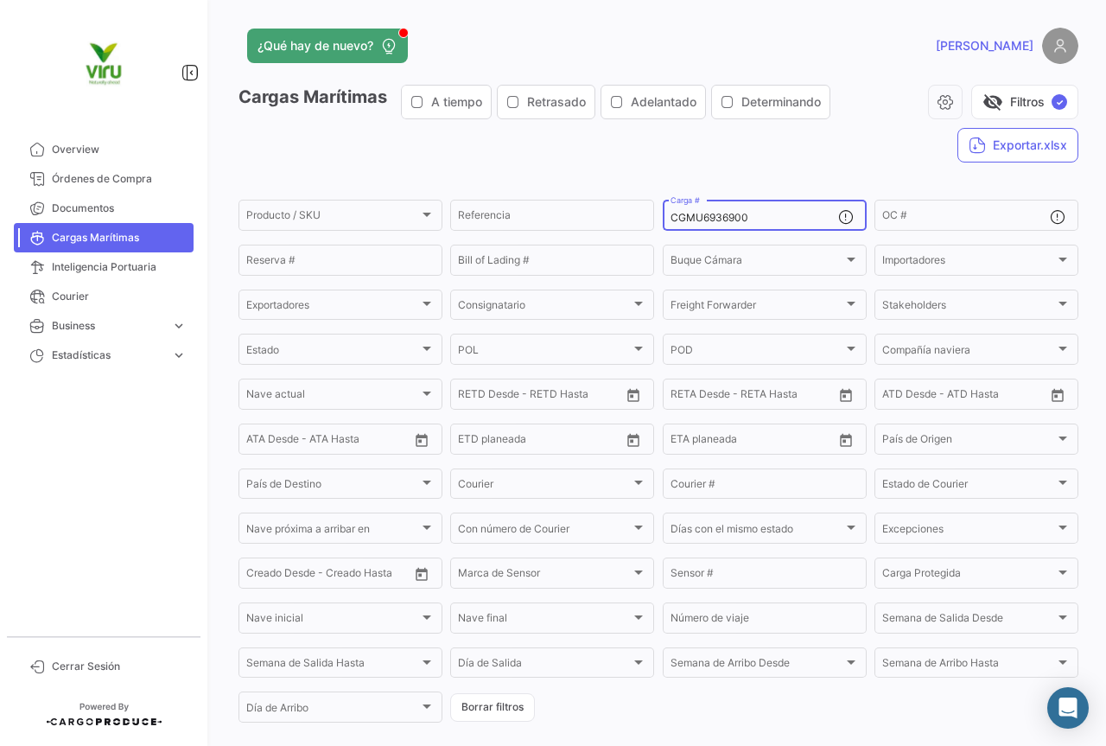
drag, startPoint x: 749, startPoint y: 218, endPoint x: 659, endPoint y: 218, distance: 90.7
click at [663, 218] on div "CGMU6936900 Carga #" at bounding box center [765, 214] width 204 height 34
paste input "82356"
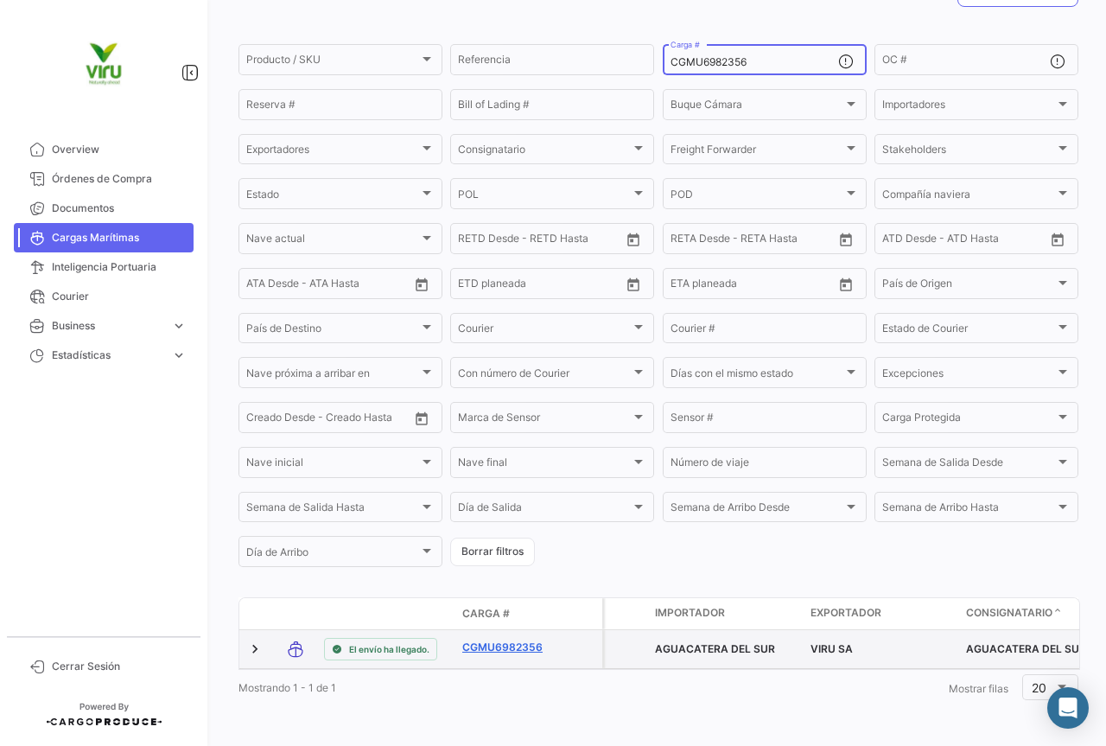
type input "CGMU6982356"
click at [524, 640] on link "CGMU6982356" at bounding box center [507, 648] width 90 height 16
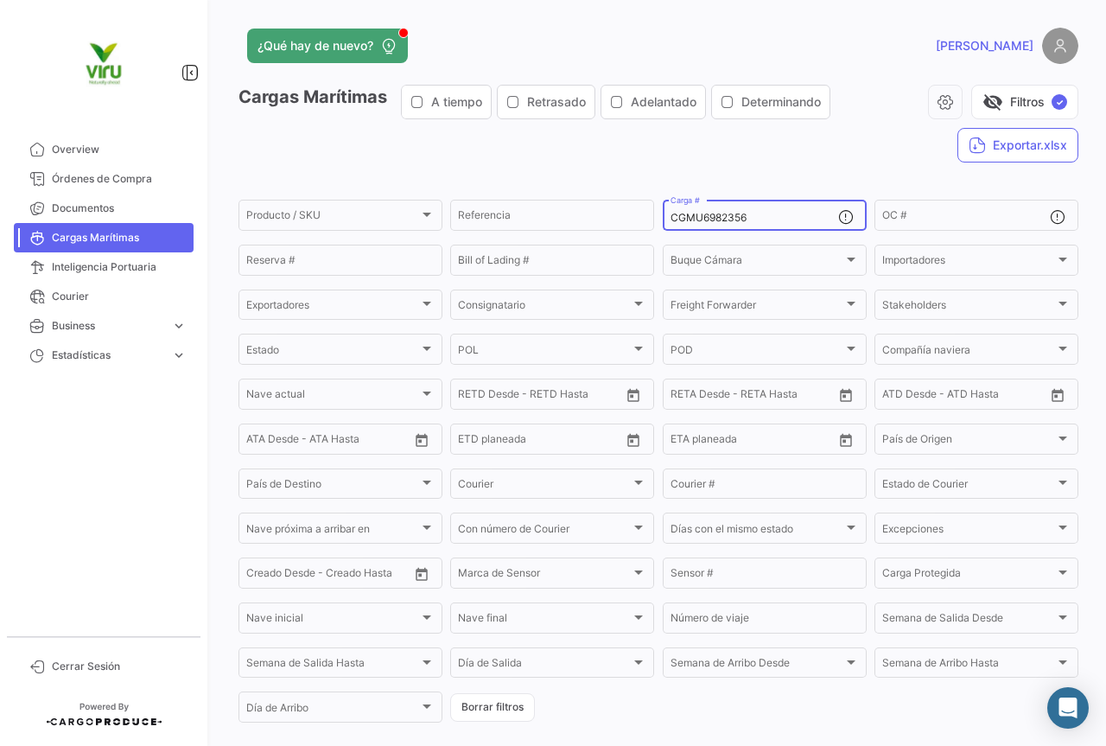
click at [782, 209] on div "CGMU6982356 Carga #" at bounding box center [755, 214] width 168 height 34
drag, startPoint x: 772, startPoint y: 217, endPoint x: 656, endPoint y: 222, distance: 115.9
click at [656, 222] on form "Producto / SKU Producto / SKU Referencia CGMU6982356 Carga # OC # Reserva # Bil…" at bounding box center [659, 461] width 840 height 528
paste input "TLLU1078870"
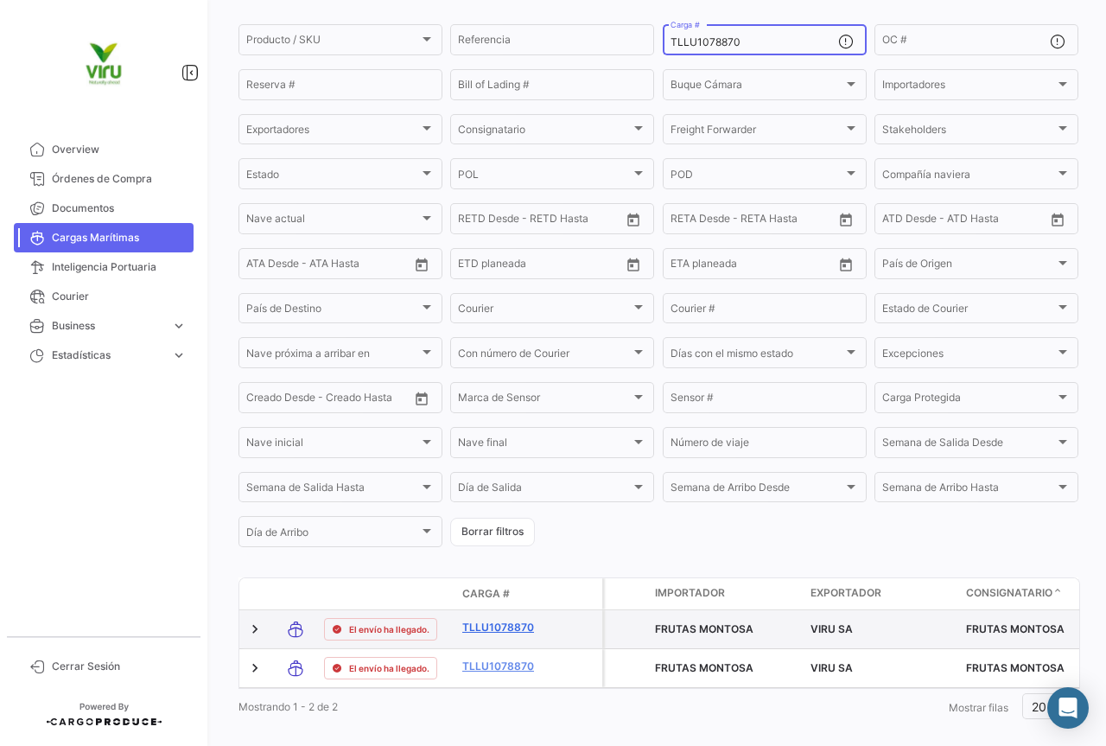
type input "TLLU1078870"
click at [509, 633] on link "TLLU1078870" at bounding box center [507, 628] width 90 height 16
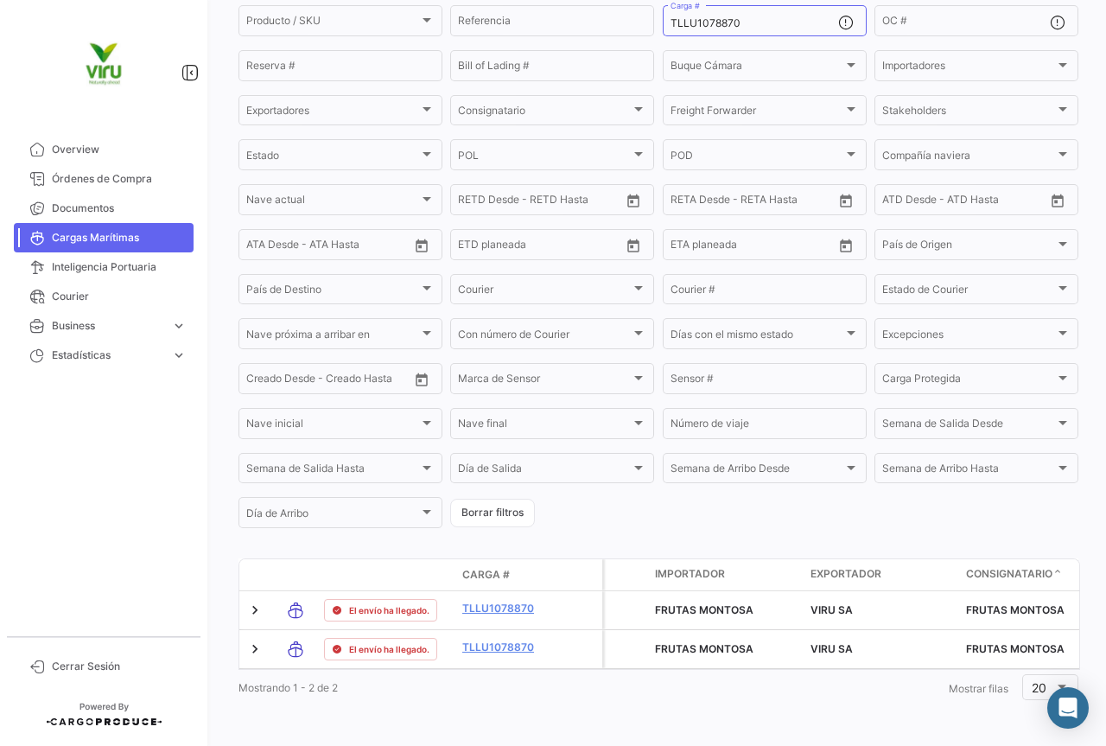
scroll to position [221, 0]
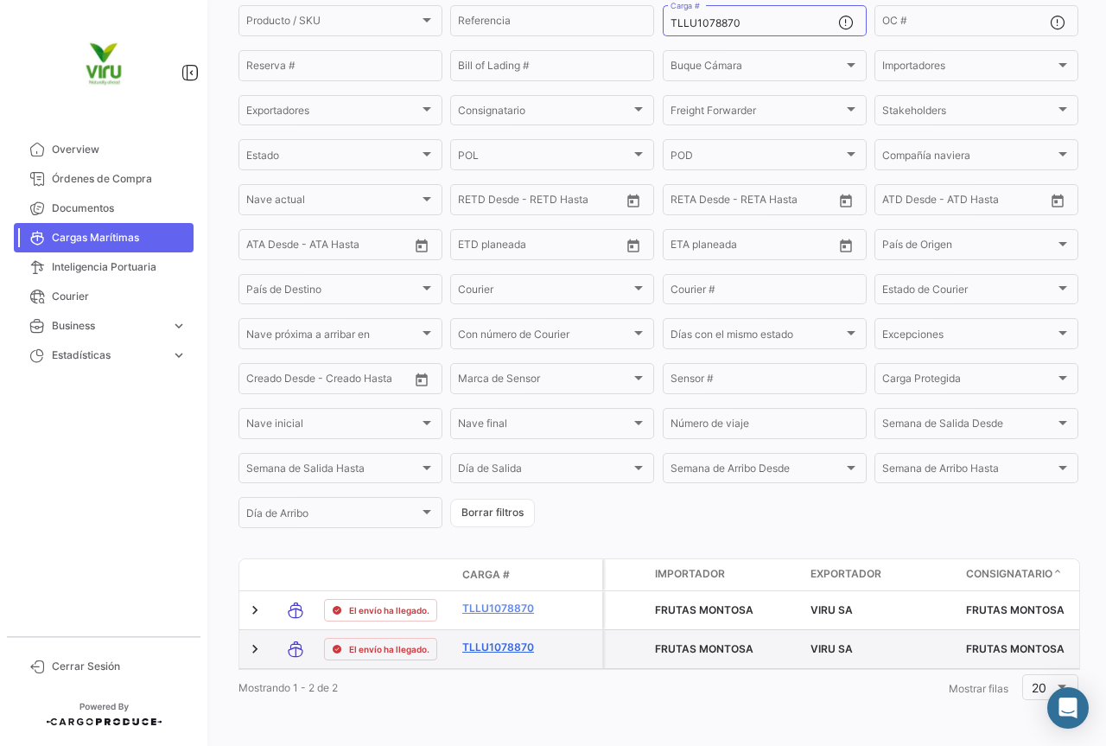
click at [502, 640] on link "TLLU1078870" at bounding box center [507, 648] width 90 height 16
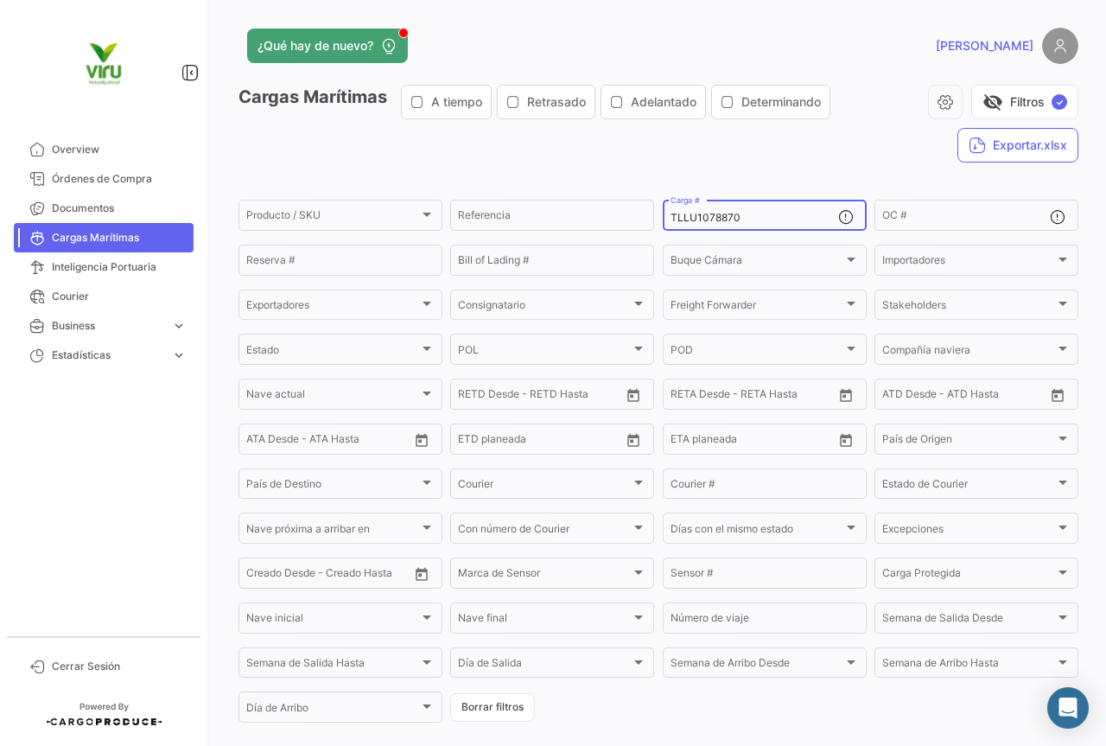
drag, startPoint x: 759, startPoint y: 213, endPoint x: 654, endPoint y: 213, distance: 104.6
click at [654, 213] on form "Producto / SKU Producto / SKU Referencia TLLU1078870 Carga # OC # Reserva # Bil…" at bounding box center [659, 461] width 840 height 528
paste input "CGMU695058"
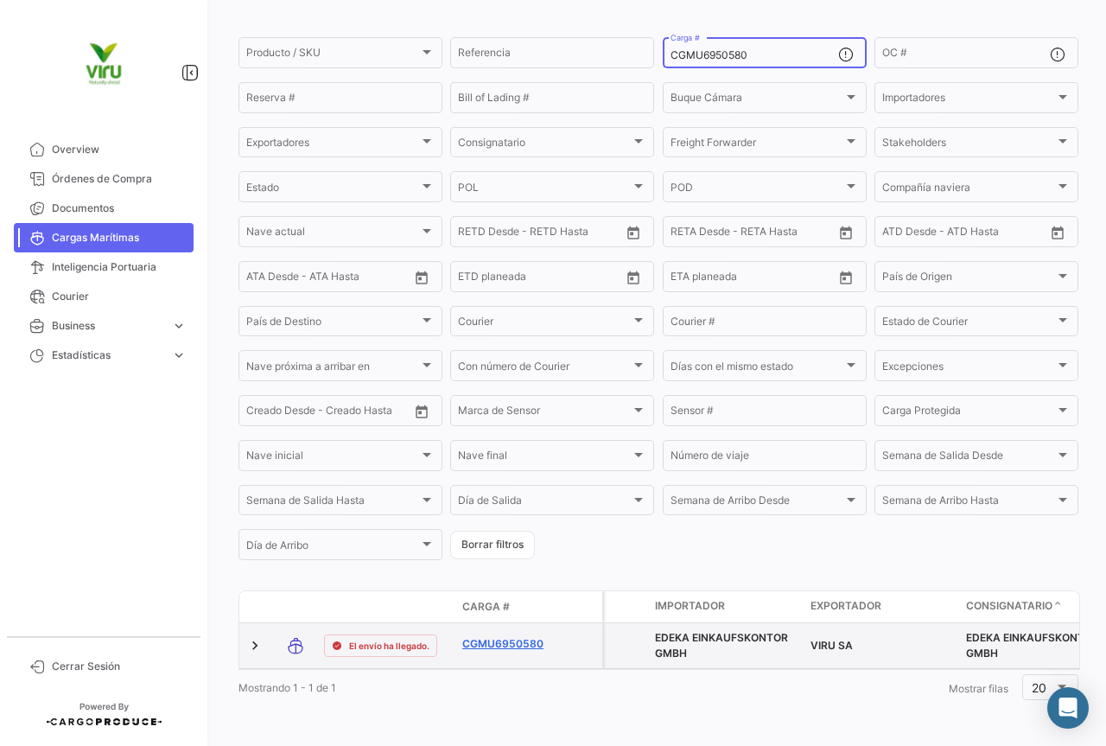
scroll to position [175, 0]
type input "CGMU6950580"
click at [510, 636] on link "CGMU6950580" at bounding box center [507, 644] width 90 height 16
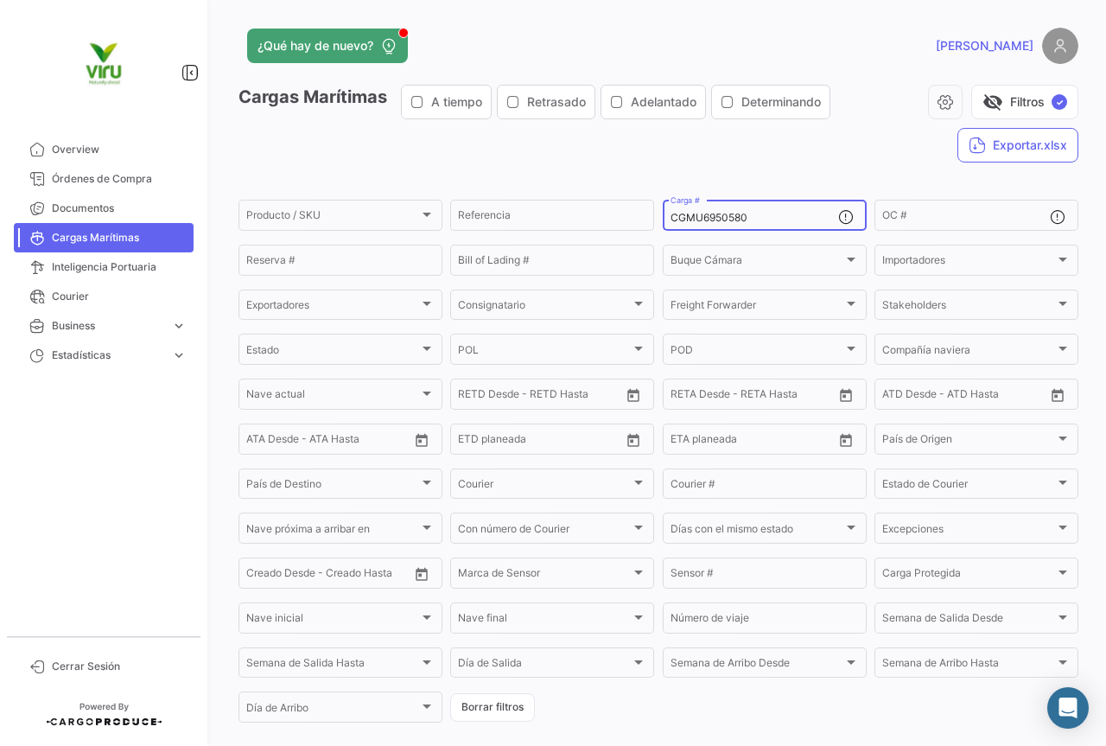
drag, startPoint x: 760, startPoint y: 212, endPoint x: 660, endPoint y: 215, distance: 99.4
click at [663, 215] on div "CGMU6950580 Carga #" at bounding box center [765, 214] width 204 height 34
paste input "9654"
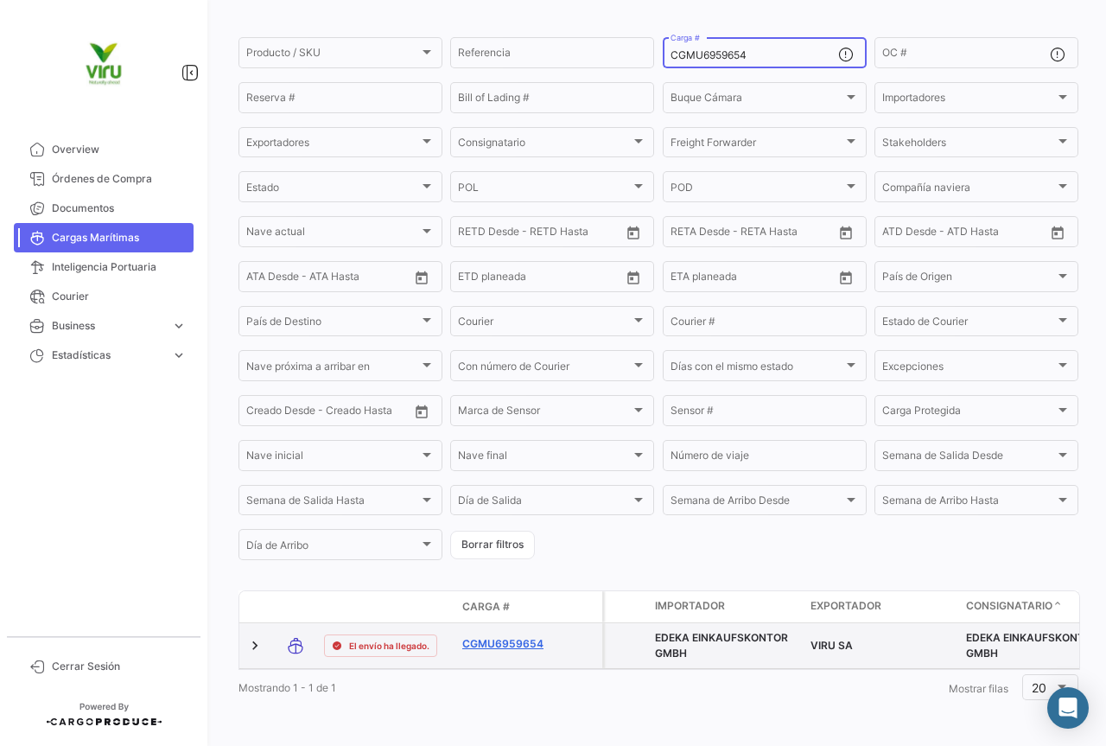
type input "CGMU6959654"
click at [494, 636] on link "CGMU6959654" at bounding box center [507, 644] width 90 height 16
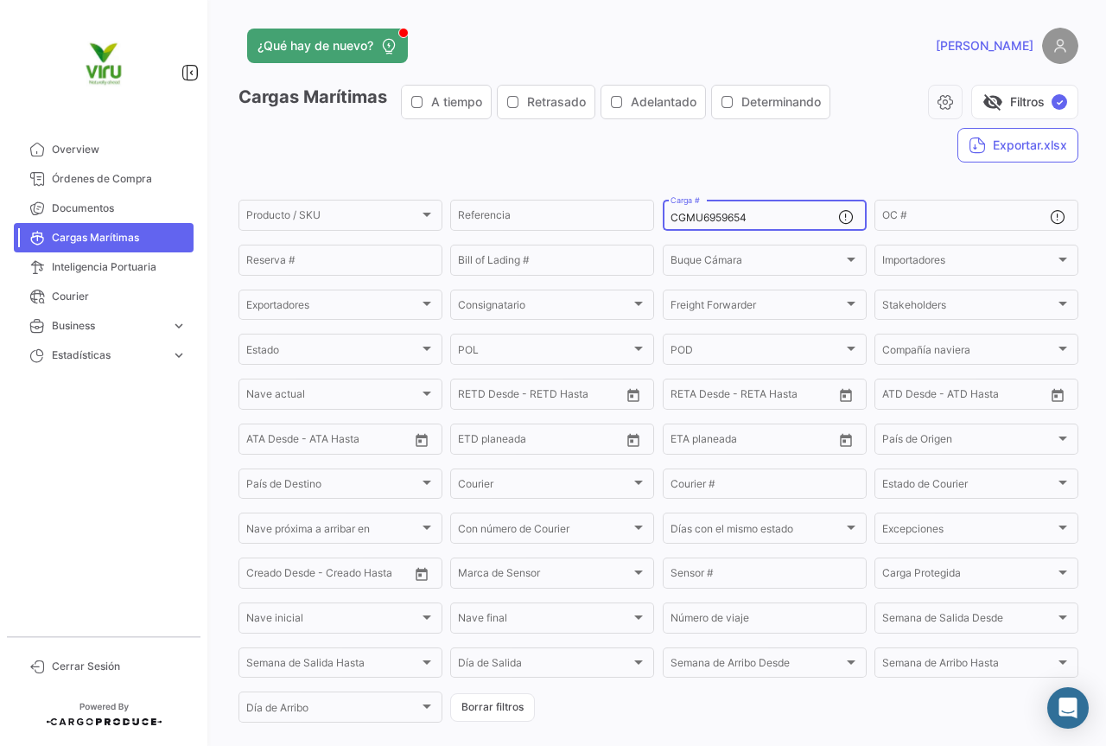
drag, startPoint x: 754, startPoint y: 219, endPoint x: 659, endPoint y: 217, distance: 95.9
click at [663, 217] on div "CGMU6959654 Carga #" at bounding box center [765, 214] width 204 height 34
paste input "1352"
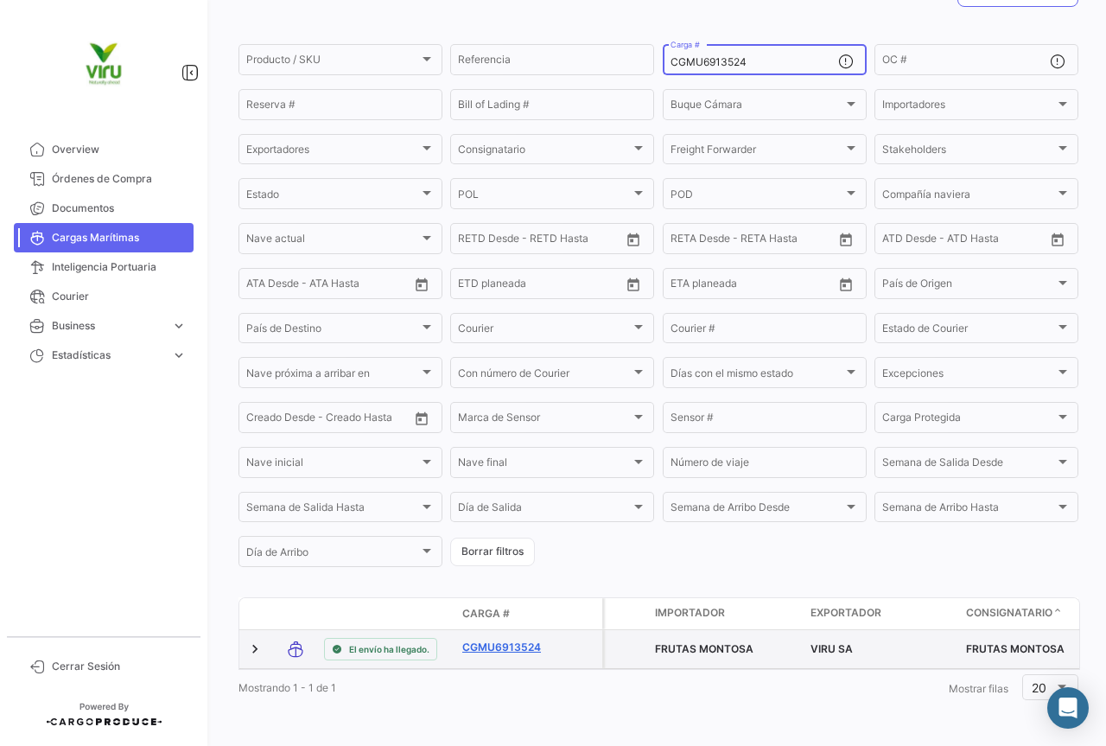
type input "CGMU6913524"
click at [515, 640] on link "CGMU6913524" at bounding box center [507, 648] width 90 height 16
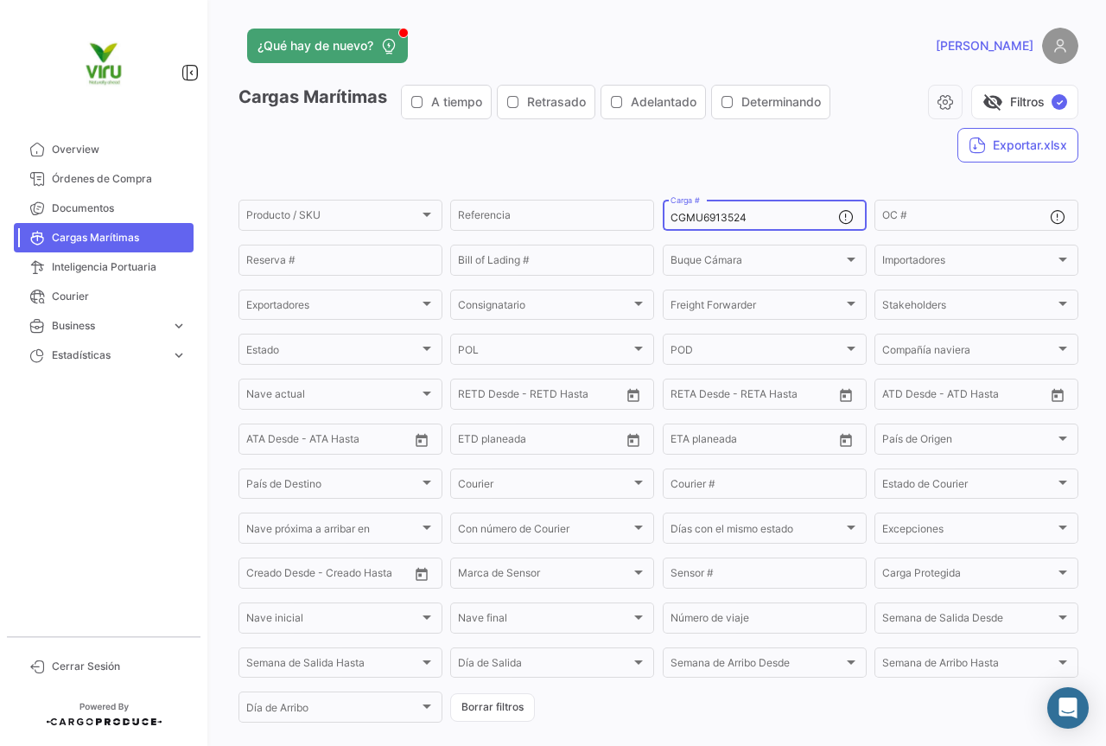
drag, startPoint x: 758, startPoint y: 209, endPoint x: 672, endPoint y: 209, distance: 85.6
click at [672, 209] on div "CGMU6913524 Carga #" at bounding box center [755, 214] width 168 height 34
drag, startPoint x: 757, startPoint y: 216, endPoint x: 668, endPoint y: 220, distance: 89.1
click at [671, 220] on input "CGMU6913524" at bounding box center [755, 218] width 168 height 12
paste input "63145"
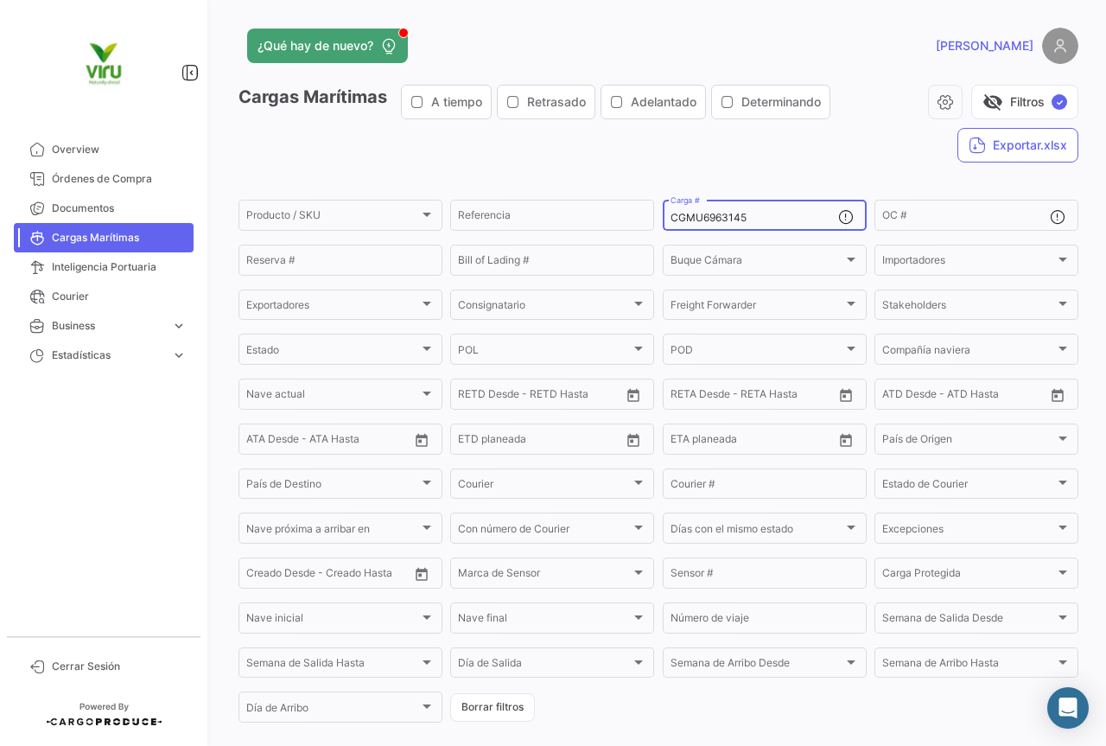
scroll to position [175, 0]
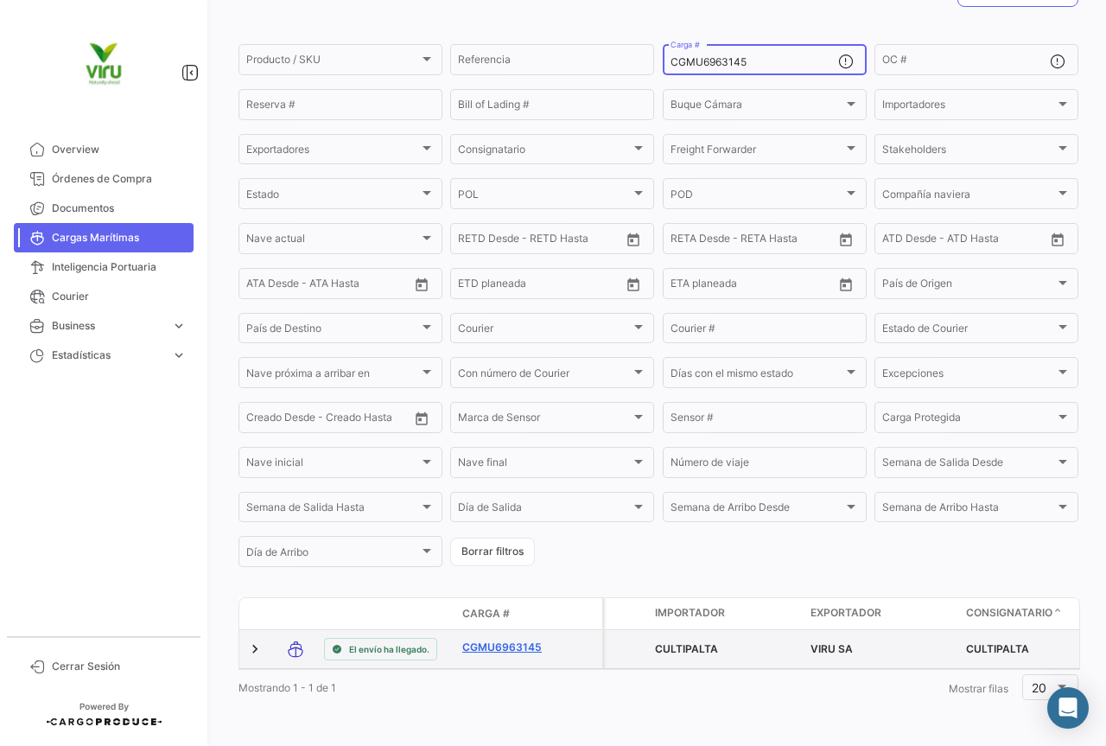
type input "CGMU6963145"
click at [511, 640] on link "CGMU6963145" at bounding box center [507, 648] width 90 height 16
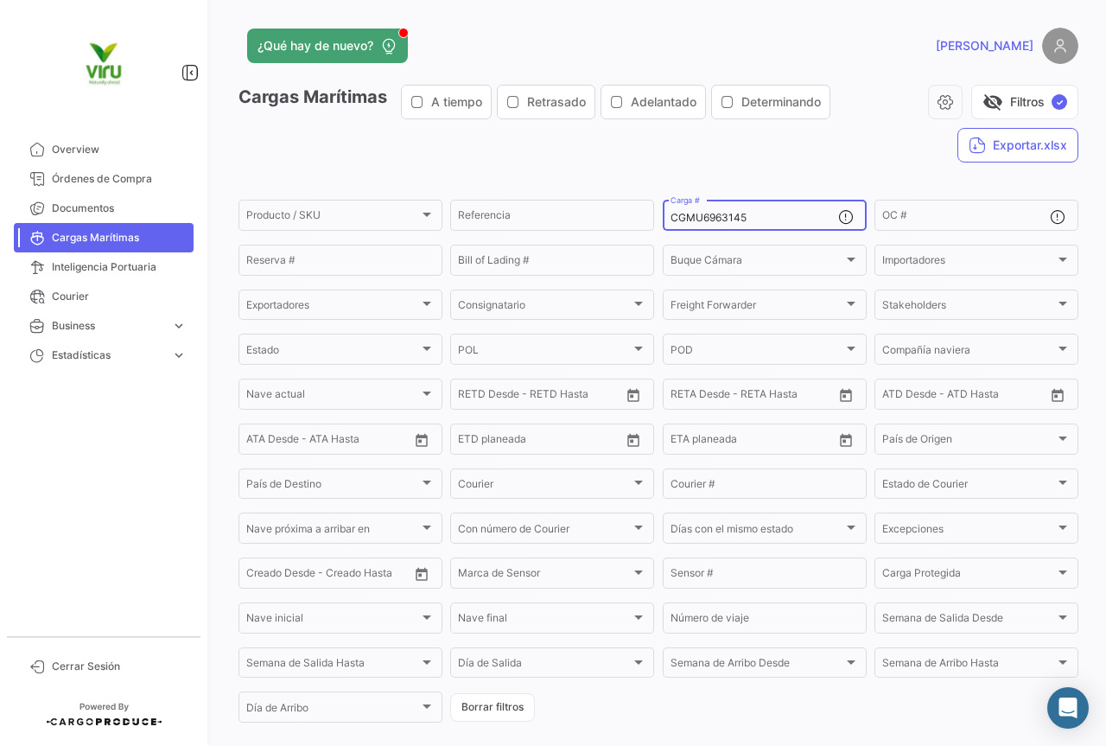
drag, startPoint x: 761, startPoint y: 220, endPoint x: 665, endPoint y: 213, distance: 96.2
click at [671, 213] on input "CGMU6963145" at bounding box center [755, 218] width 168 height 12
paste input "78090"
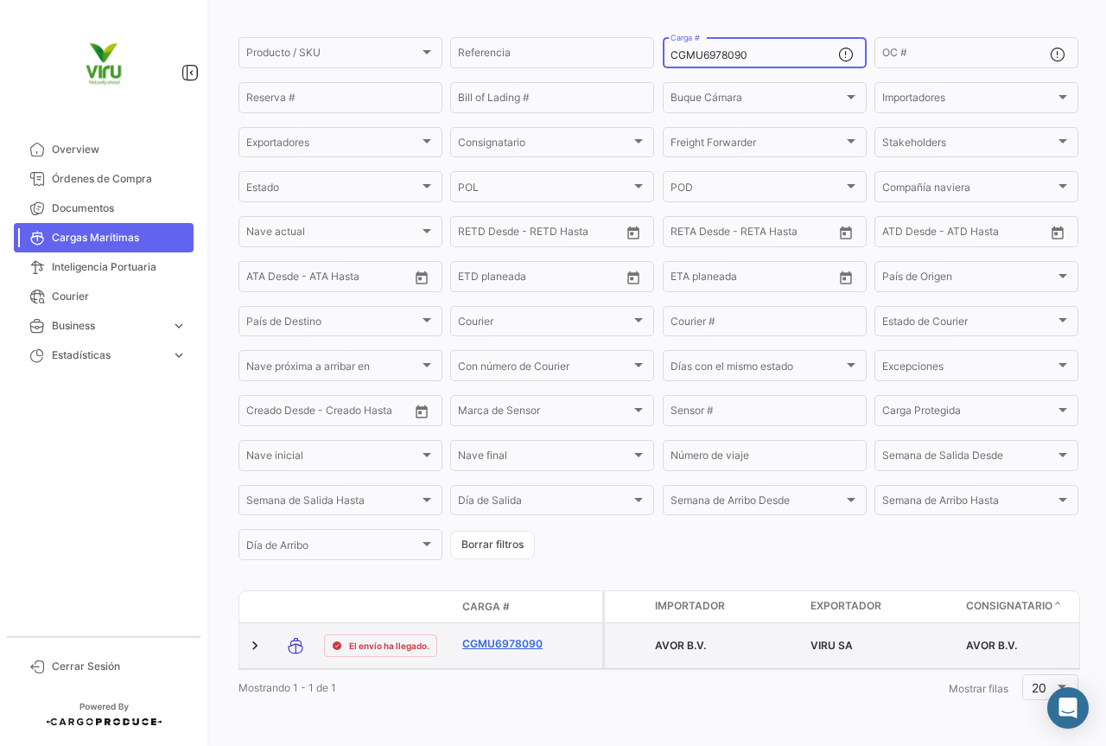
type input "CGMU6978090"
click at [517, 636] on link "CGMU6978090" at bounding box center [507, 644] width 90 height 16
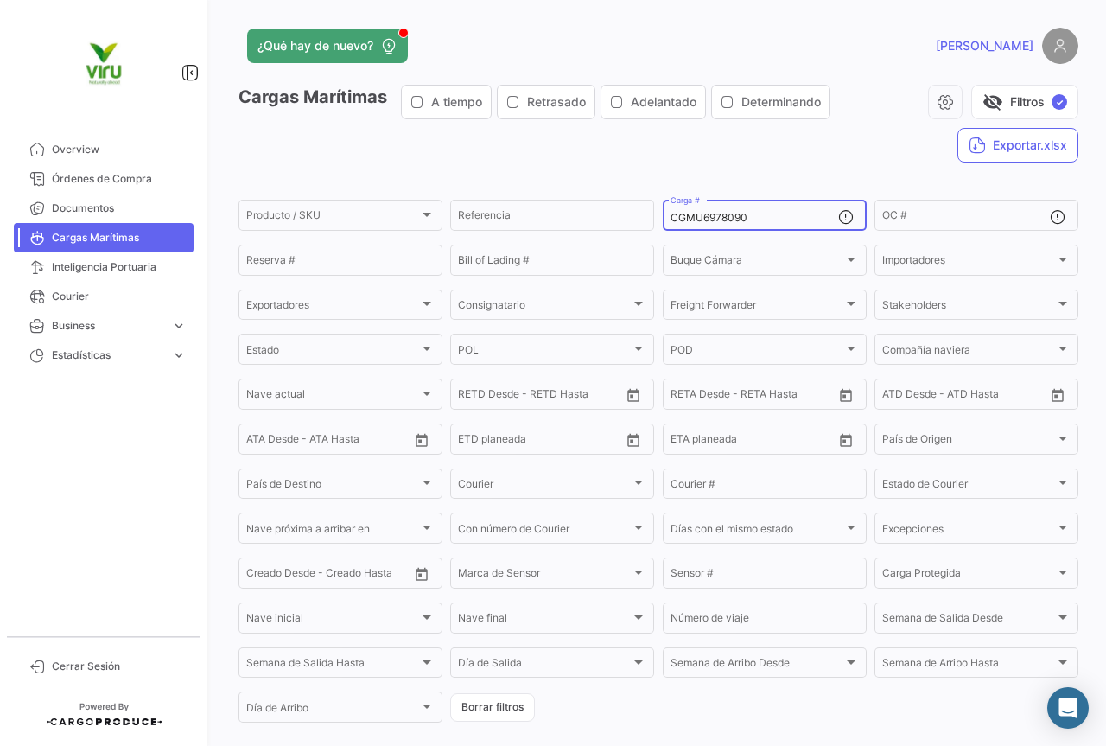
drag, startPoint x: 760, startPoint y: 220, endPoint x: 659, endPoint y: 216, distance: 101.2
click at [663, 216] on div "CGMU6978090 Carga #" at bounding box center [765, 214] width 204 height 34
paste input "61878"
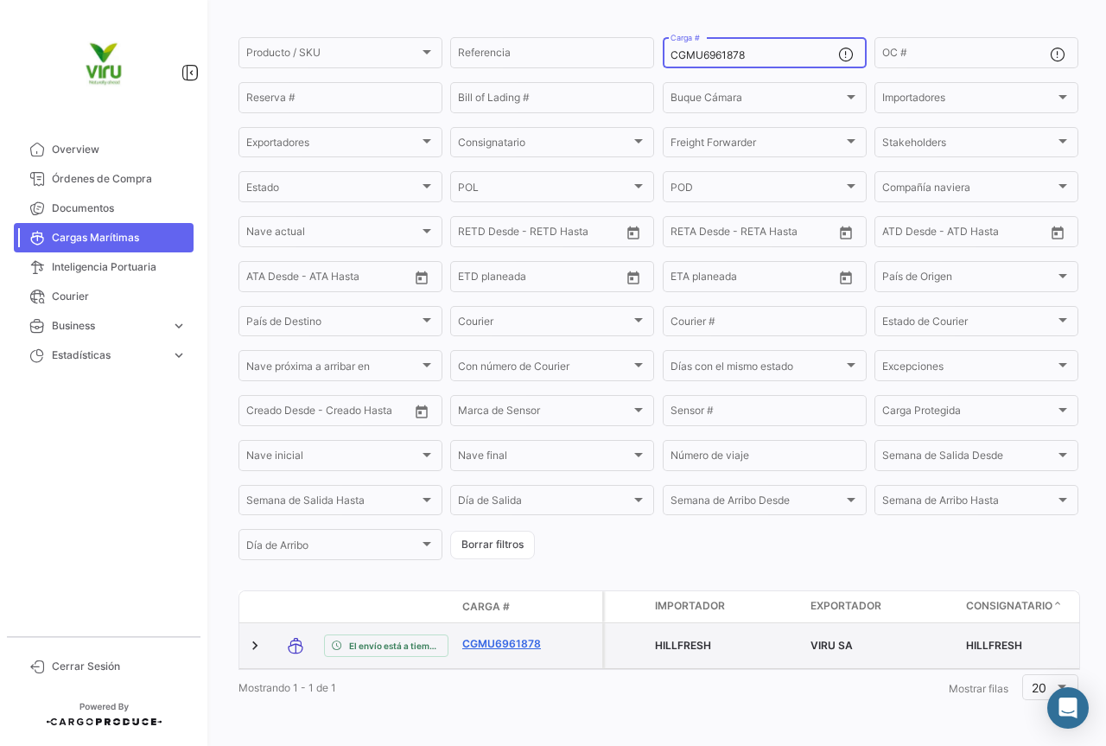
type input "CGMU6961878"
click at [511, 636] on link "CGMU6961878" at bounding box center [507, 644] width 90 height 16
